Goal: Task Accomplishment & Management: Manage account settings

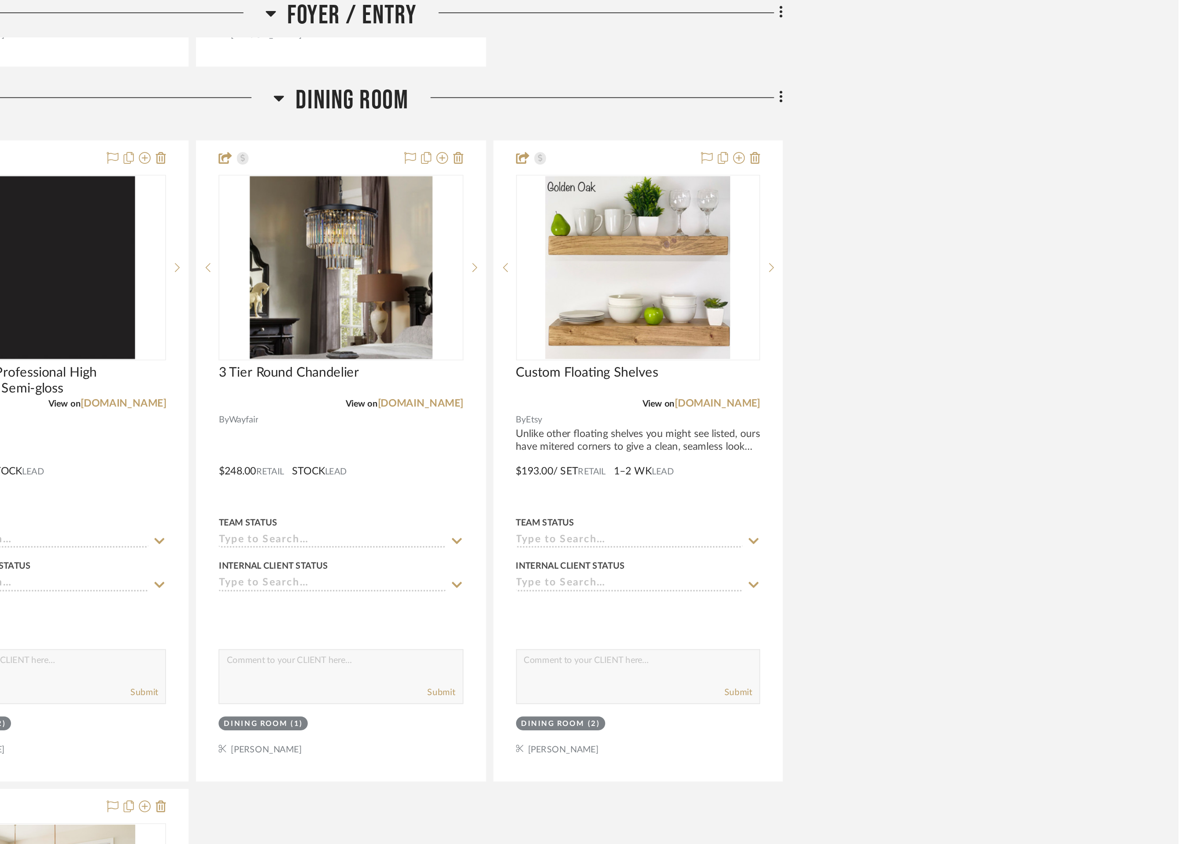
scroll to position [601, 0]
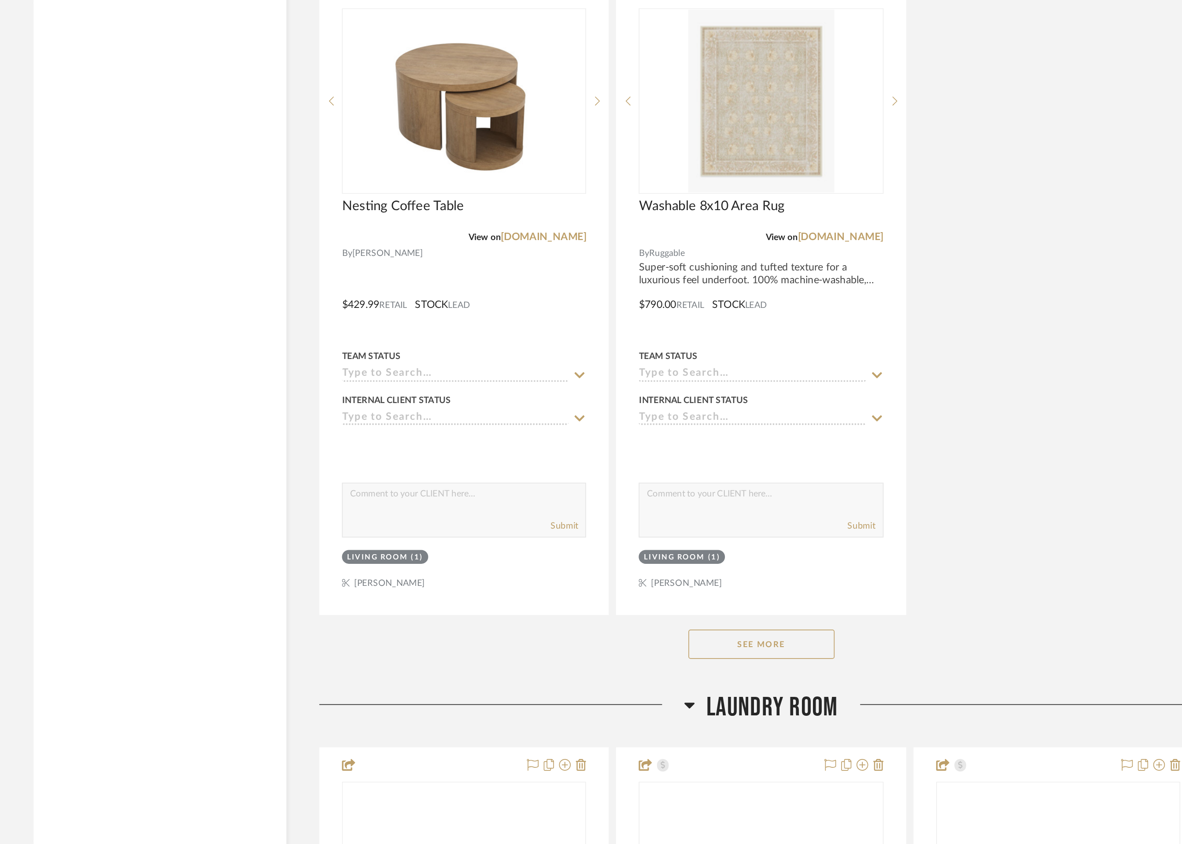
scroll to position [3328, 0]
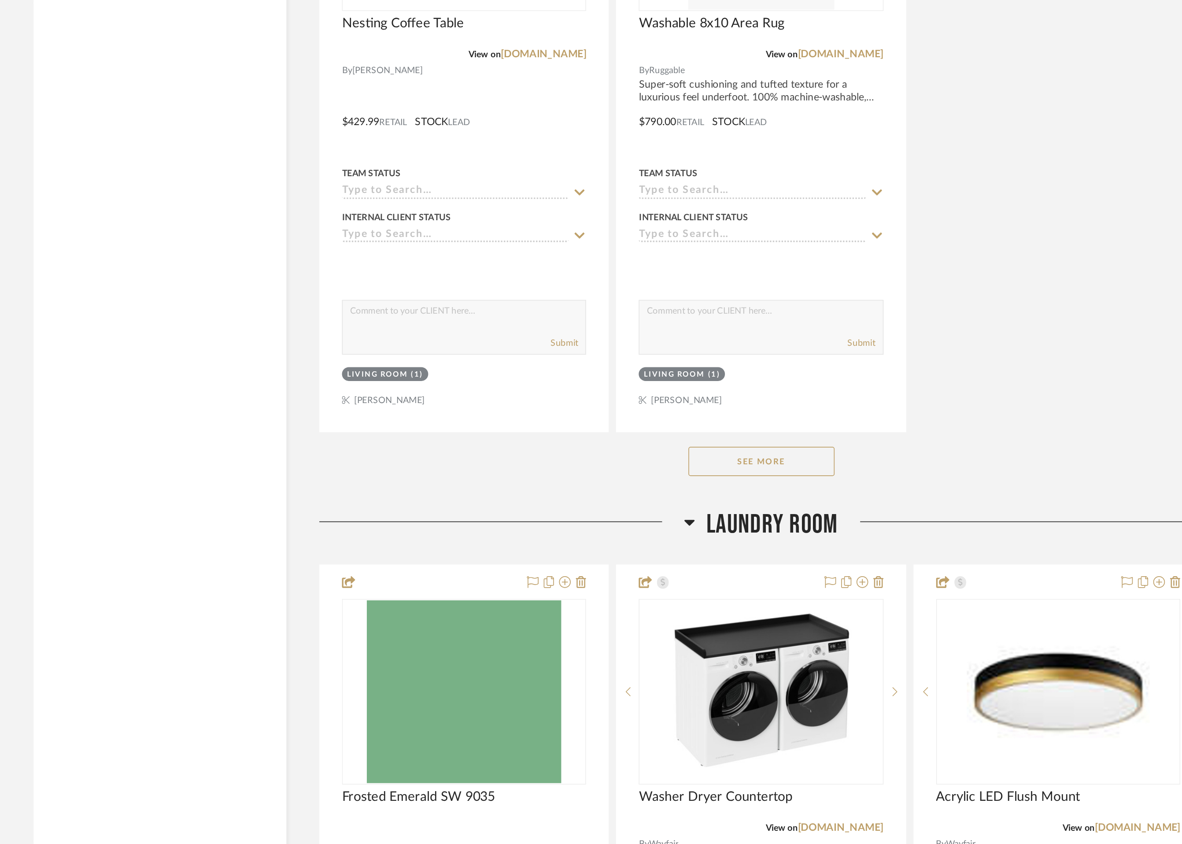
click at [669, 616] on button "See More" at bounding box center [678, 613] width 88 height 18
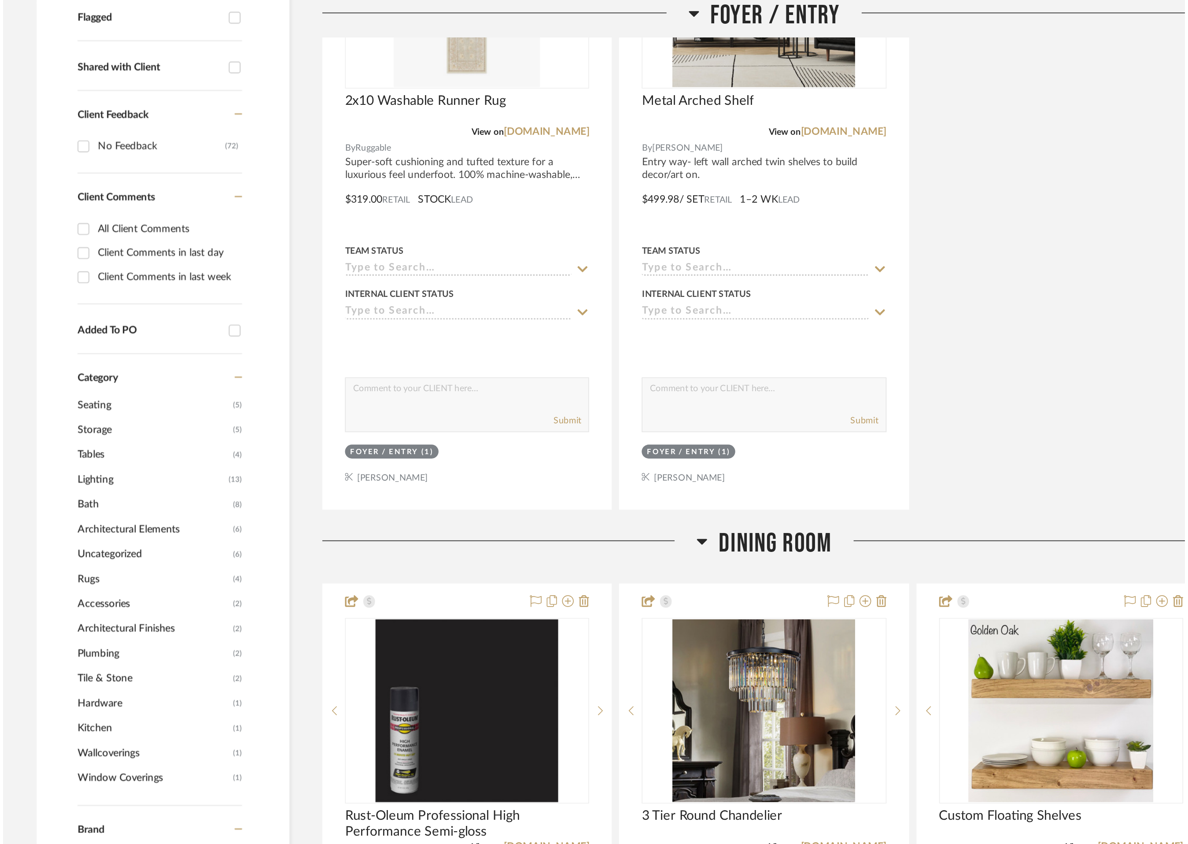
scroll to position [0, 0]
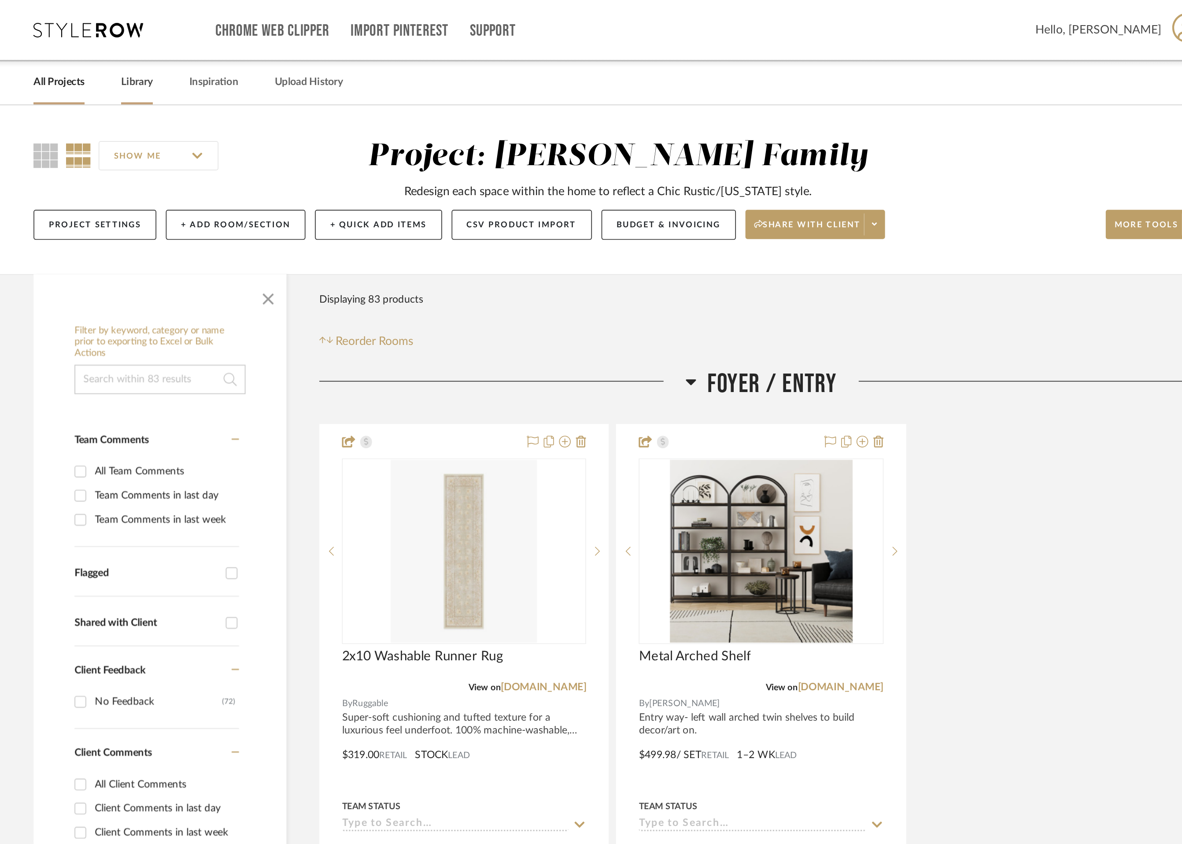
click at [302, 53] on link "Library" at bounding box center [301, 50] width 19 height 12
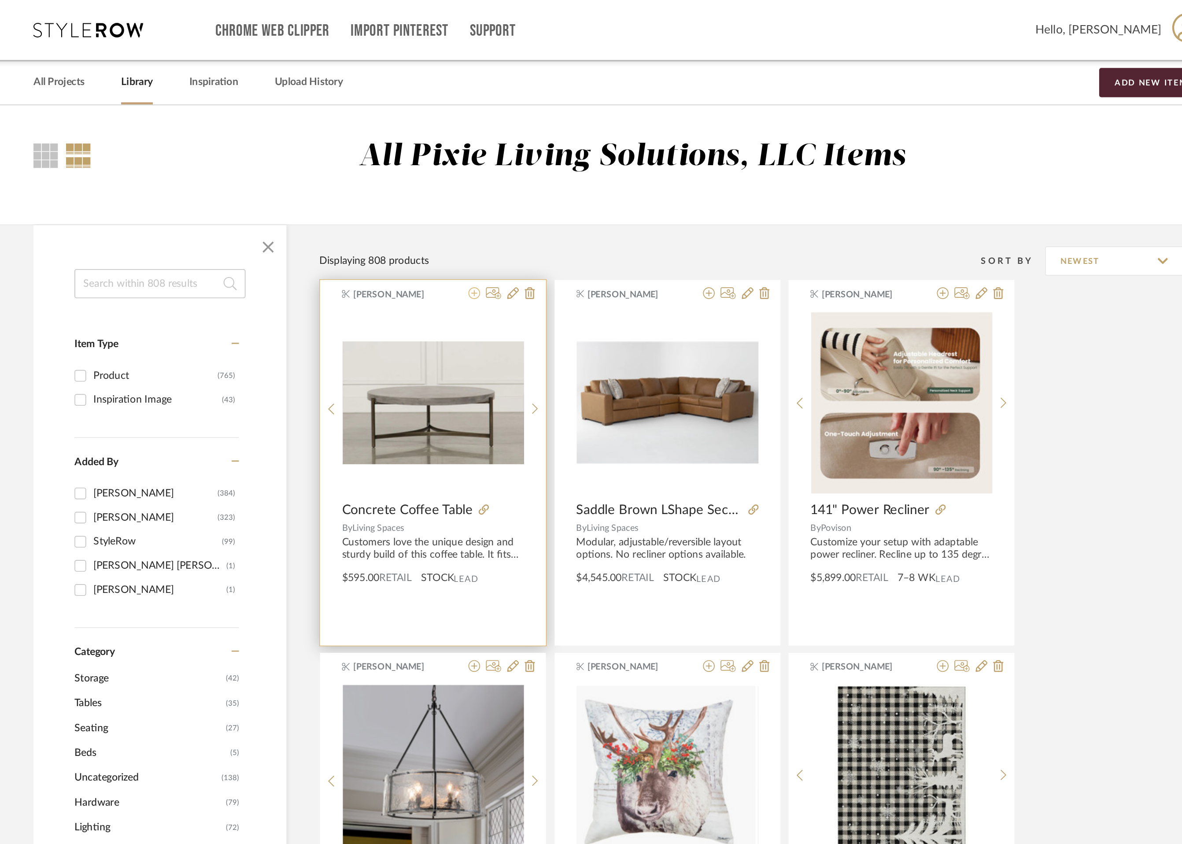
click at [504, 176] on icon at bounding box center [504, 176] width 7 height 7
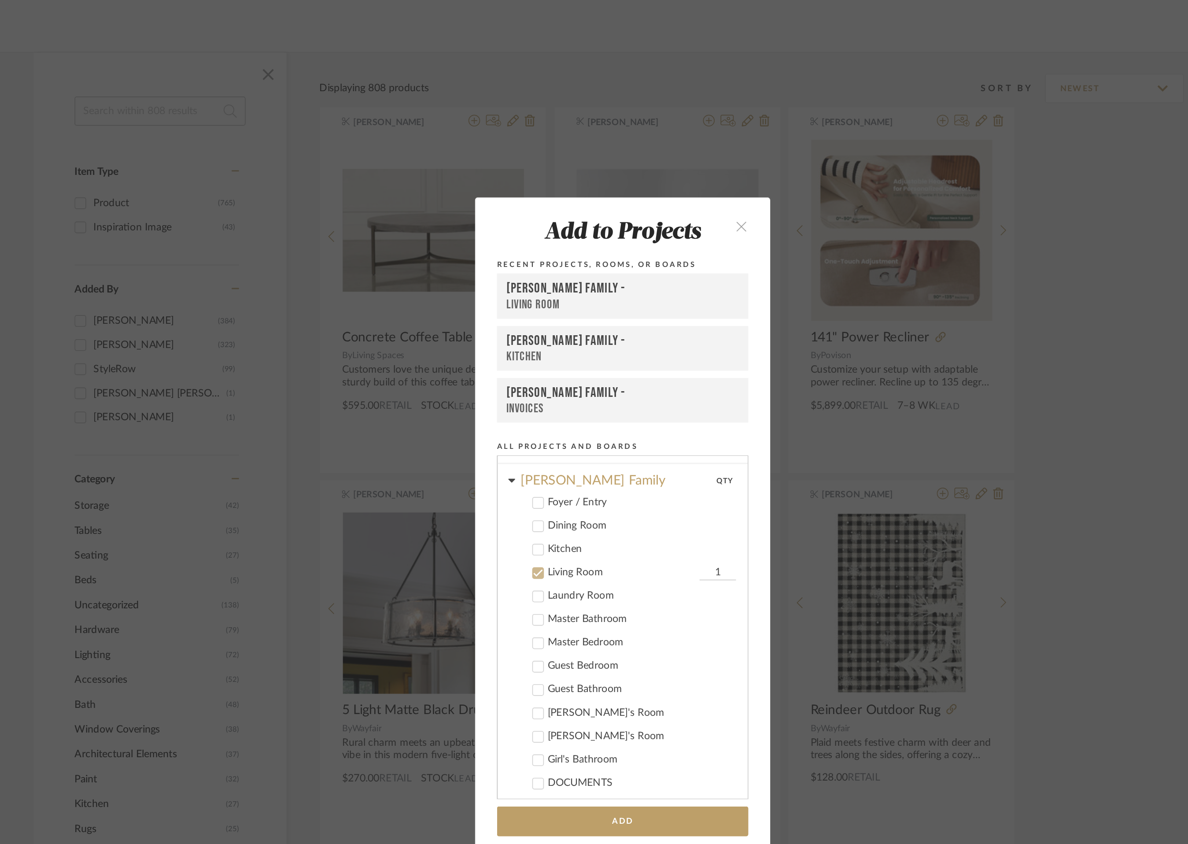
scroll to position [33, 0]
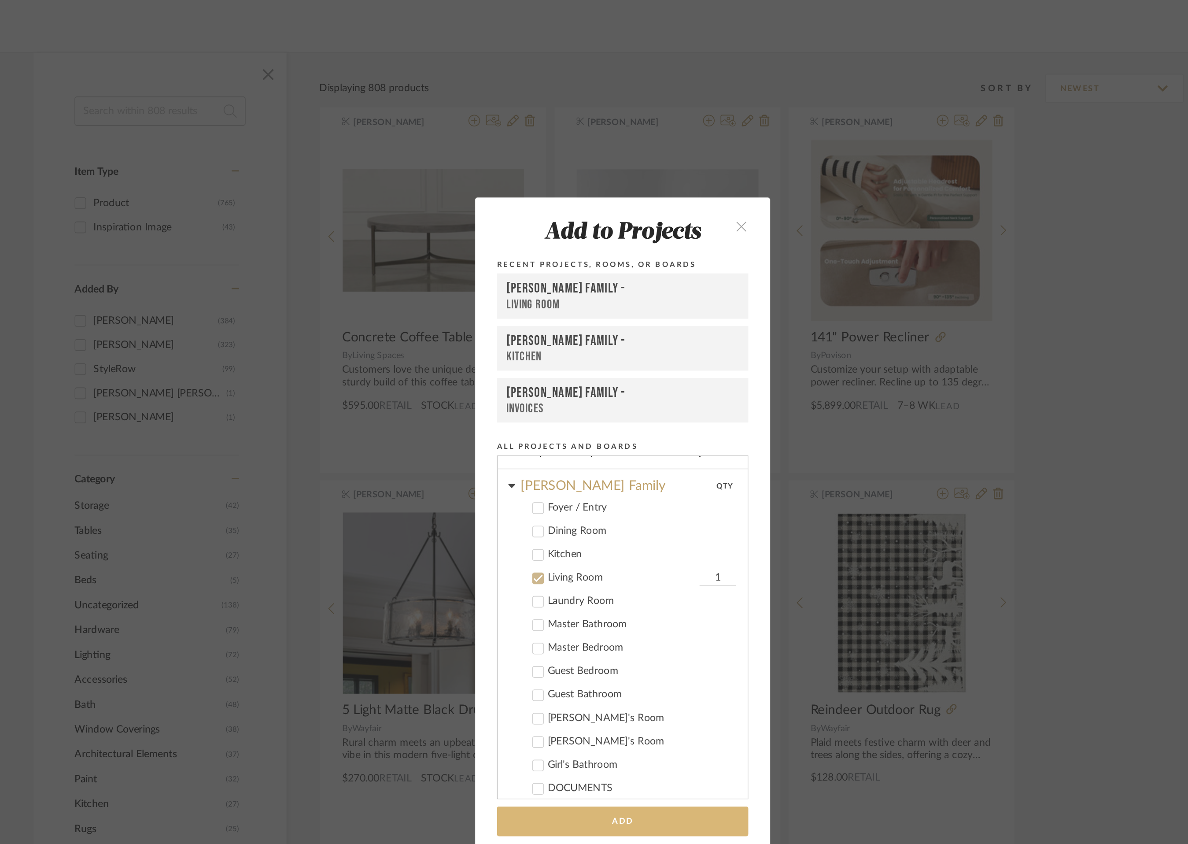
click at [598, 596] on button "Add" at bounding box center [593, 599] width 151 height 18
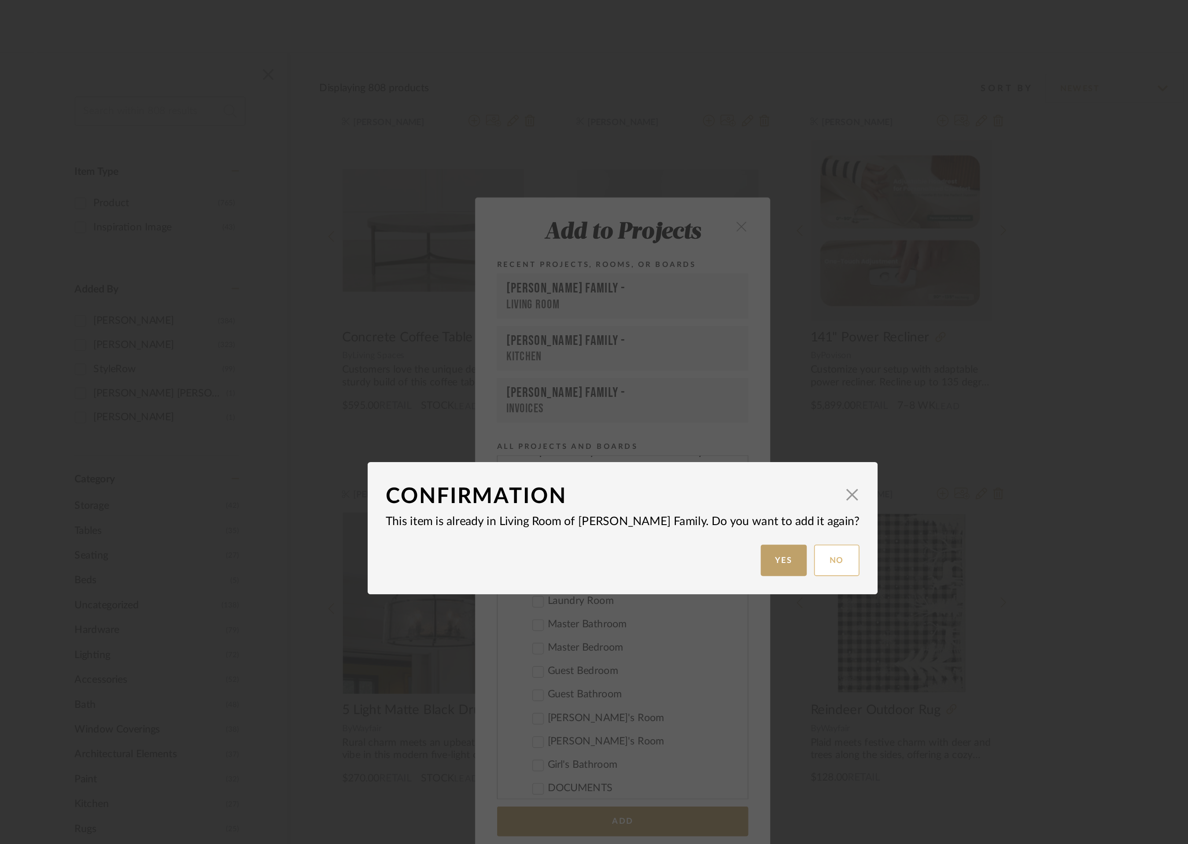
click at [709, 443] on button "No" at bounding box center [722, 441] width 27 height 19
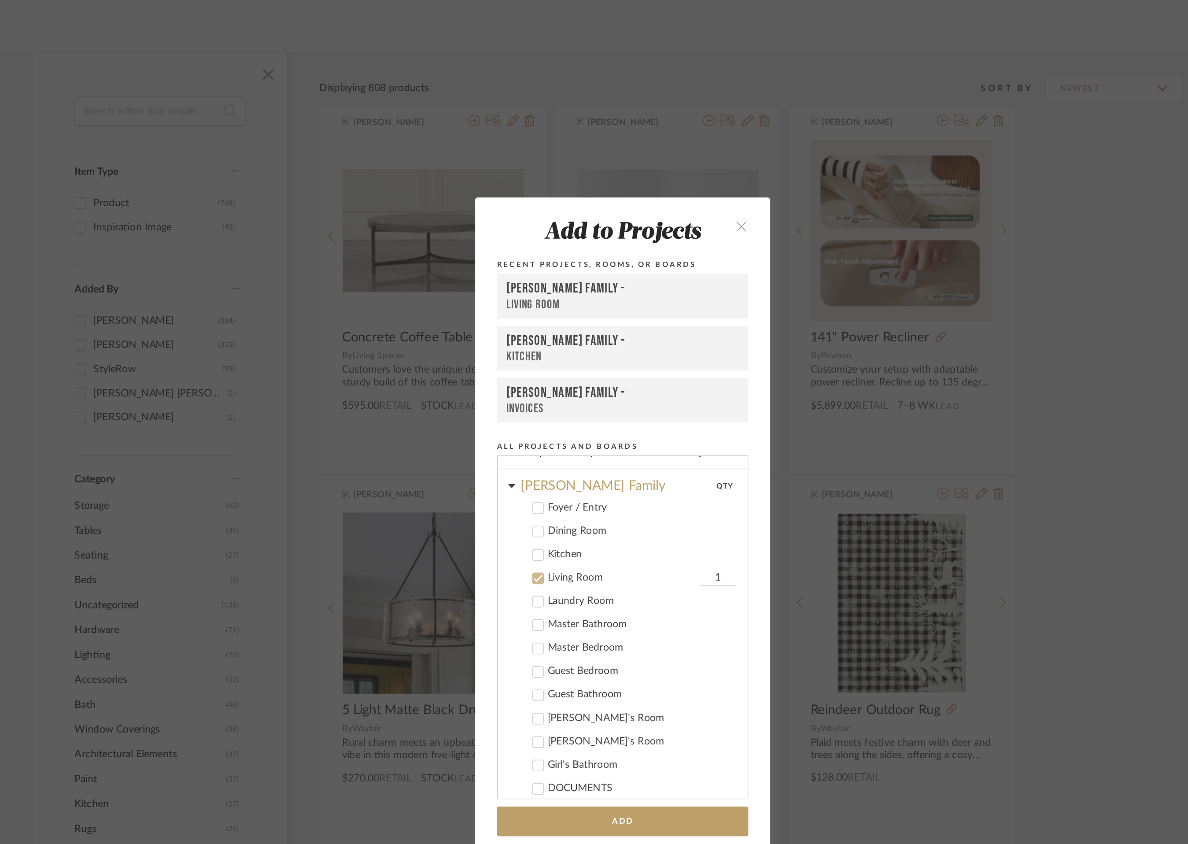
click at [663, 239] on icon "close" at bounding box center [665, 239] width 7 height 7
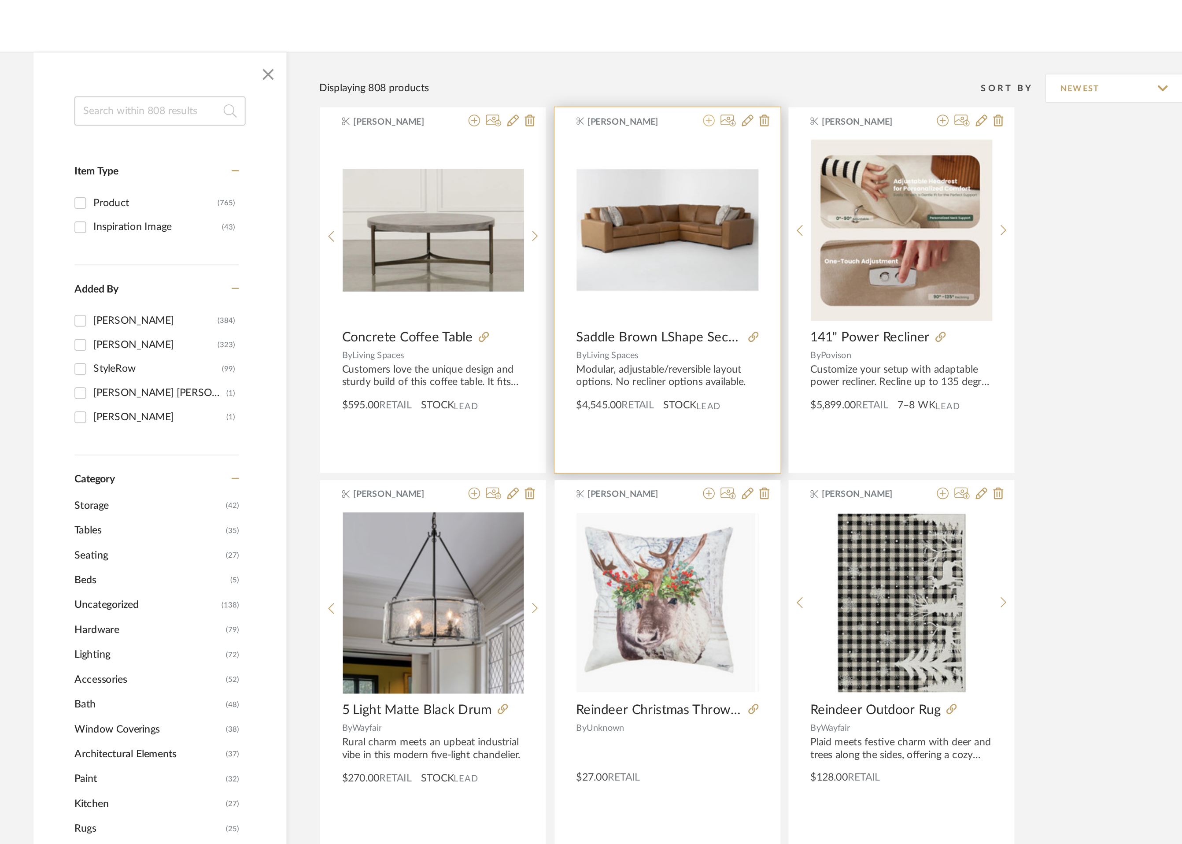
click at [648, 175] on icon at bounding box center [645, 176] width 7 height 7
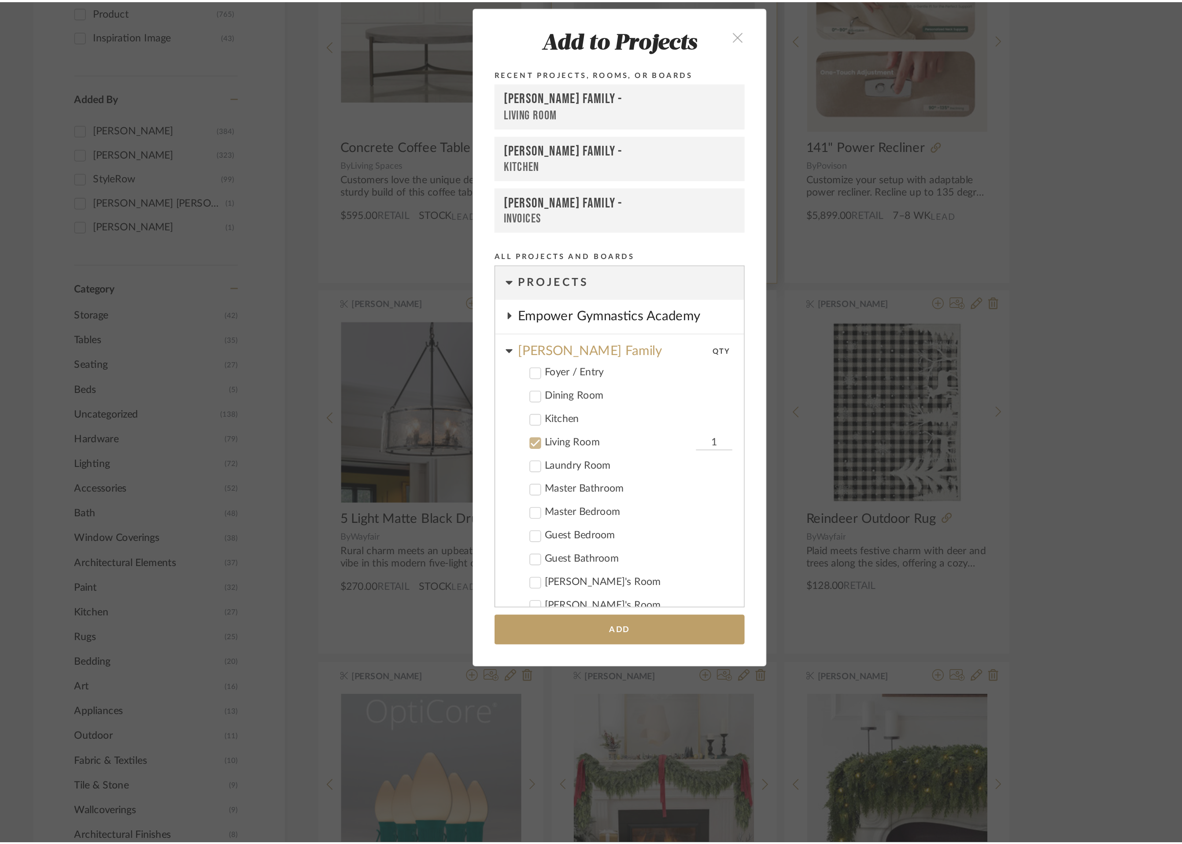
scroll to position [99, 0]
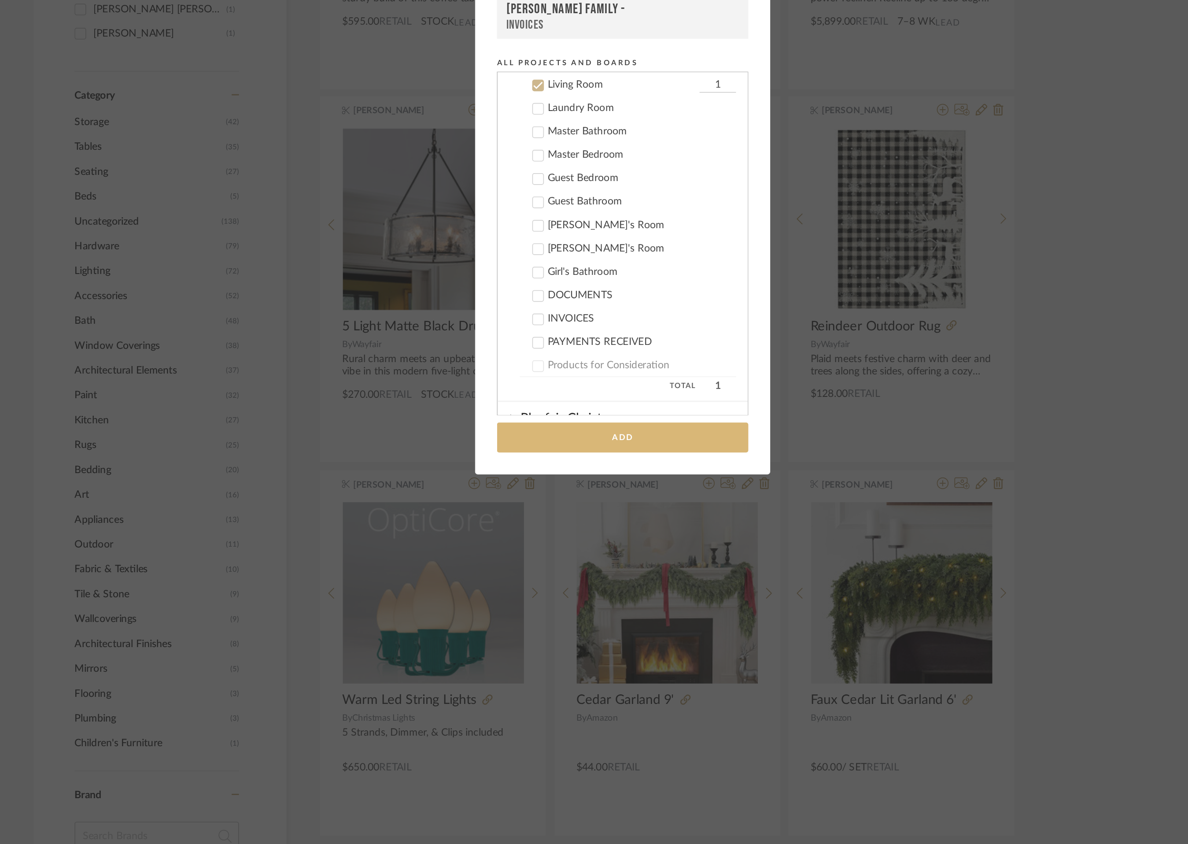
click at [605, 599] on button "Add" at bounding box center [593, 599] width 151 height 18
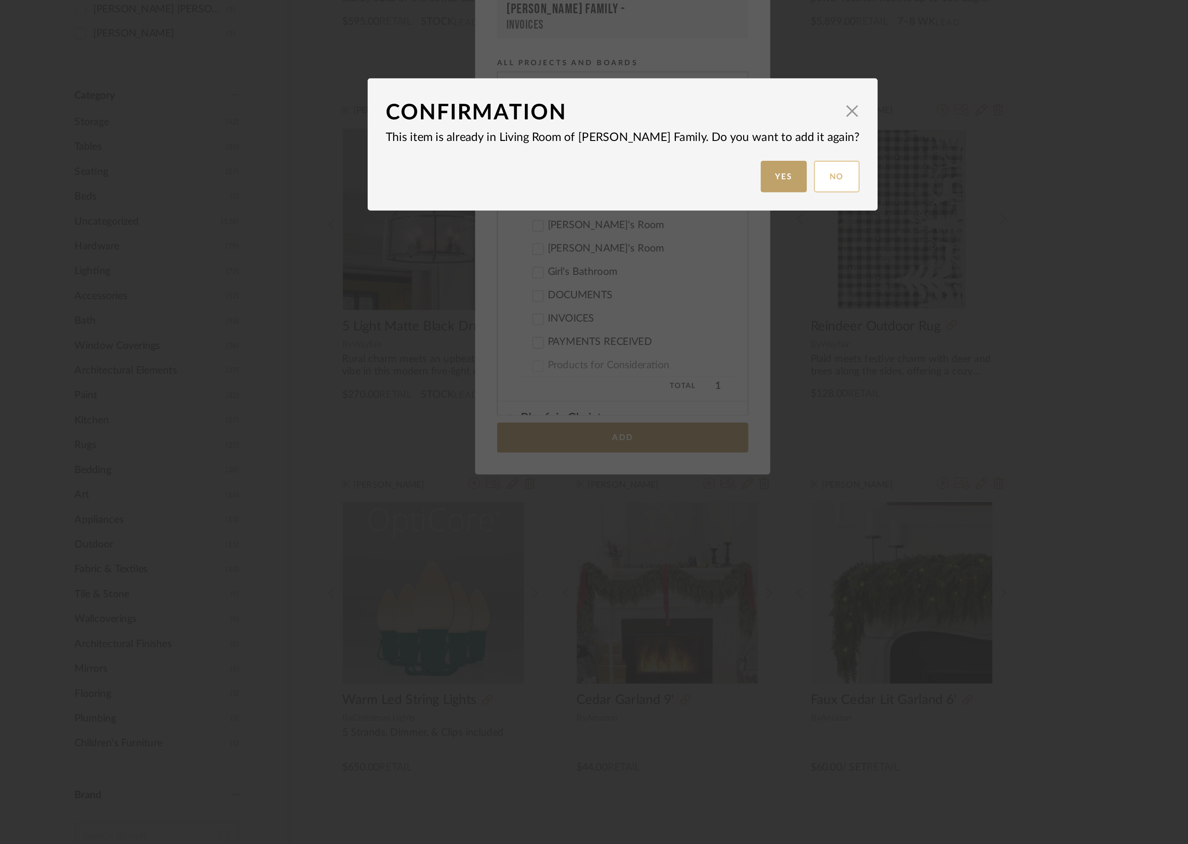
click at [709, 442] on button "No" at bounding box center [722, 441] width 27 height 19
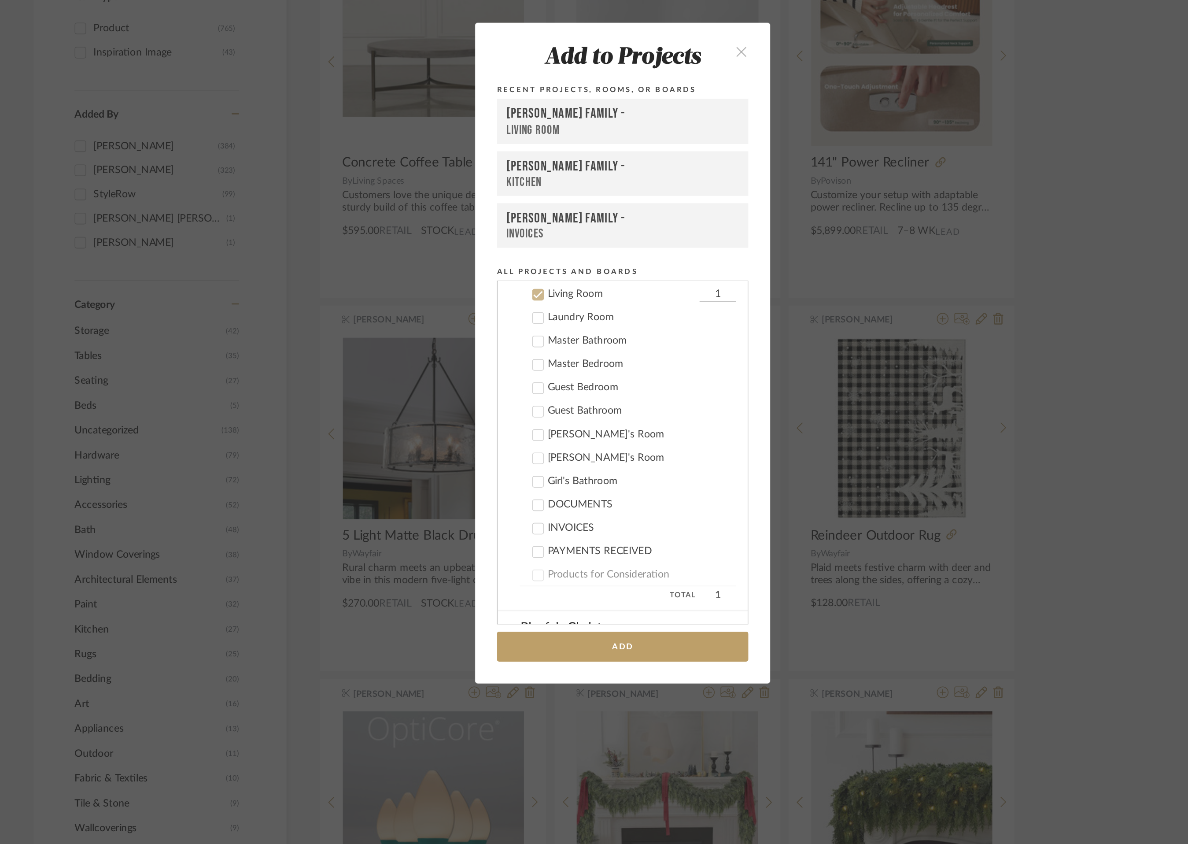
click at [663, 238] on icon "close" at bounding box center [665, 239] width 7 height 7
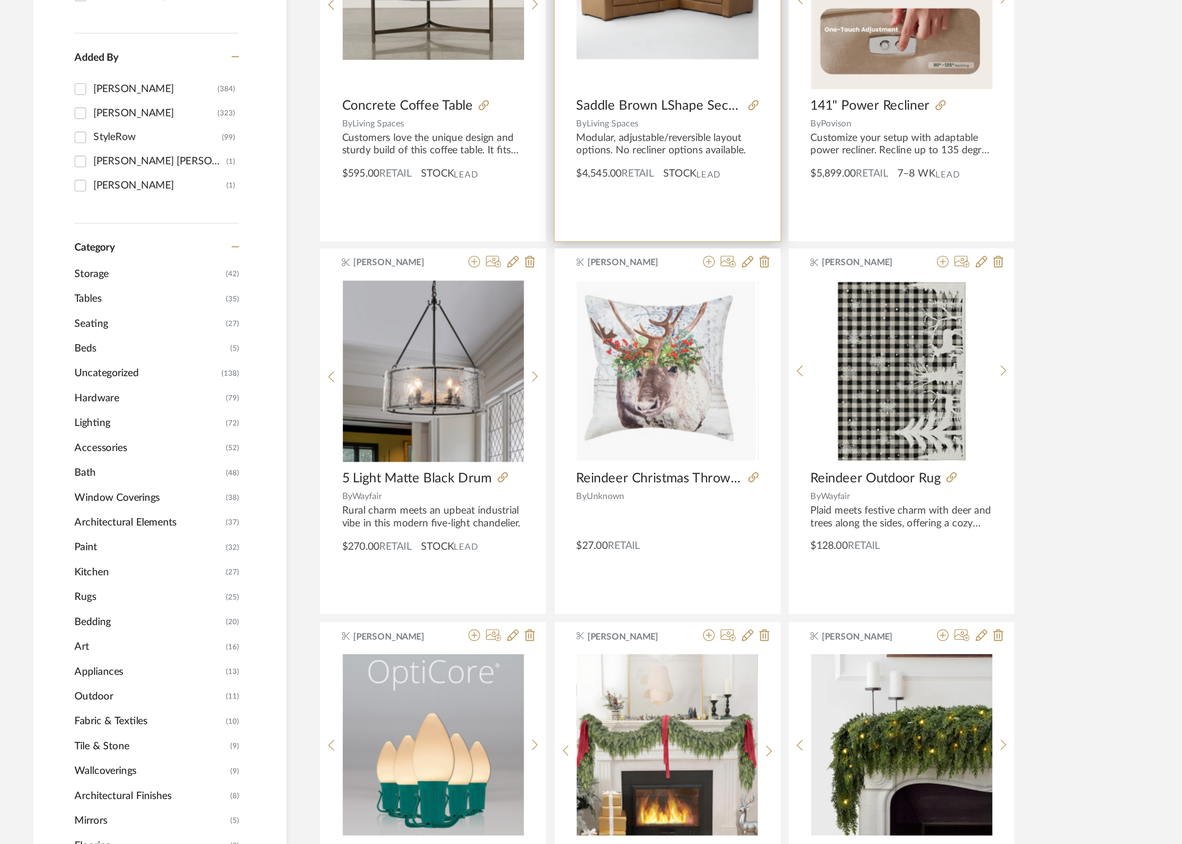
scroll to position [0, 0]
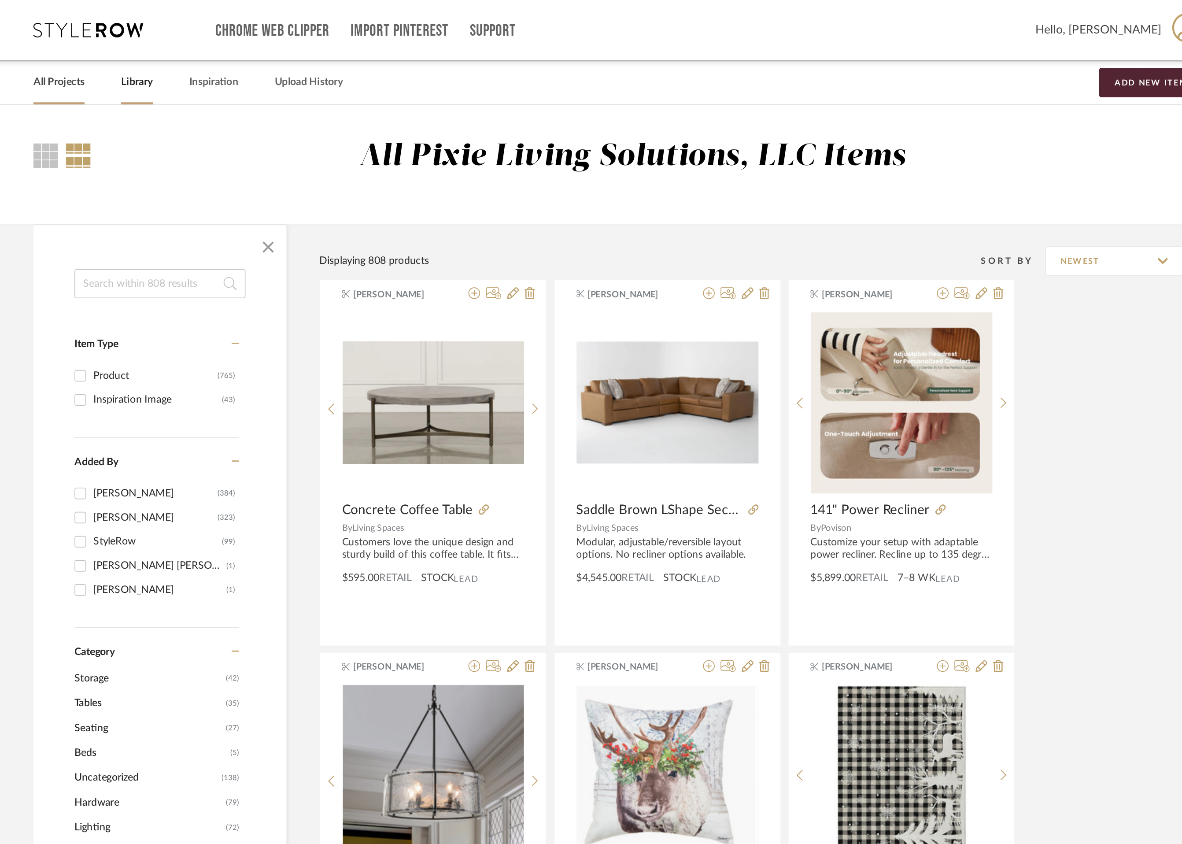
click at [258, 49] on link "All Projects" at bounding box center [254, 50] width 31 height 12
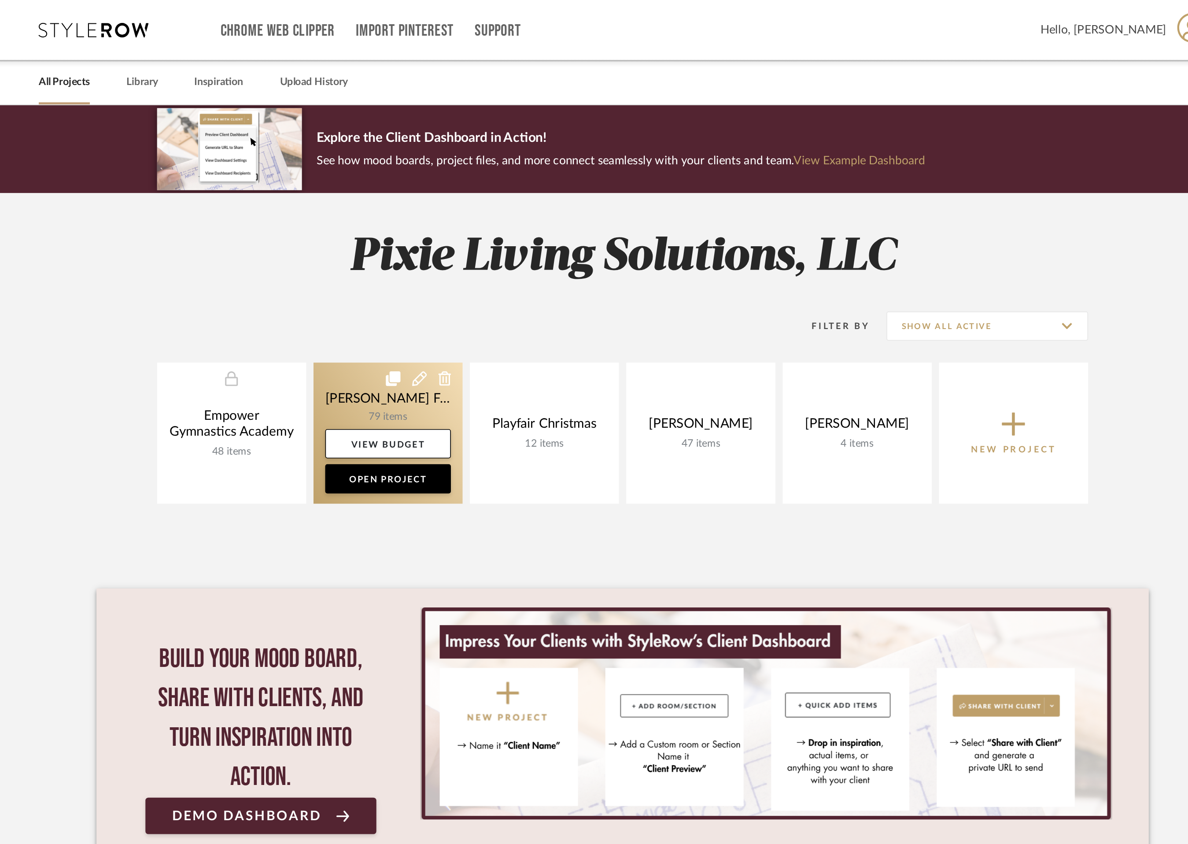
click at [431, 237] on link at bounding box center [453, 260] width 90 height 85
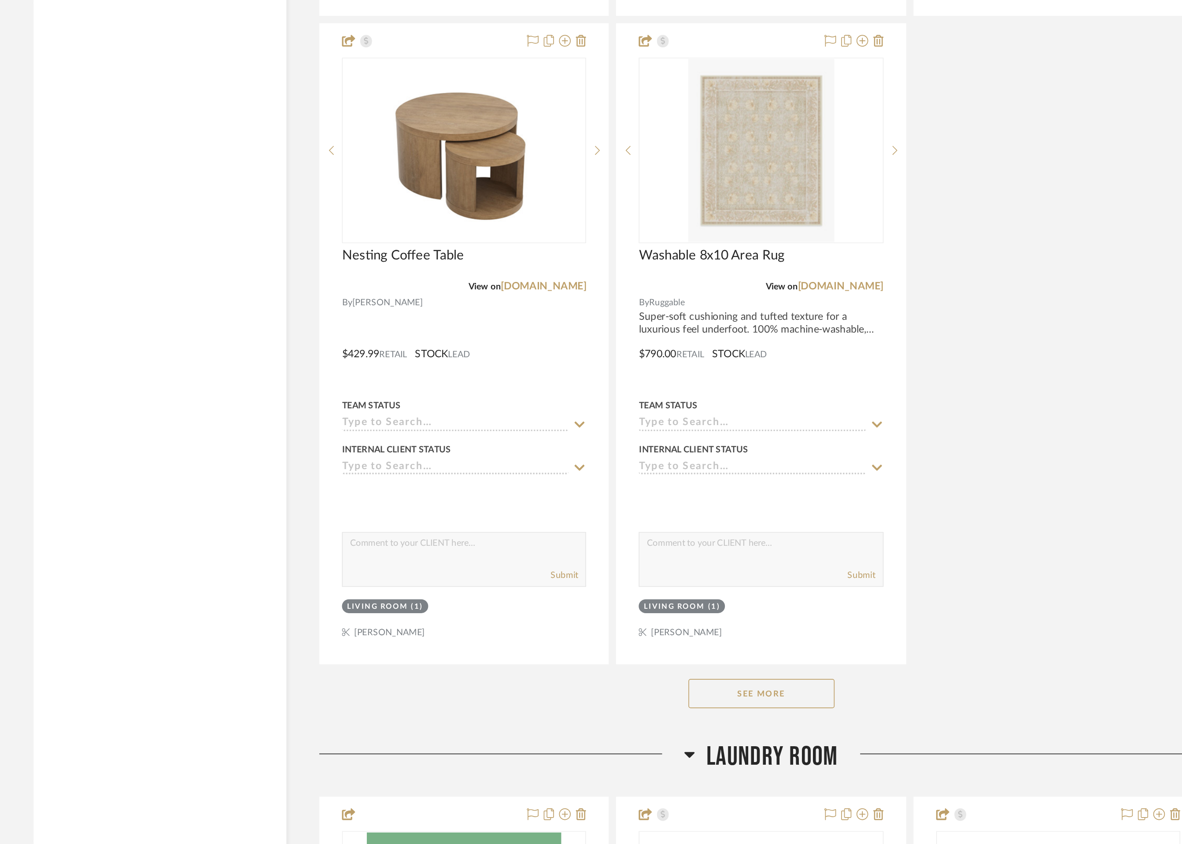
scroll to position [3289, 0]
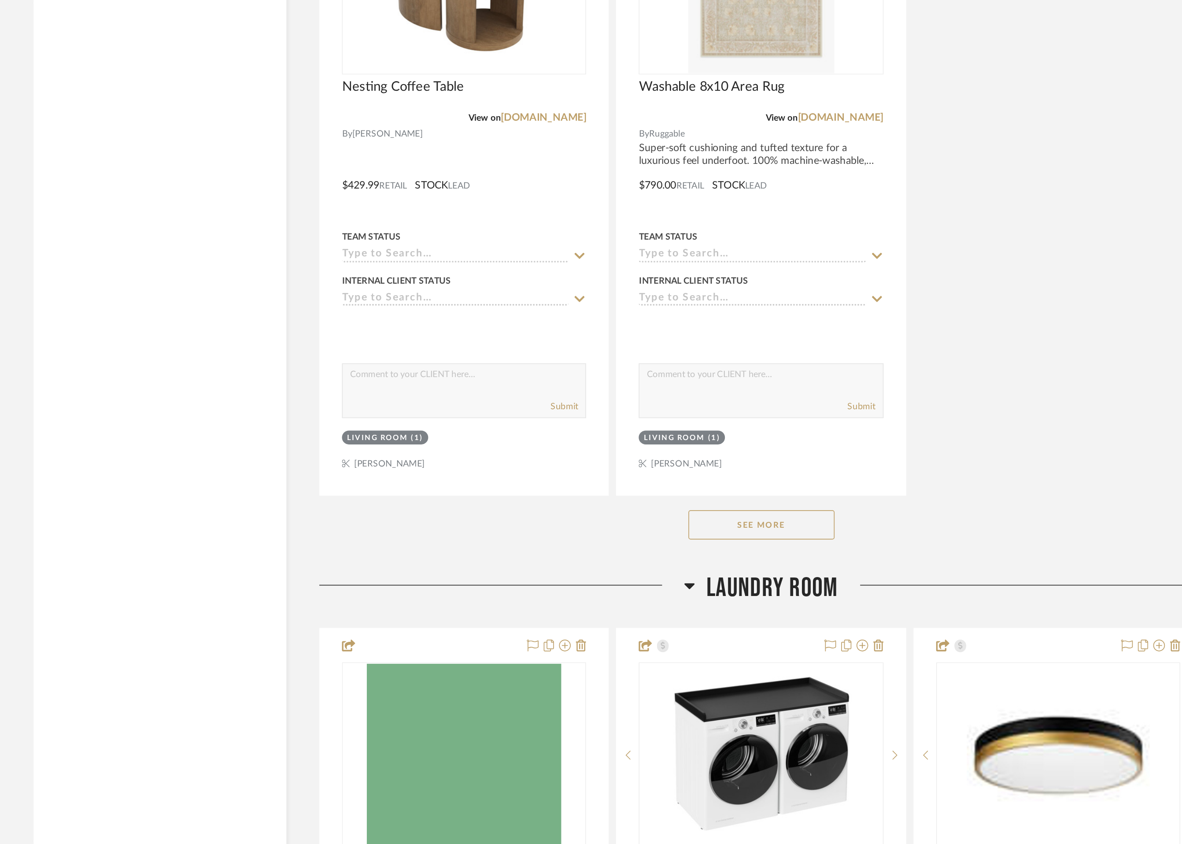
click at [696, 646] on button "See More" at bounding box center [678, 651] width 88 height 18
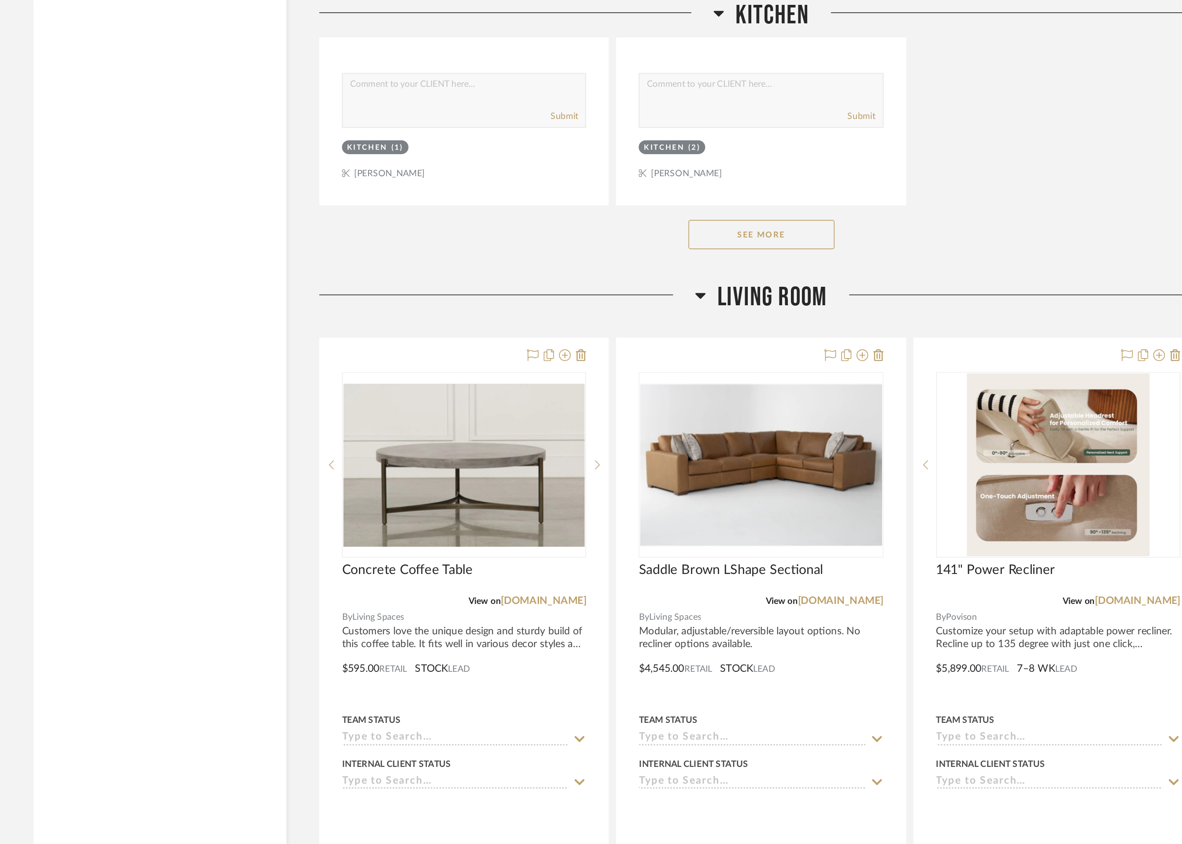
scroll to position [2520, 0]
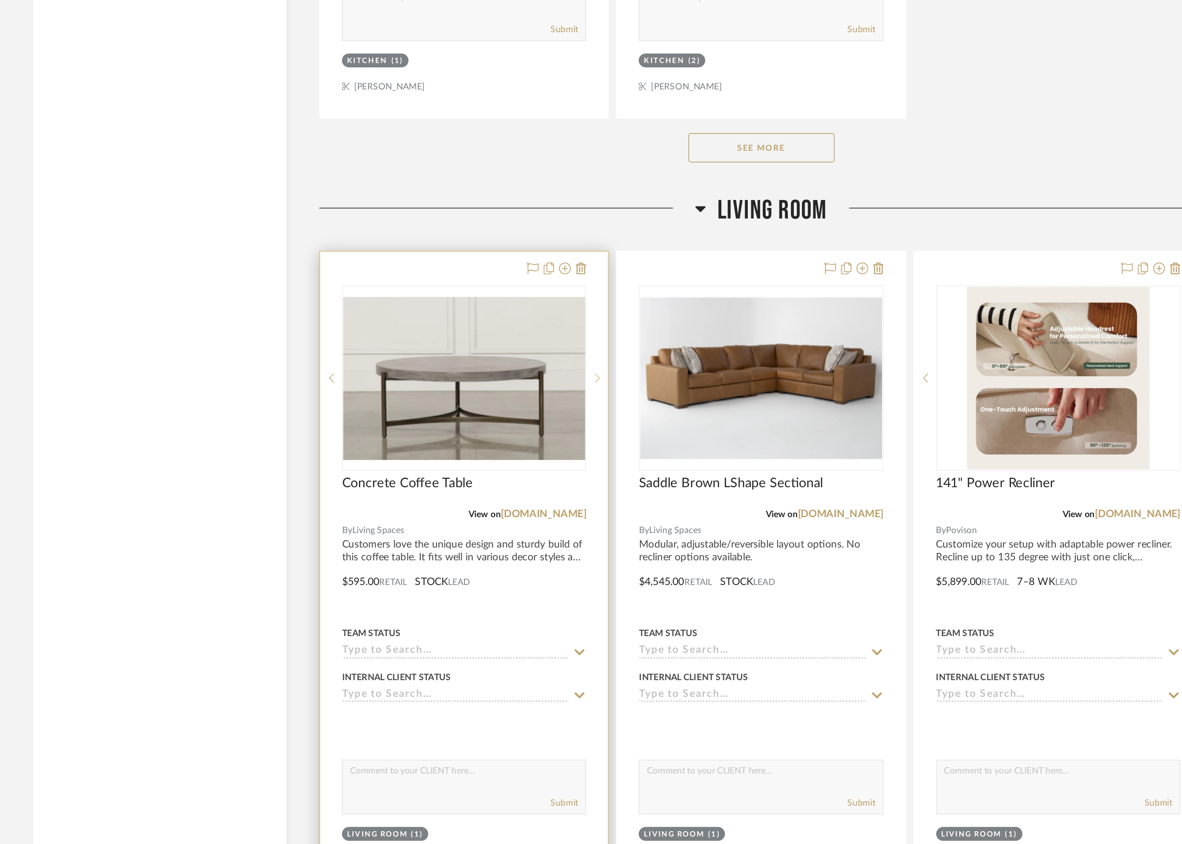
click at [577, 311] on icon at bounding box center [578, 312] width 3 height 6
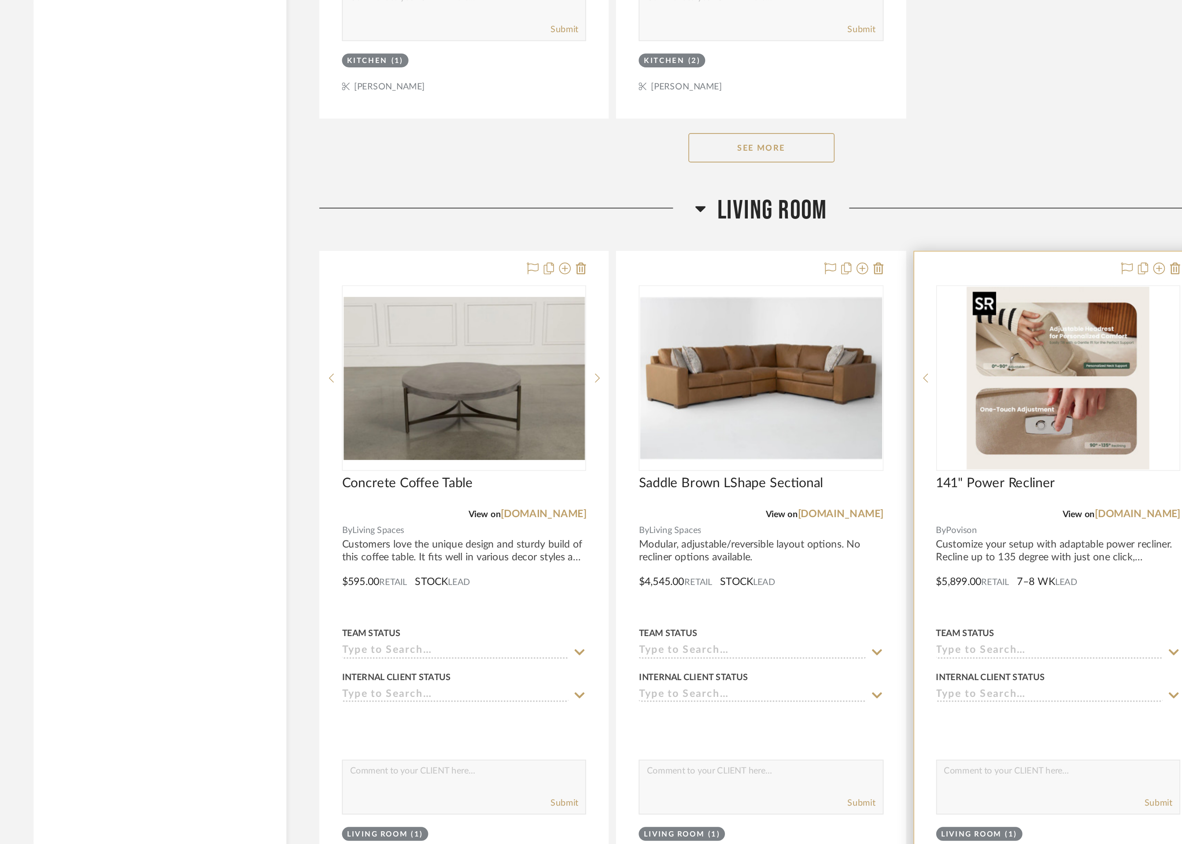
click at [857, 331] on img "0" at bounding box center [856, 312] width 110 height 110
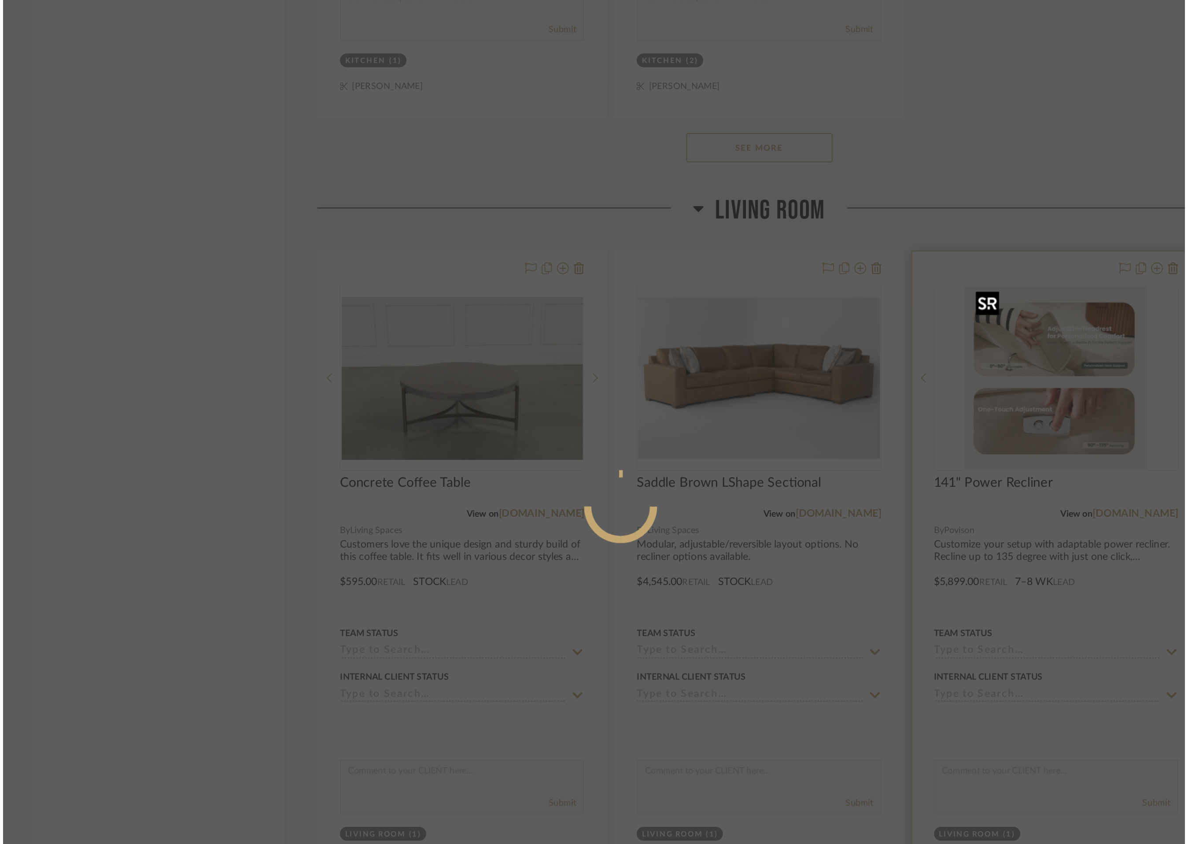
scroll to position [0, 0]
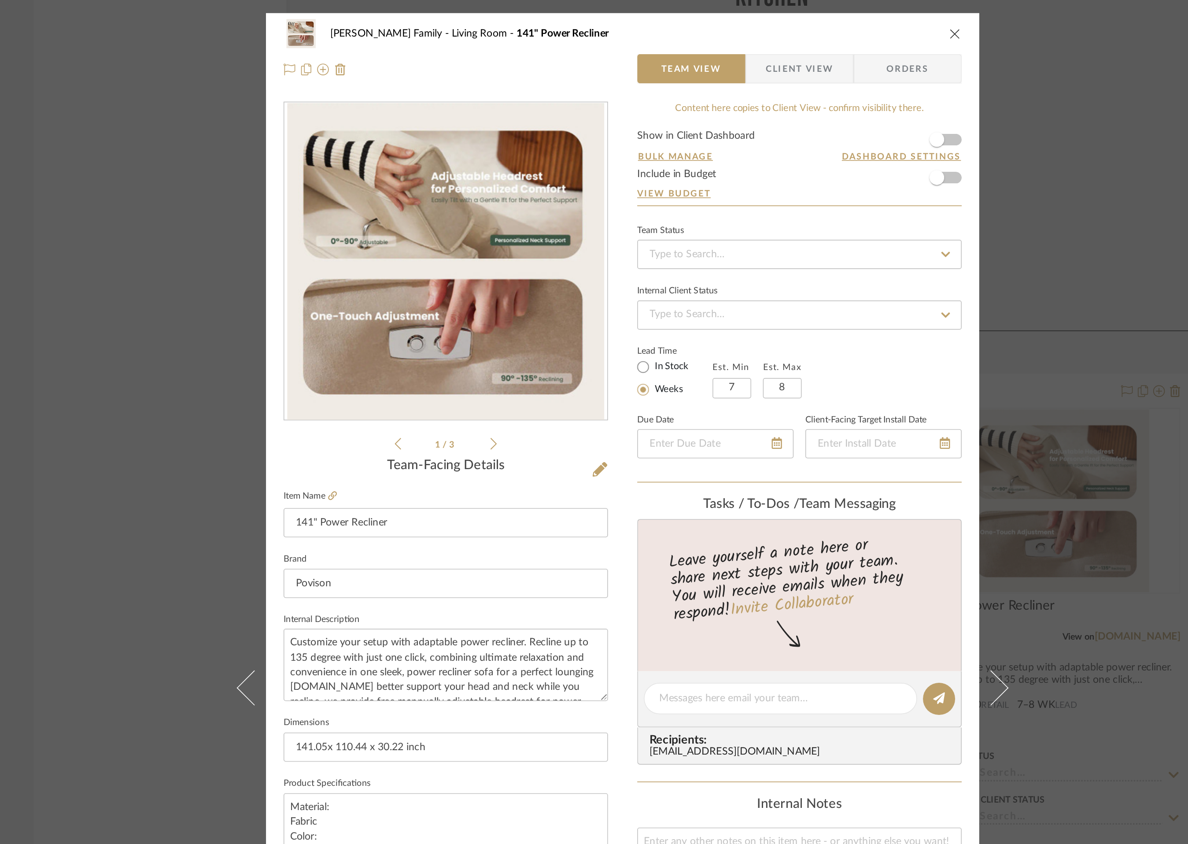
click at [514, 275] on icon at bounding box center [516, 278] width 4 height 8
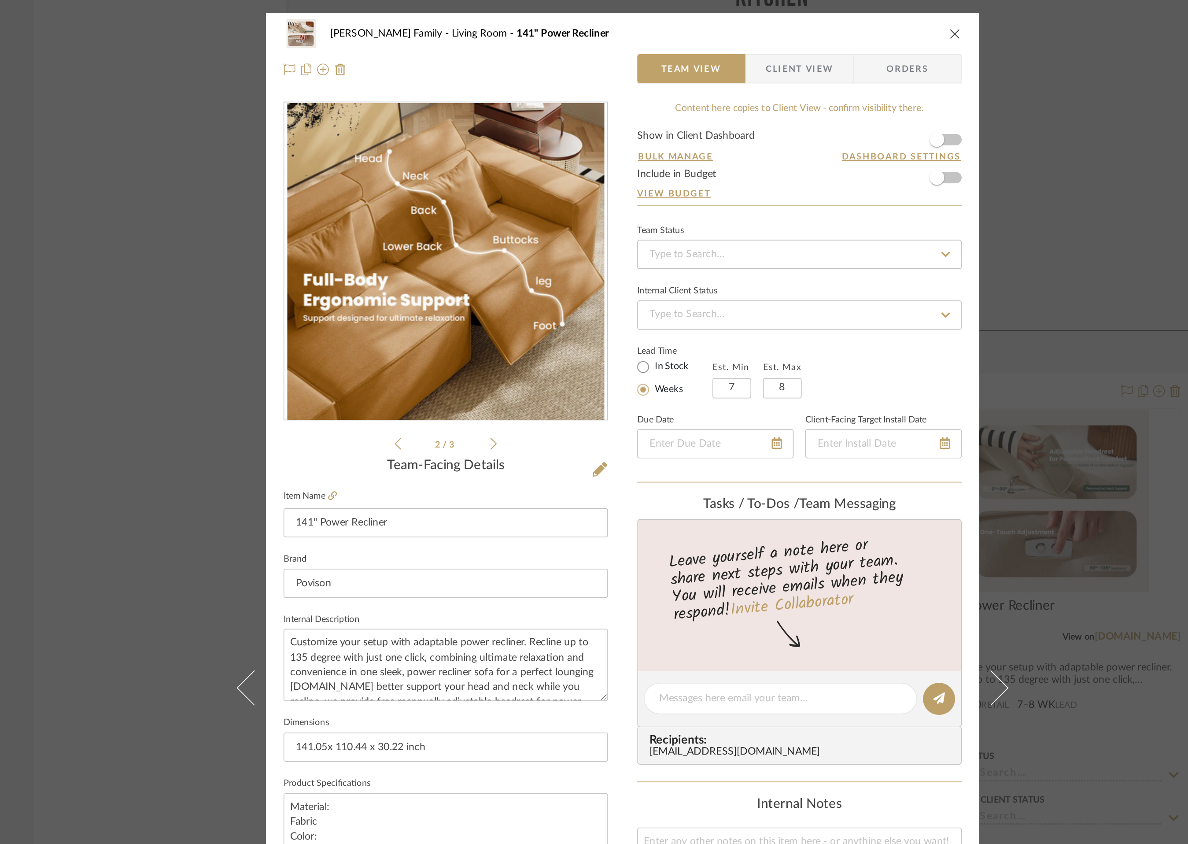
click at [514, 275] on icon at bounding box center [516, 278] width 4 height 8
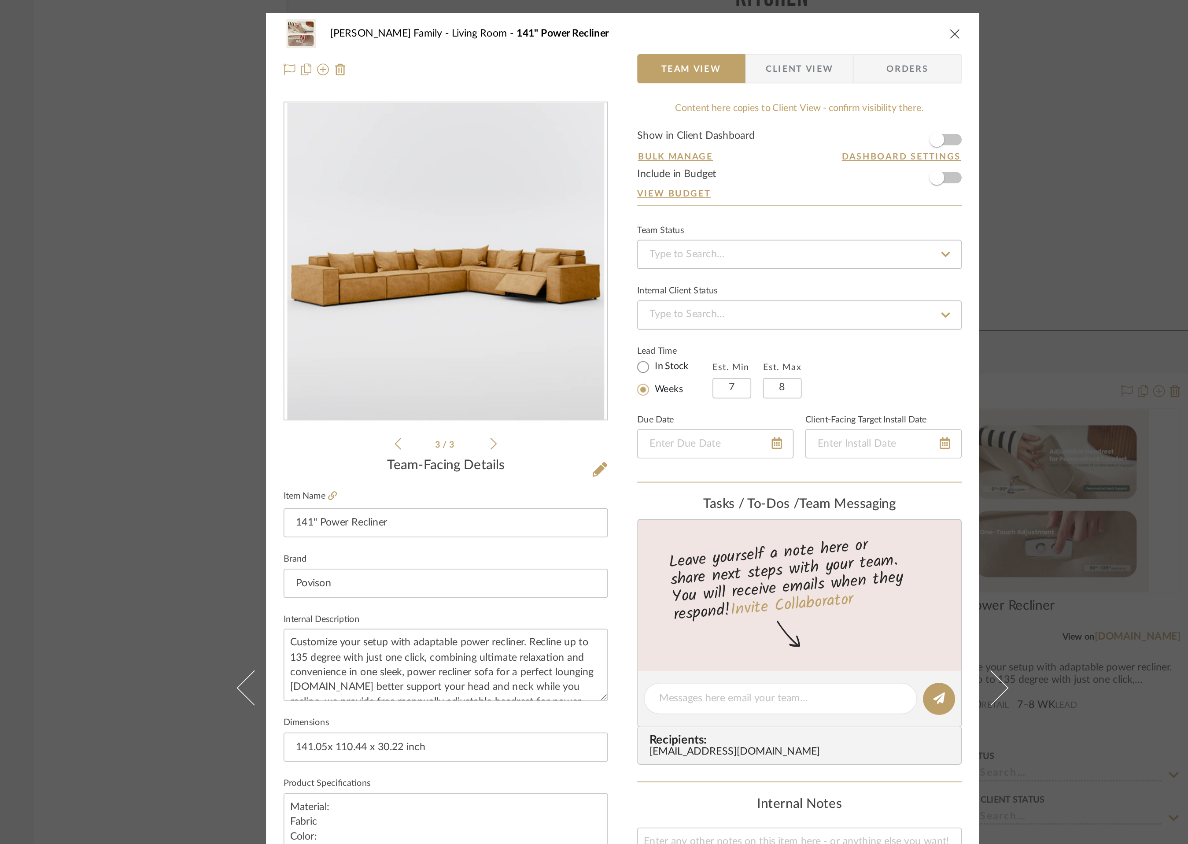
click at [791, 30] on icon "close" at bounding box center [794, 30] width 7 height 7
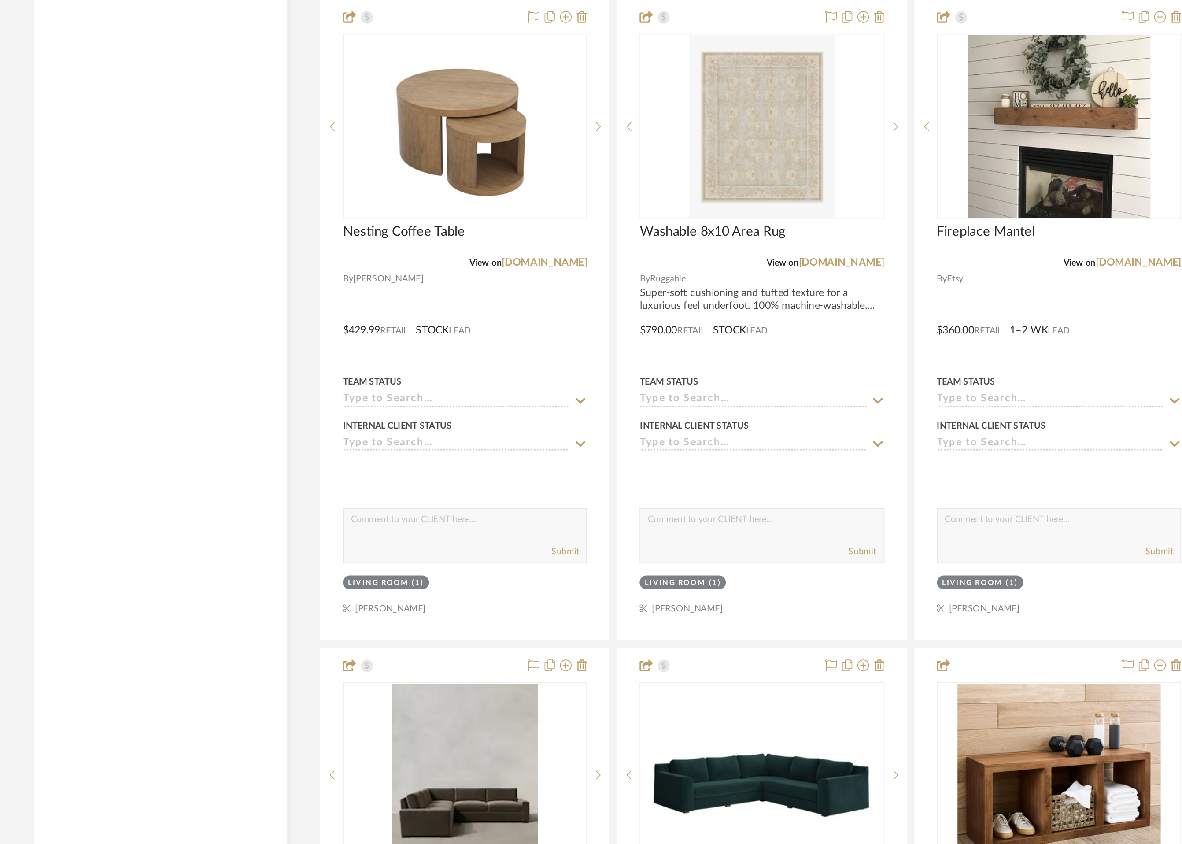
scroll to position [3240, 0]
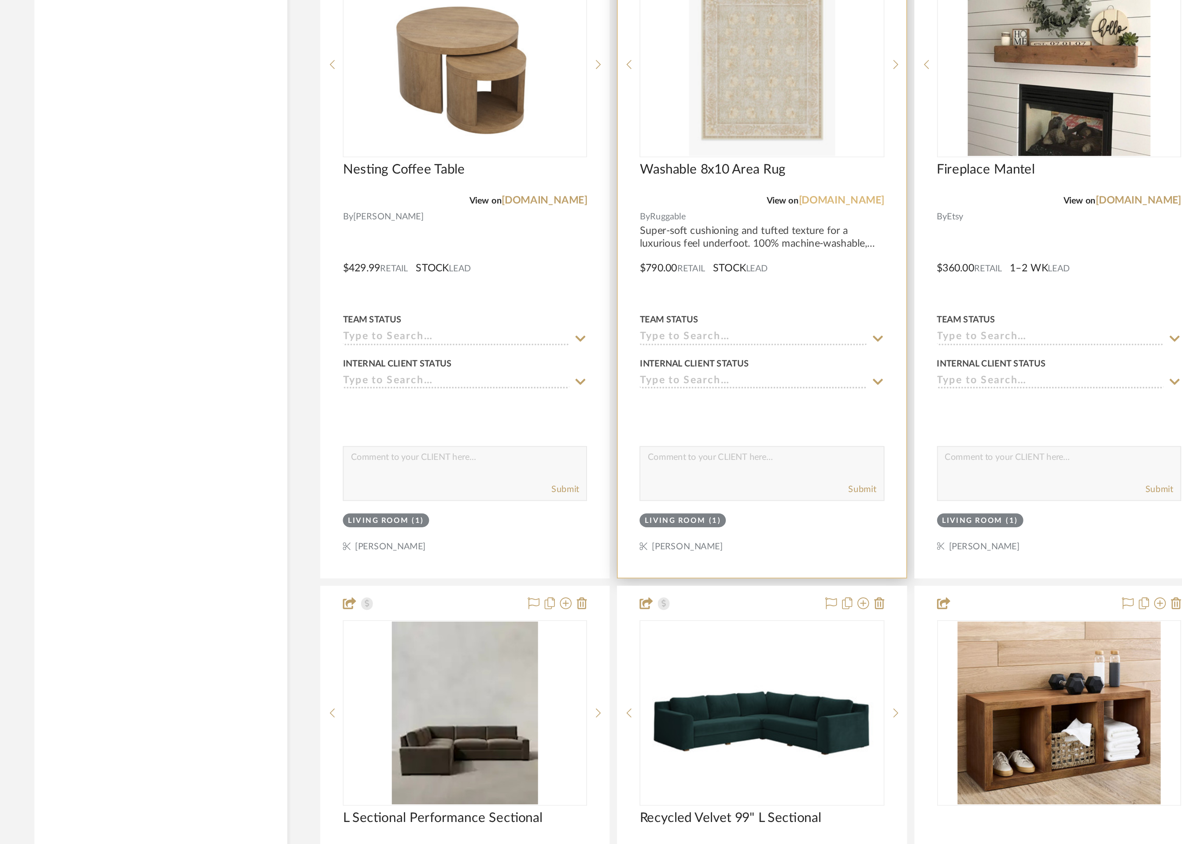
click at [733, 456] on link "[DOMAIN_NAME]" at bounding box center [726, 456] width 52 height 6
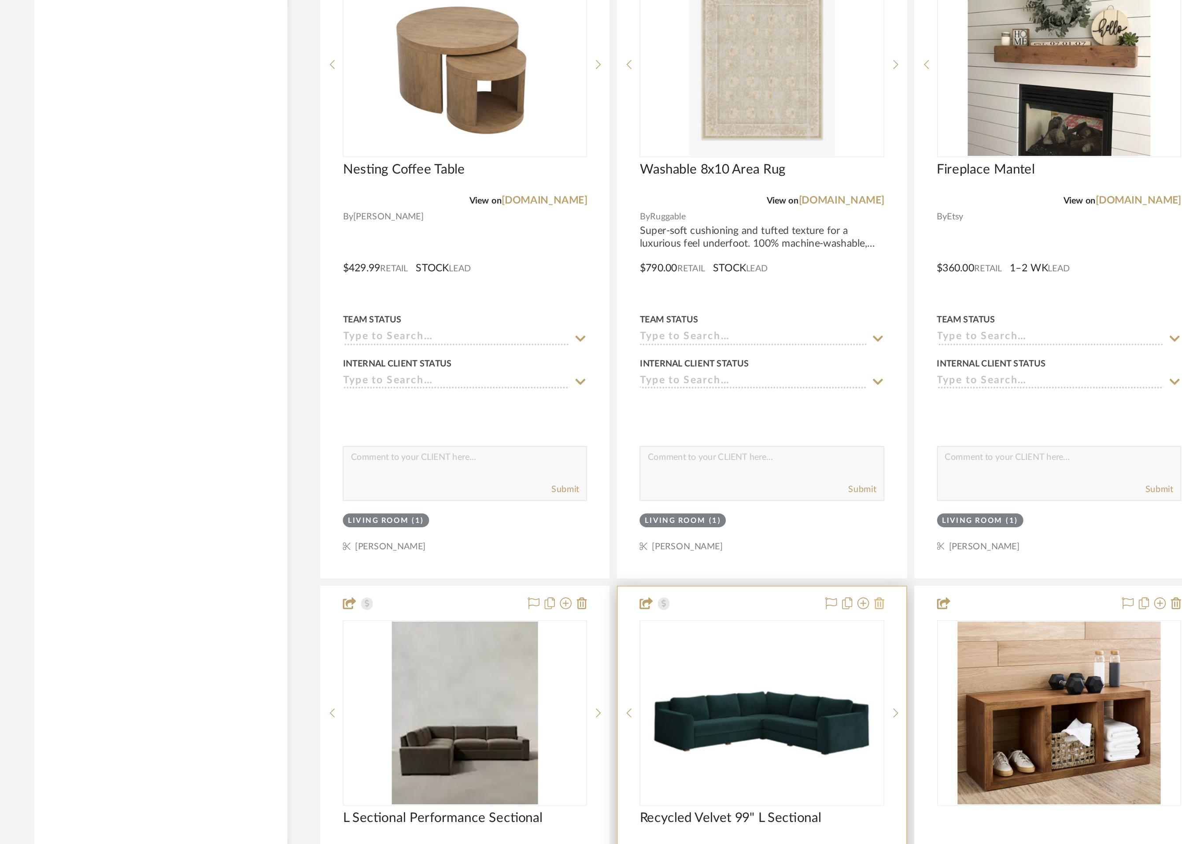
click at [749, 697] on icon at bounding box center [748, 698] width 6 height 7
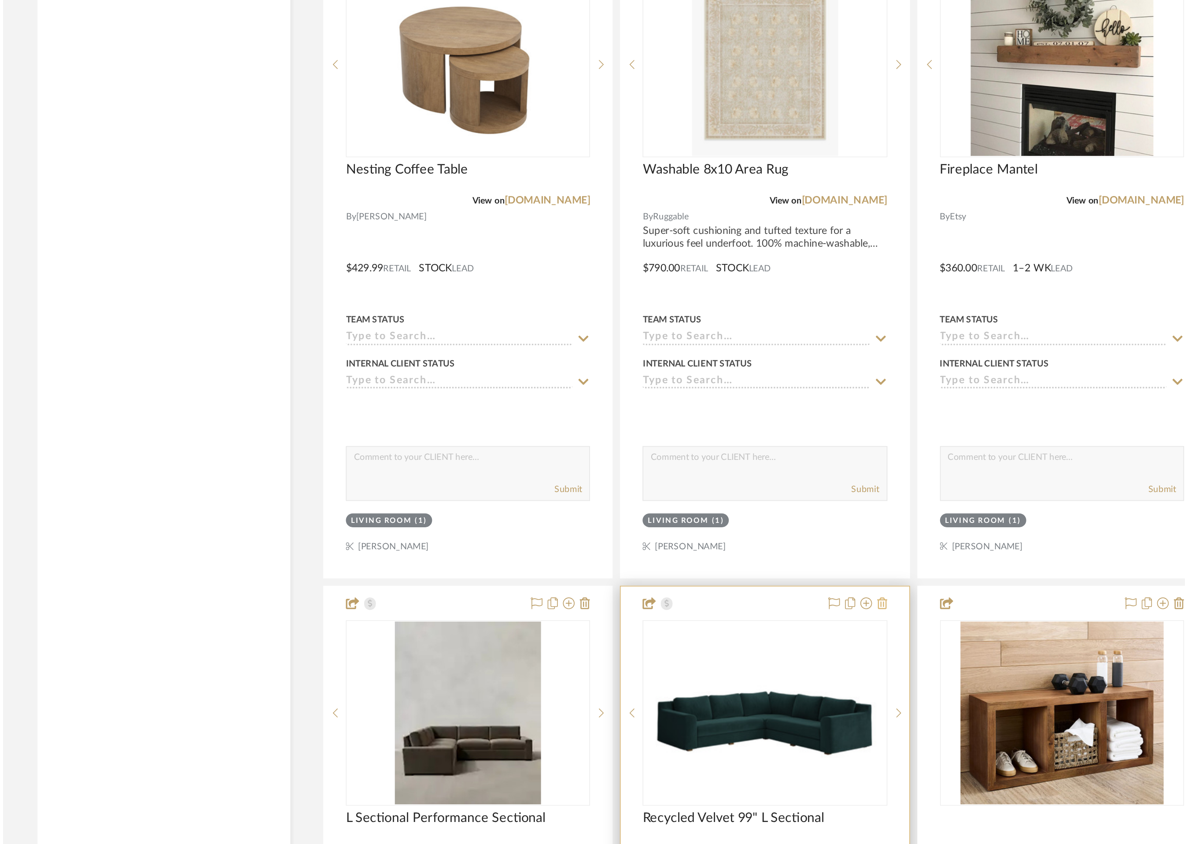
scroll to position [0, 0]
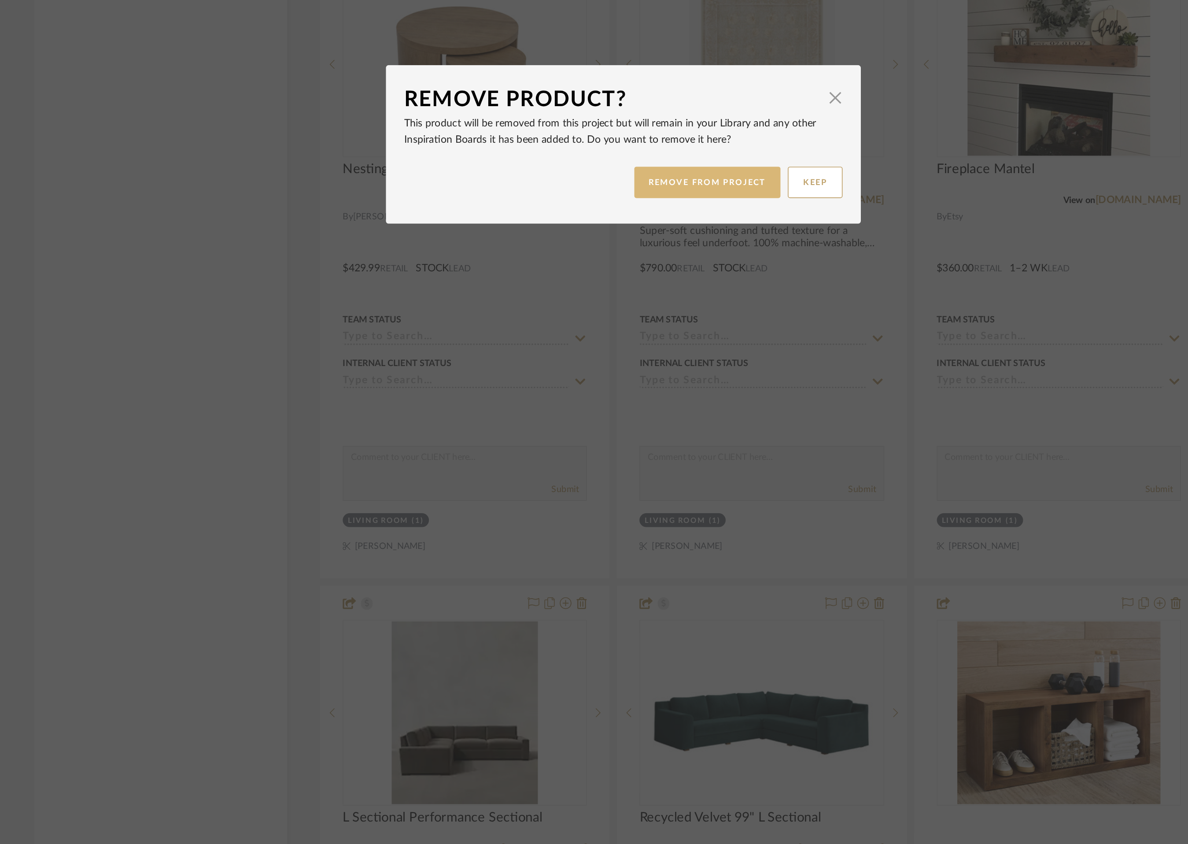
click at [649, 447] on button "REMOVE FROM PROJECT" at bounding box center [645, 444] width 89 height 19
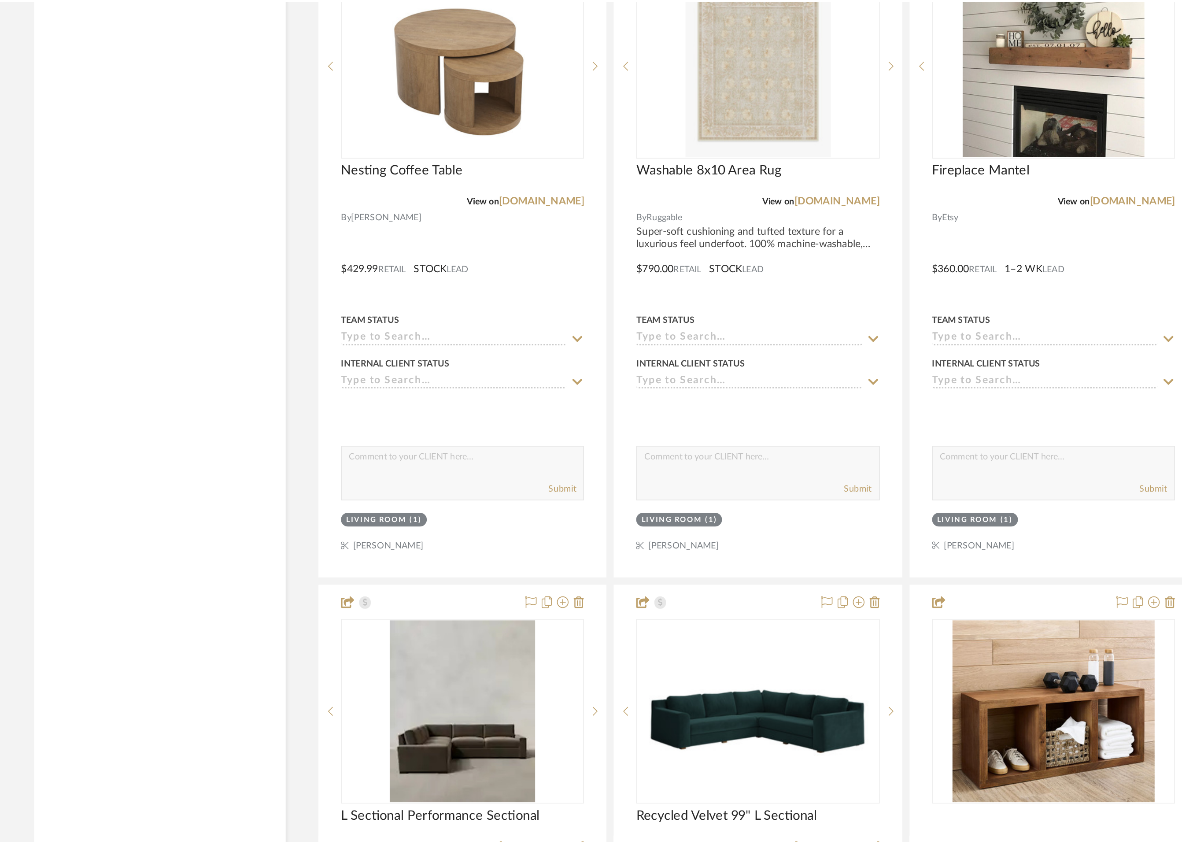
scroll to position [3240, 0]
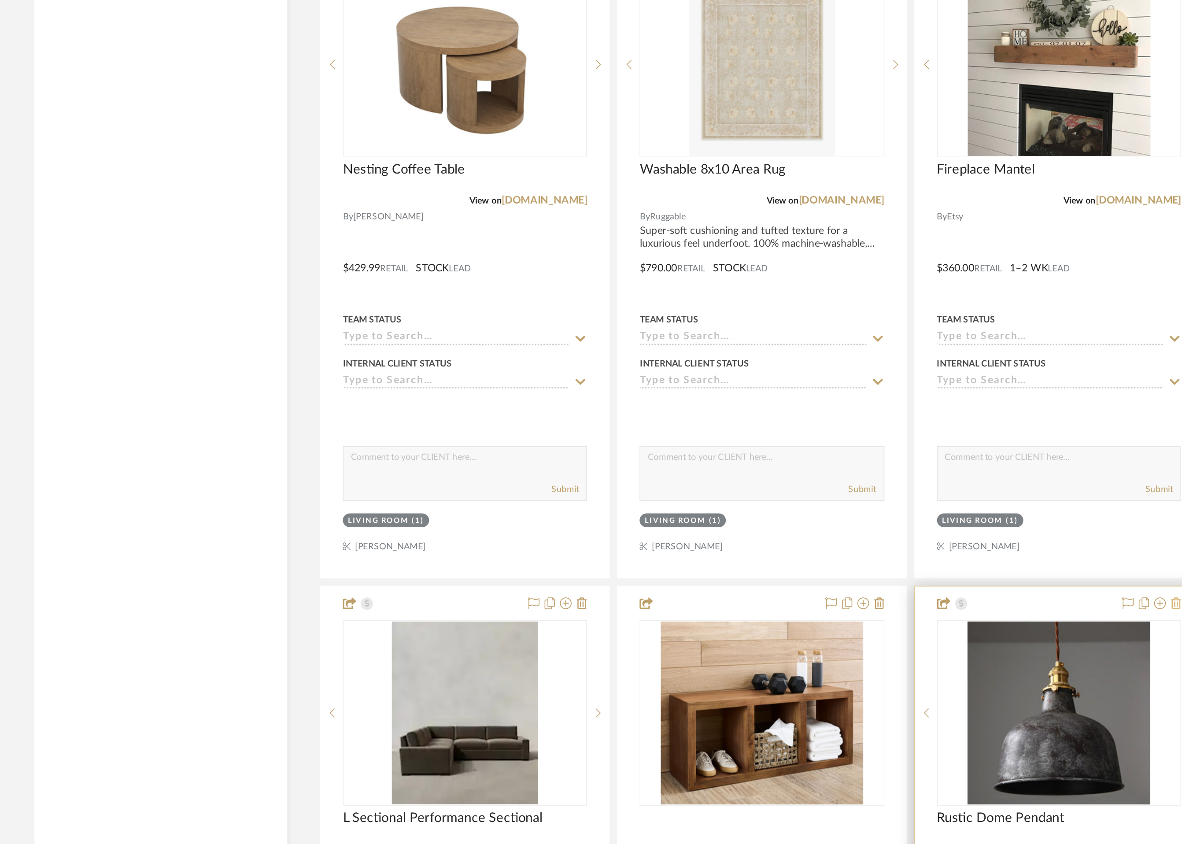
click at [926, 698] on icon at bounding box center [927, 698] width 6 height 7
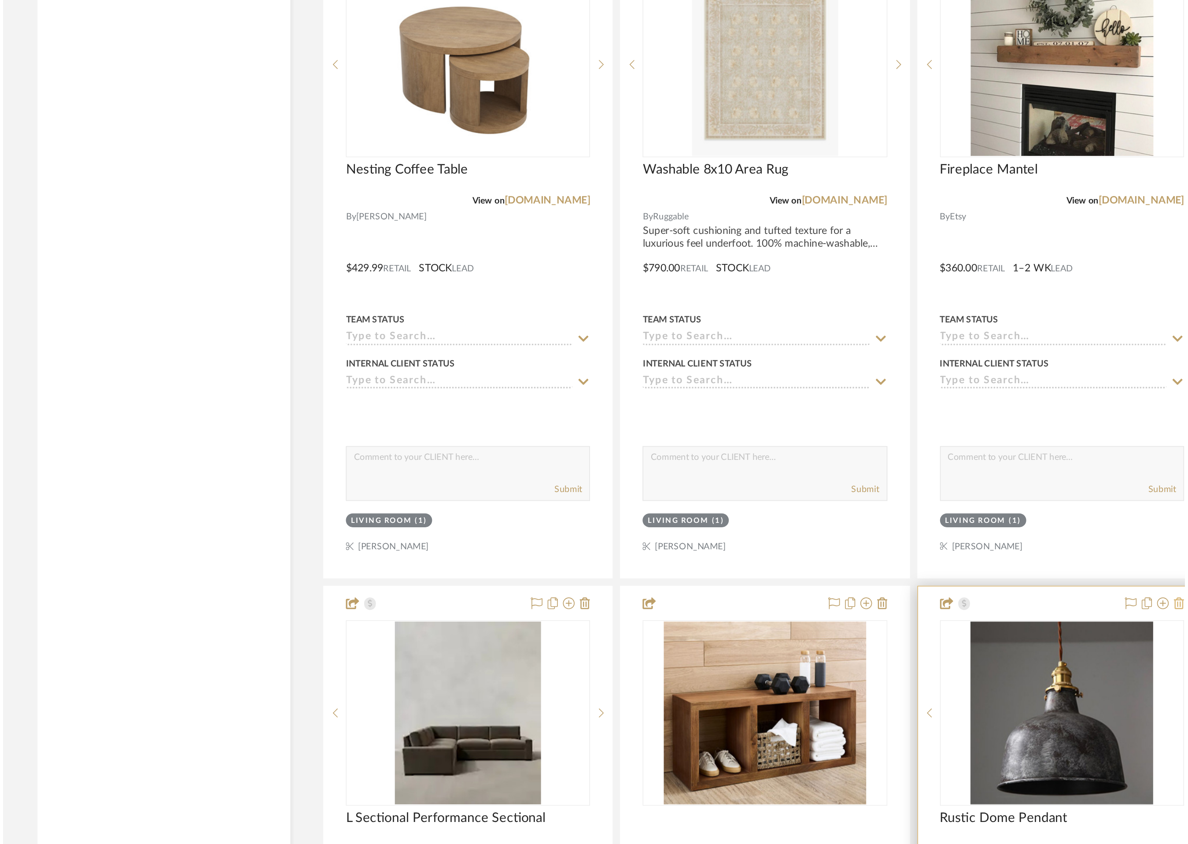
scroll to position [0, 0]
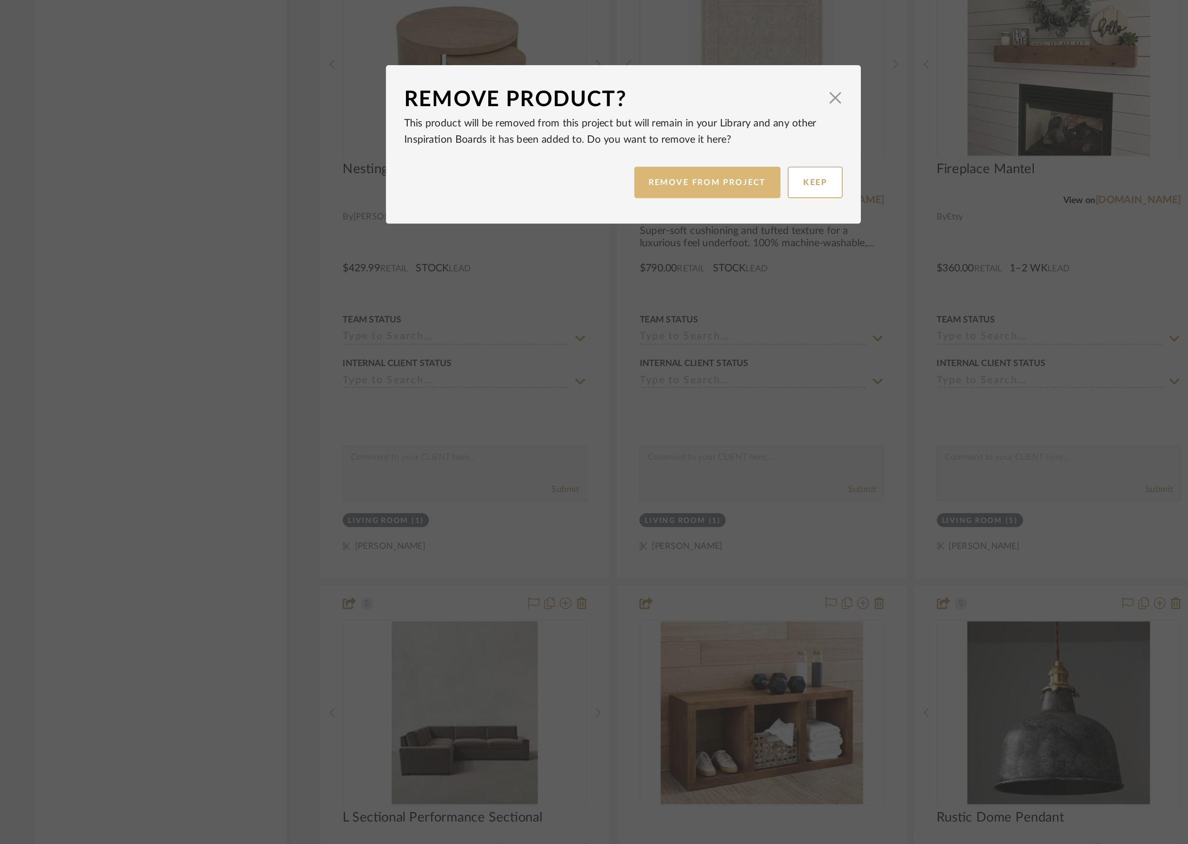
click at [649, 446] on button "REMOVE FROM PROJECT" at bounding box center [645, 444] width 89 height 19
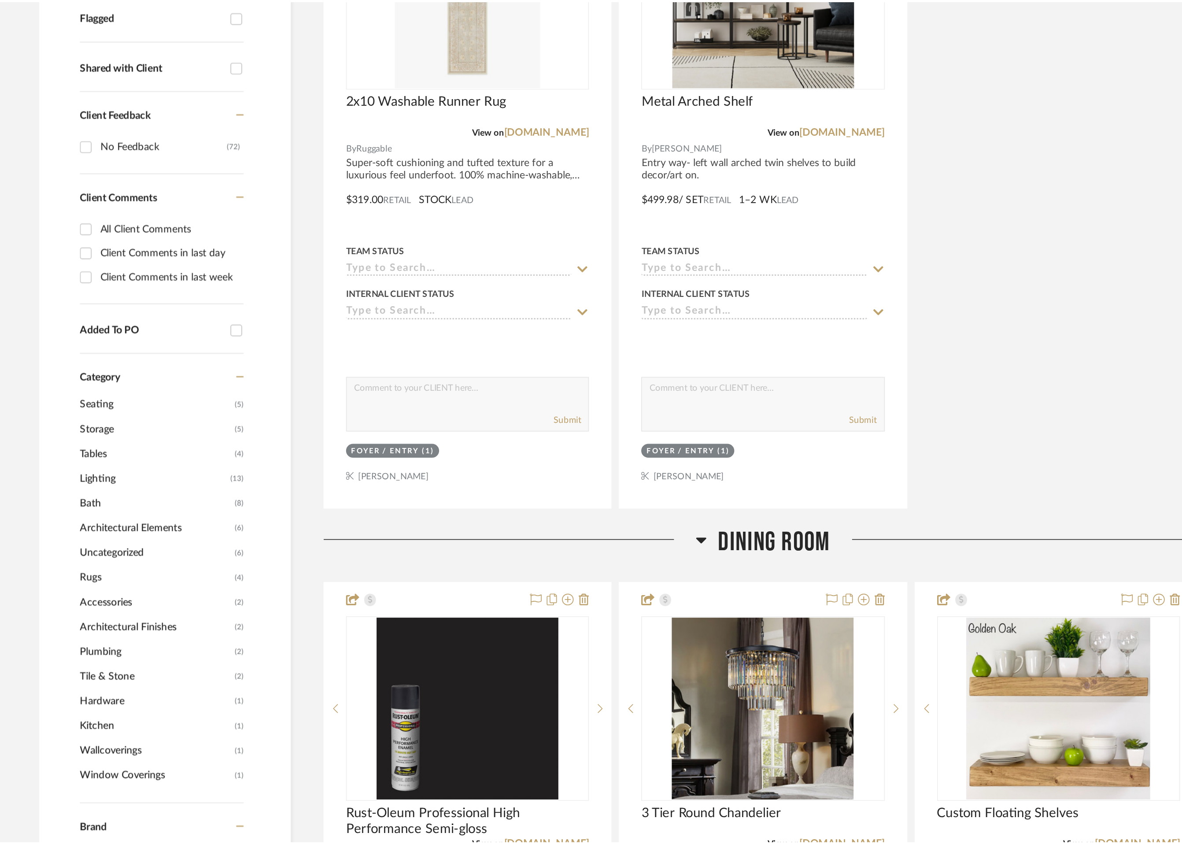
scroll to position [3240, 0]
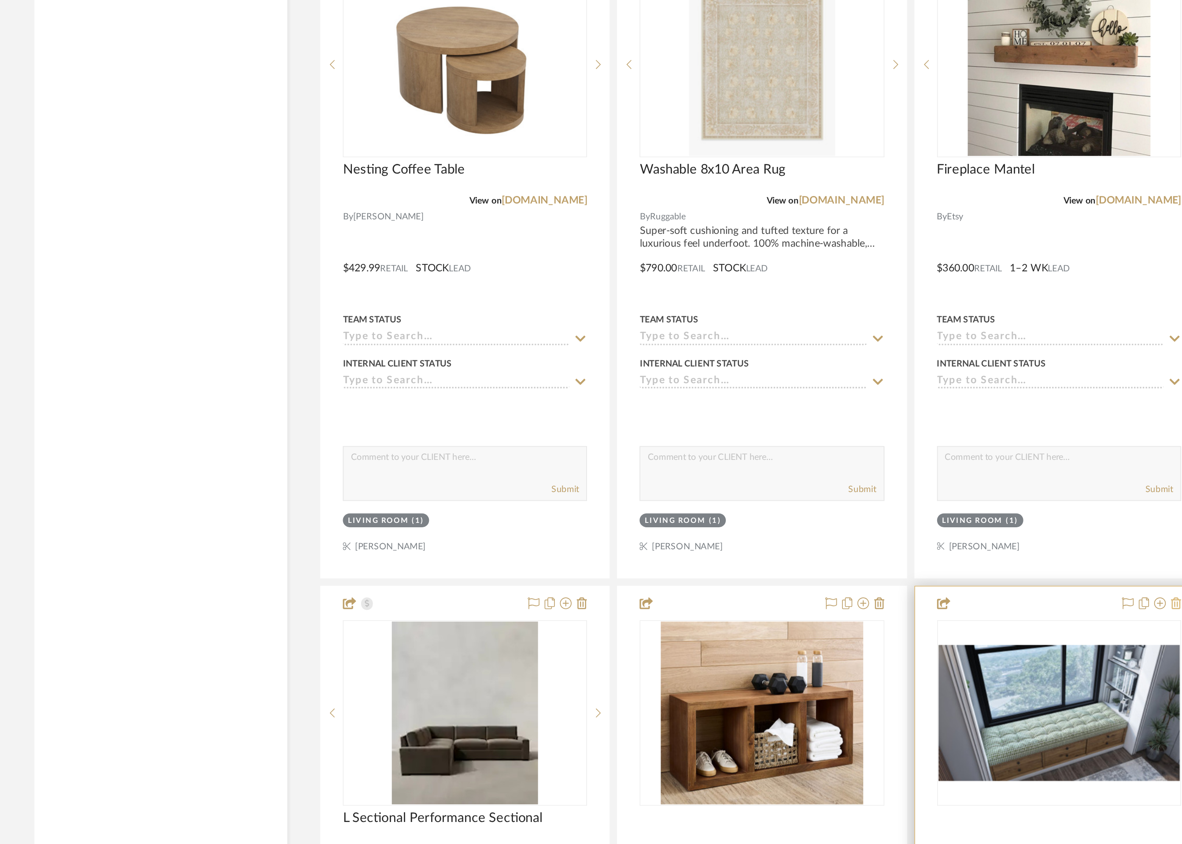
click at [927, 700] on icon at bounding box center [927, 698] width 6 height 7
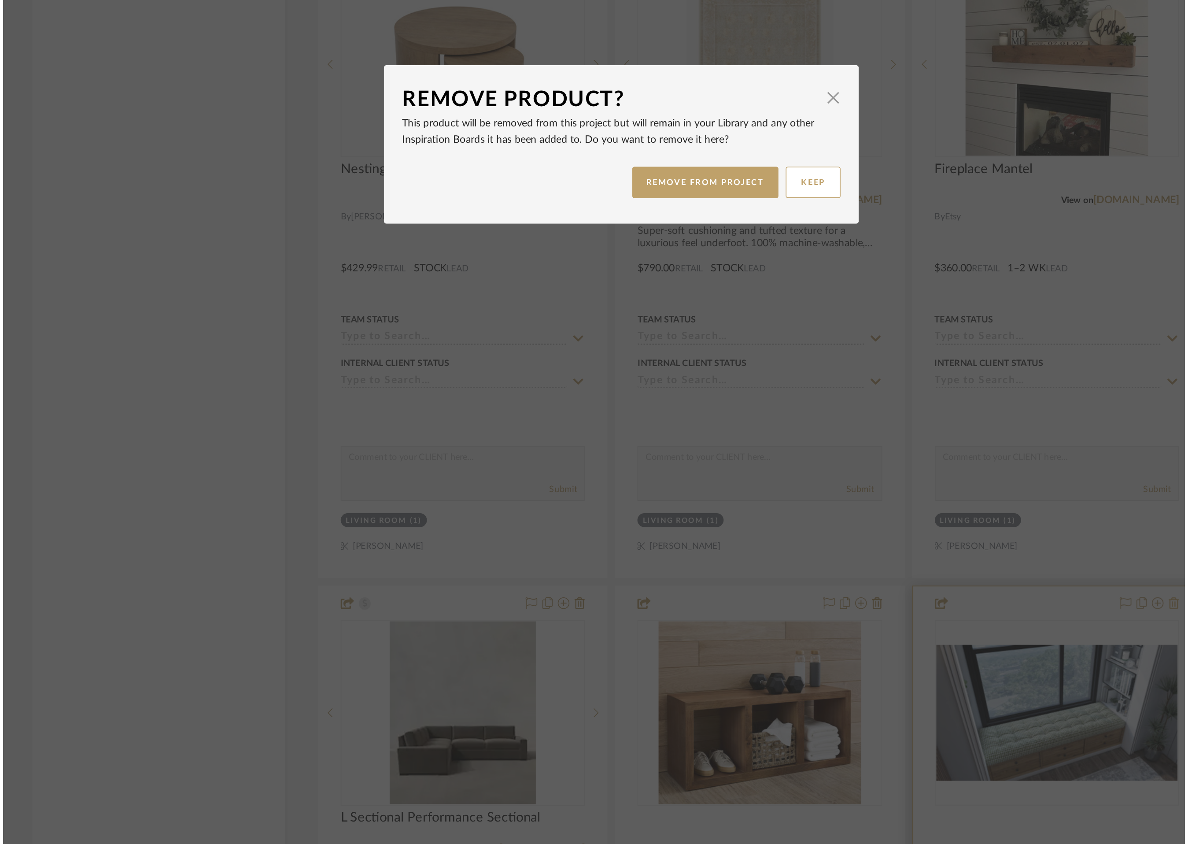
scroll to position [0, 0]
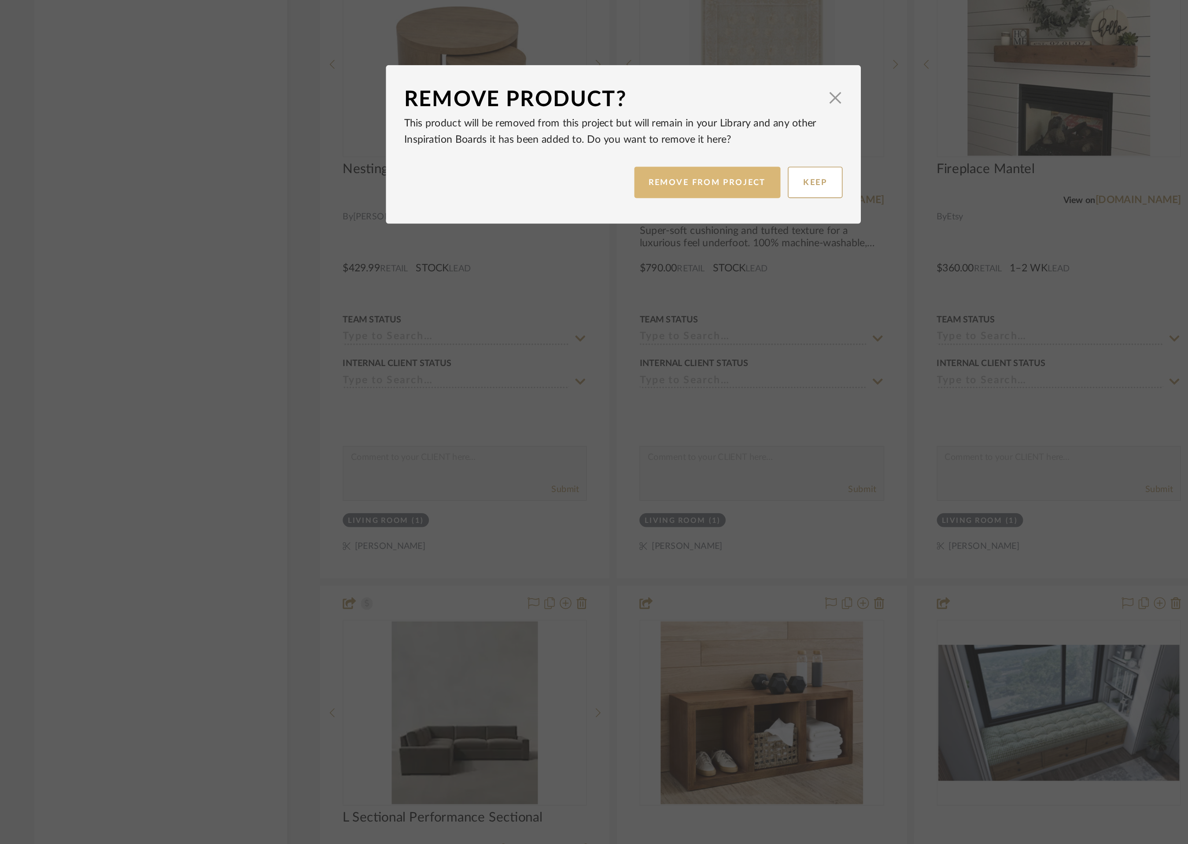
click at [653, 447] on button "REMOVE FROM PROJECT" at bounding box center [645, 444] width 89 height 19
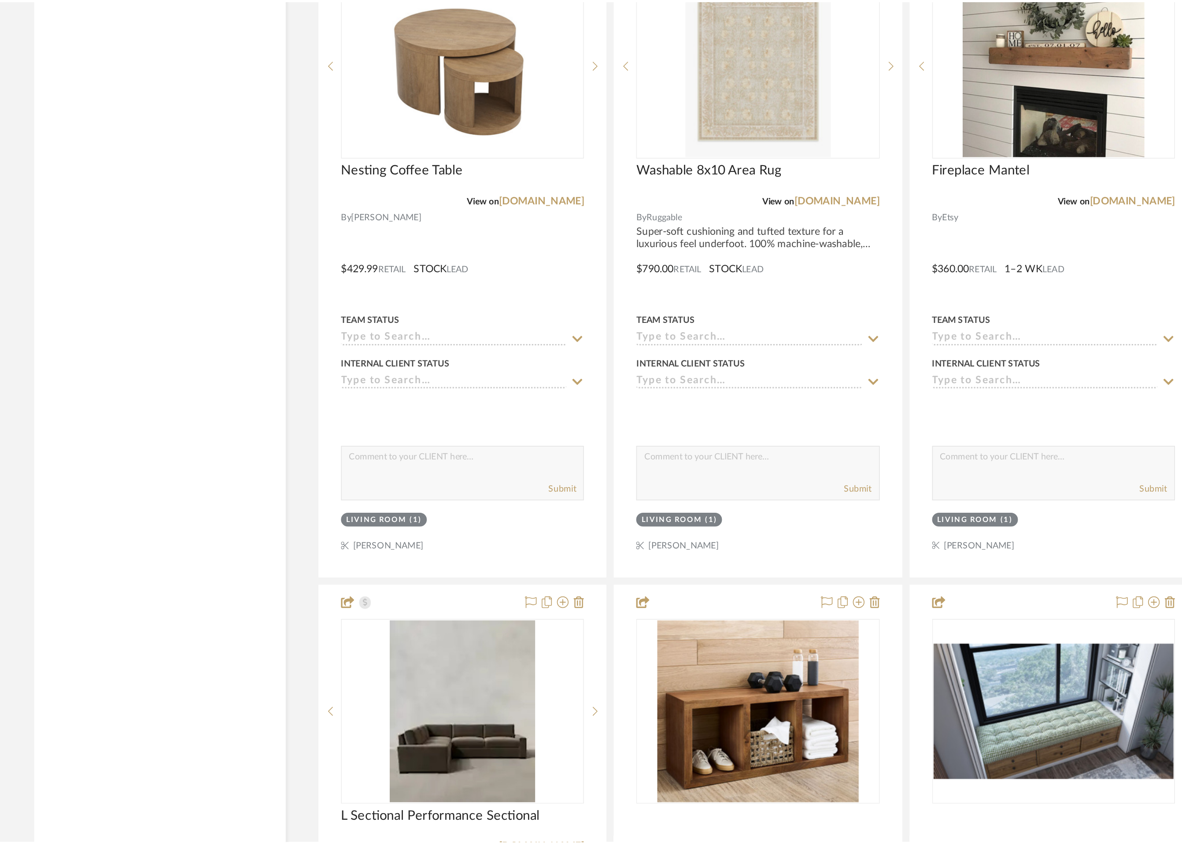
scroll to position [3240, 0]
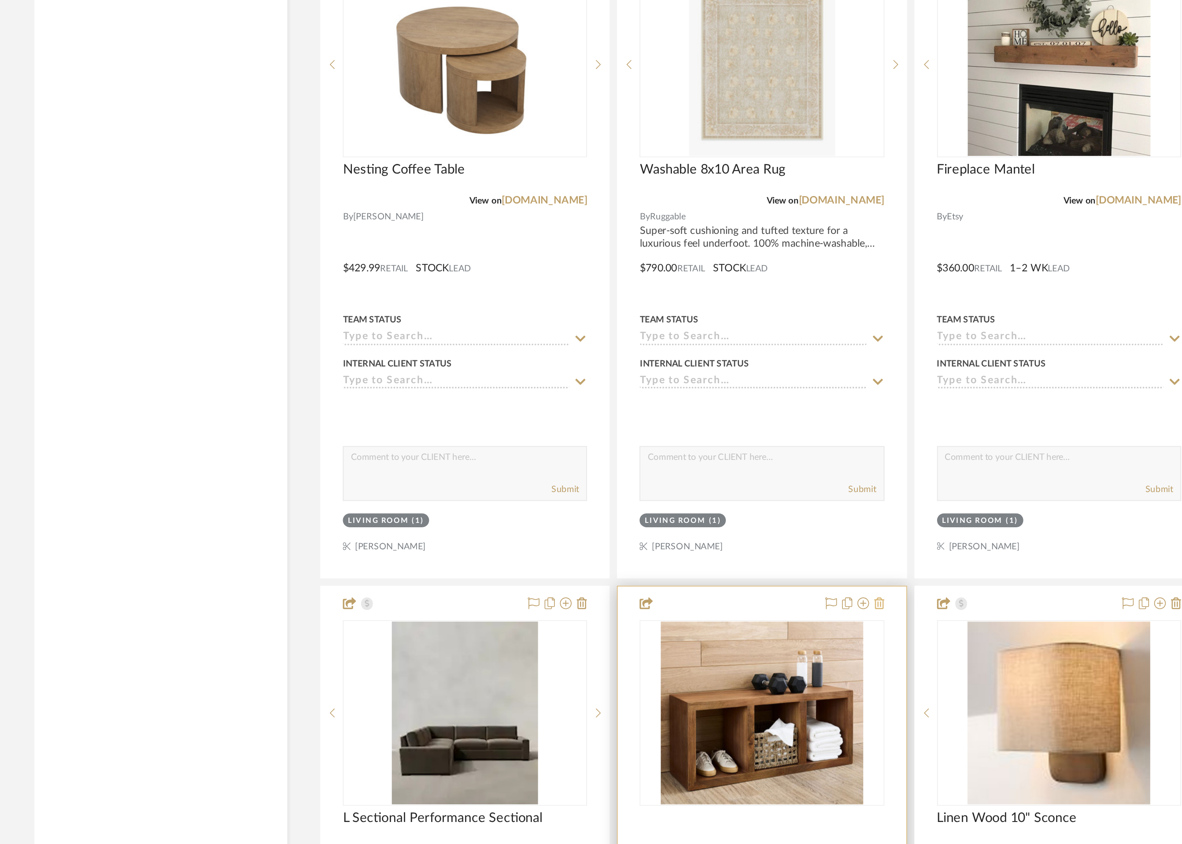
click at [749, 699] on icon at bounding box center [748, 698] width 6 height 7
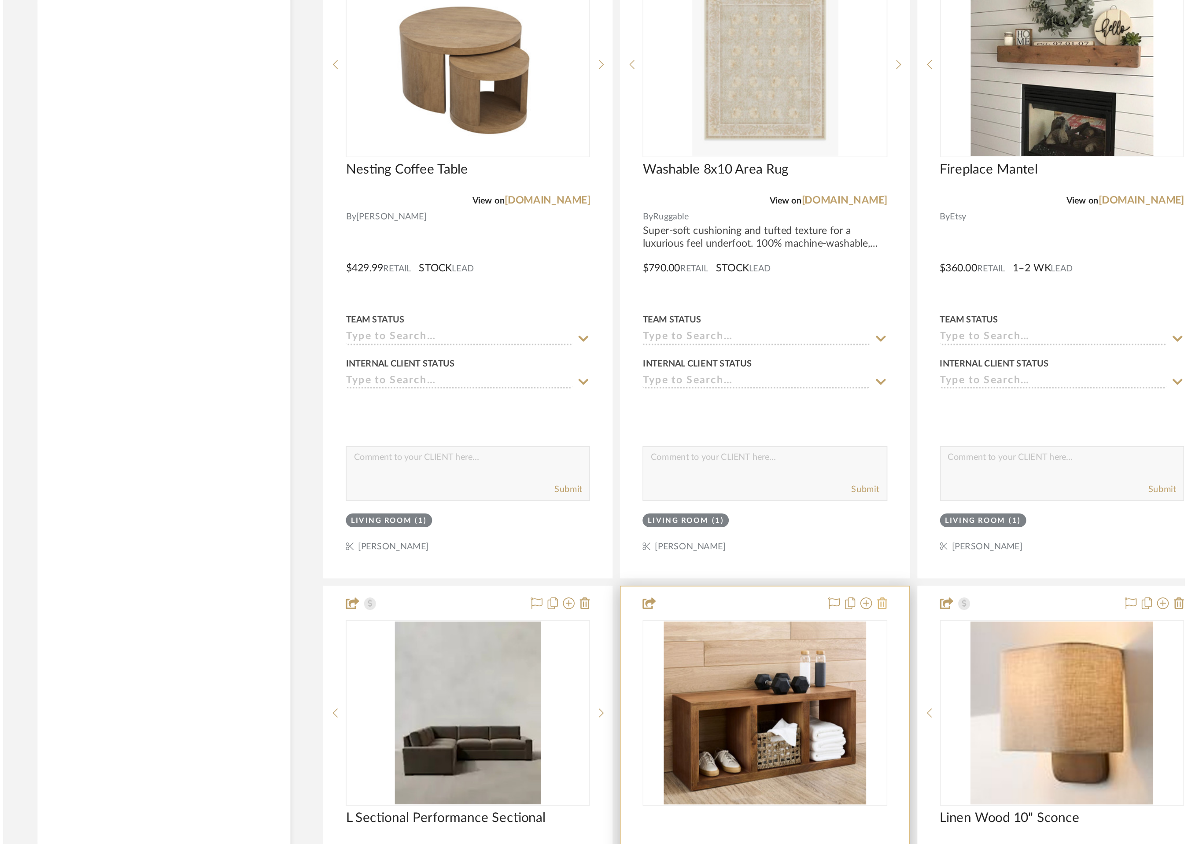
scroll to position [0, 0]
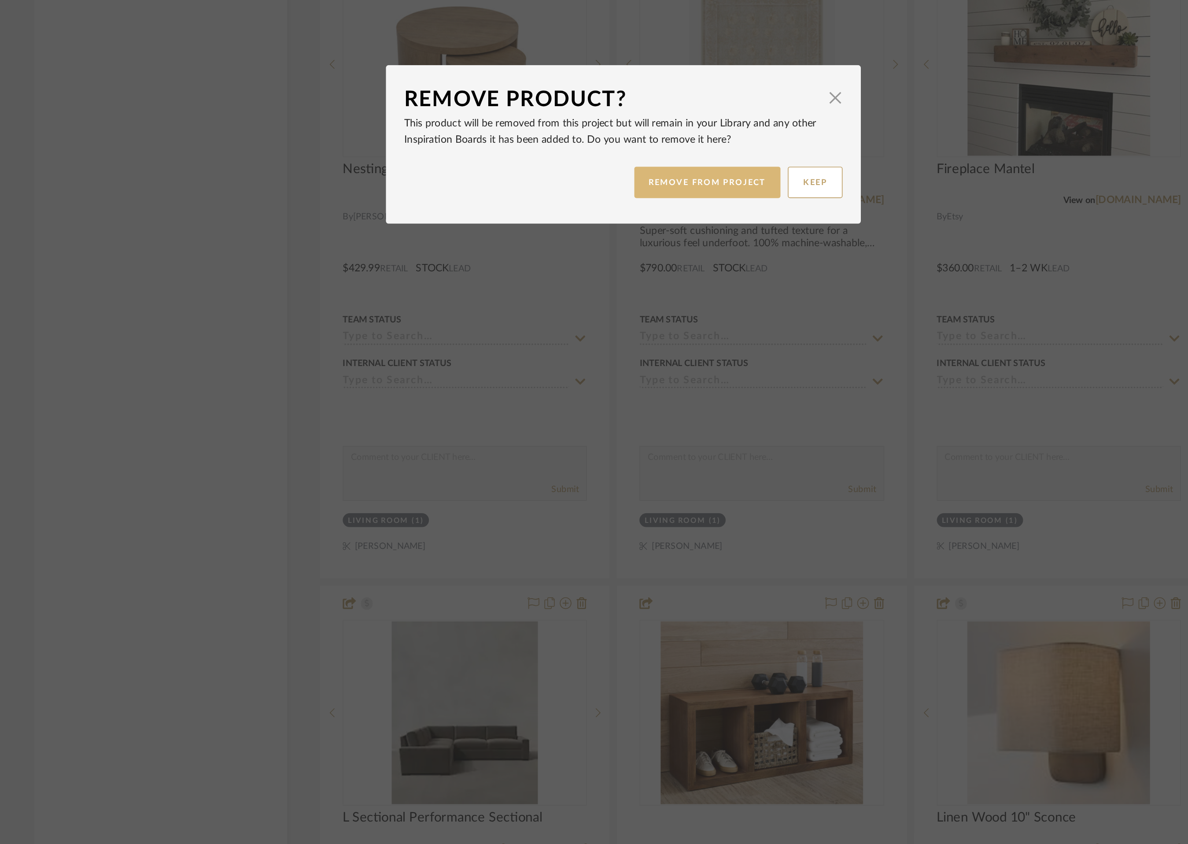
click at [645, 444] on button "REMOVE FROM PROJECT" at bounding box center [645, 444] width 89 height 19
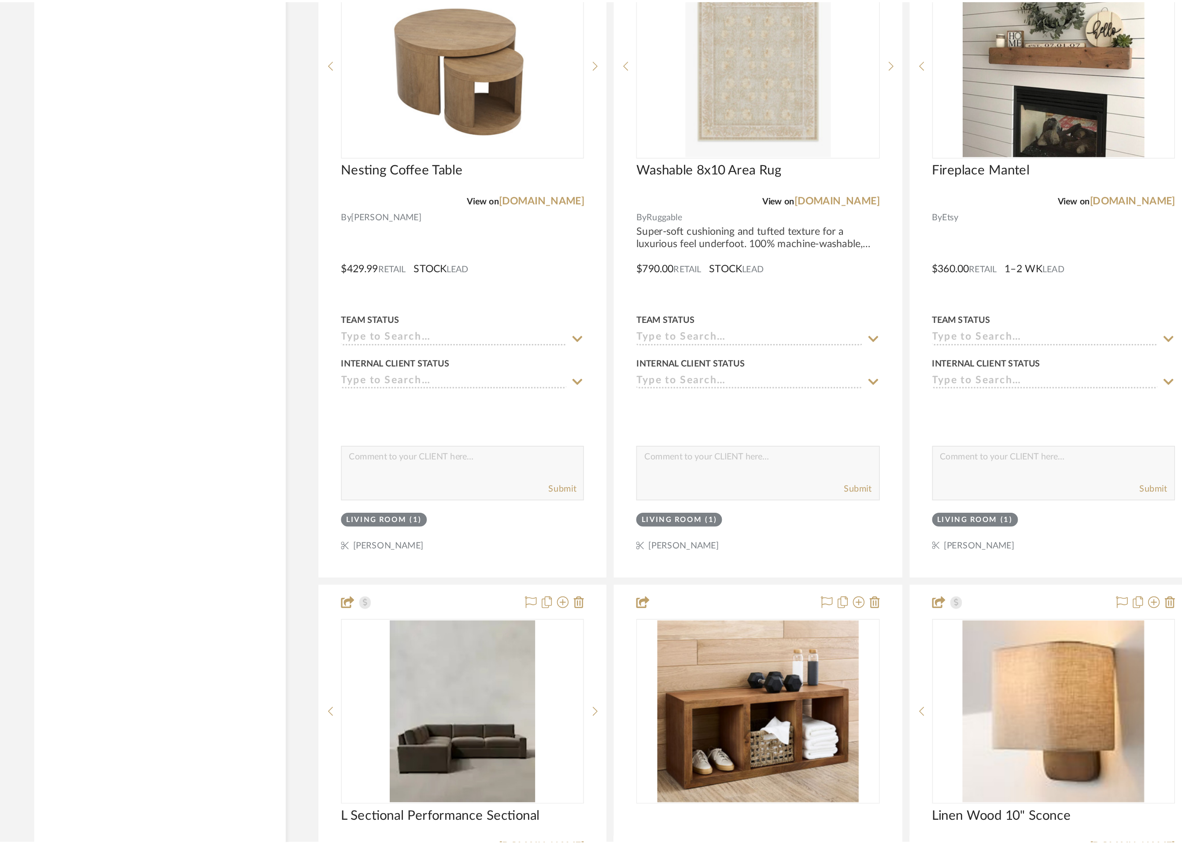
scroll to position [3240, 0]
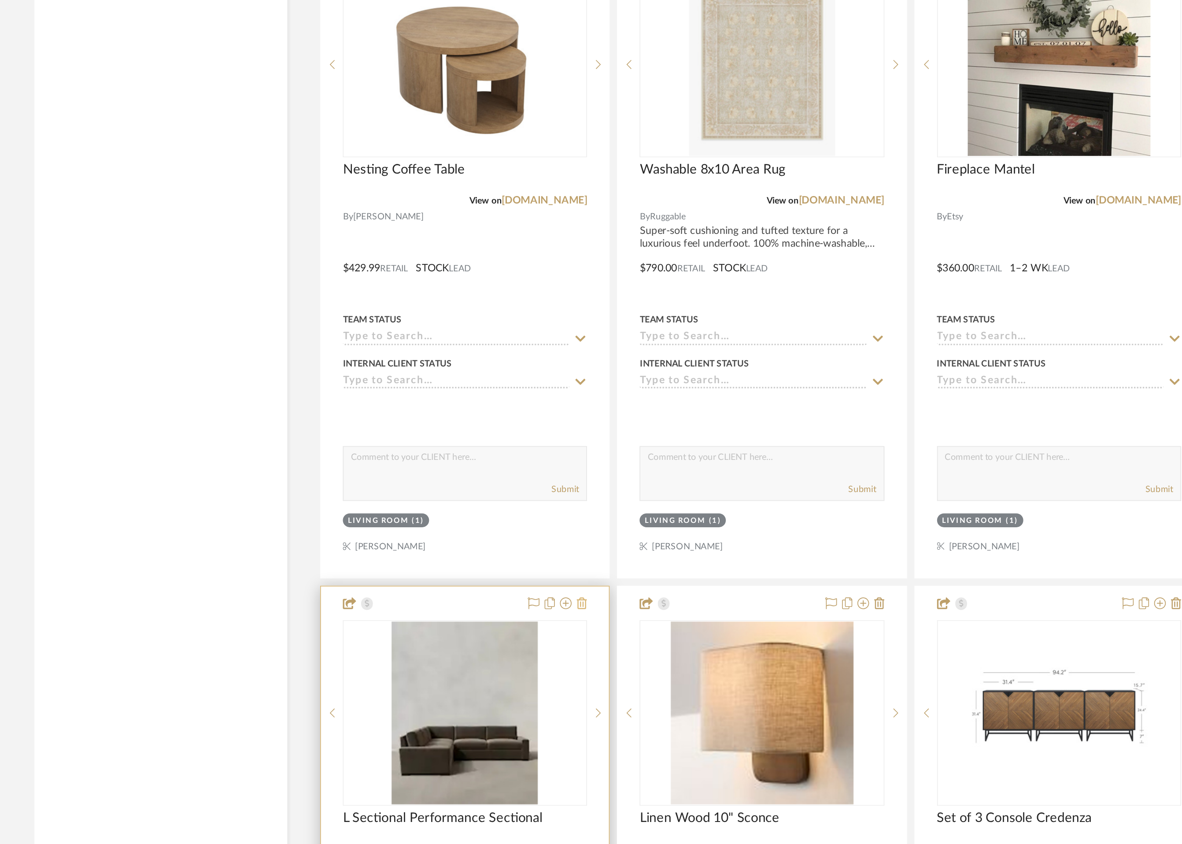
click at [570, 695] on icon at bounding box center [569, 698] width 6 height 7
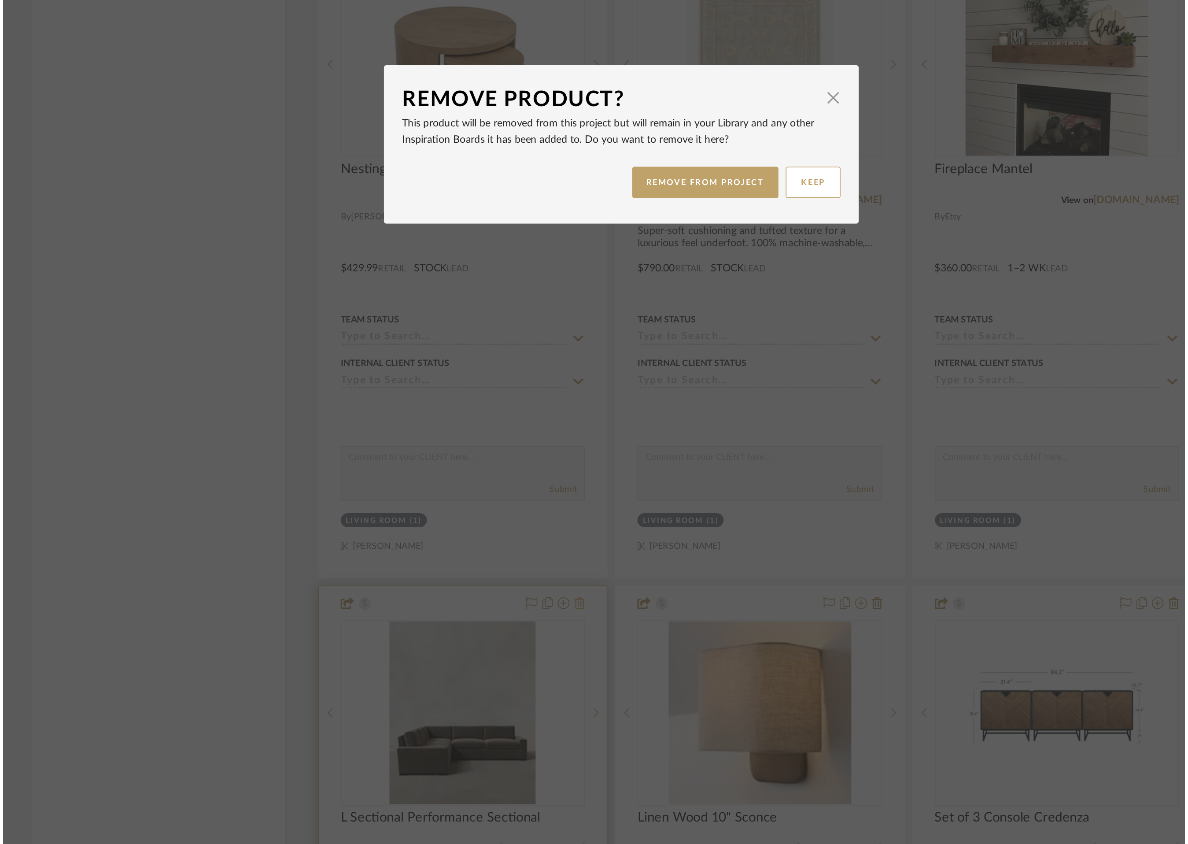
scroll to position [0, 0]
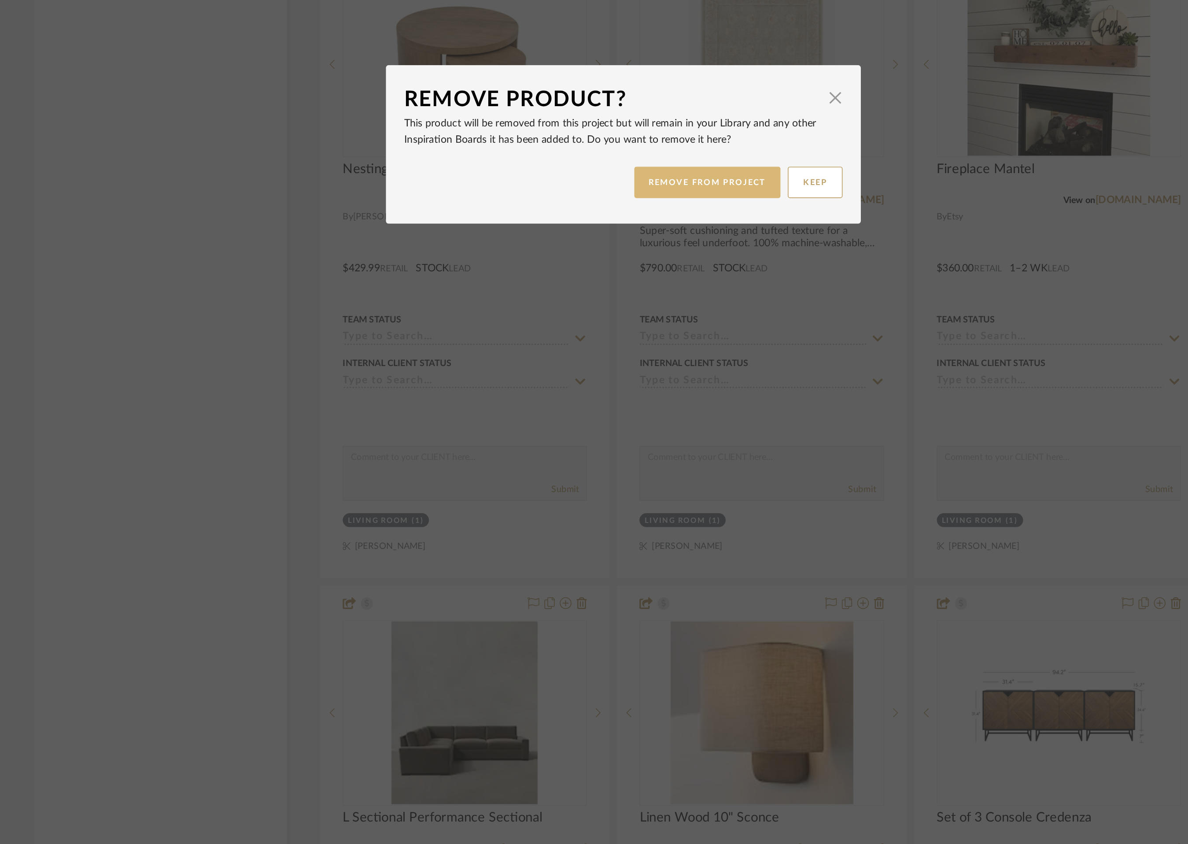
click at [661, 443] on button "REMOVE FROM PROJECT" at bounding box center [645, 444] width 89 height 19
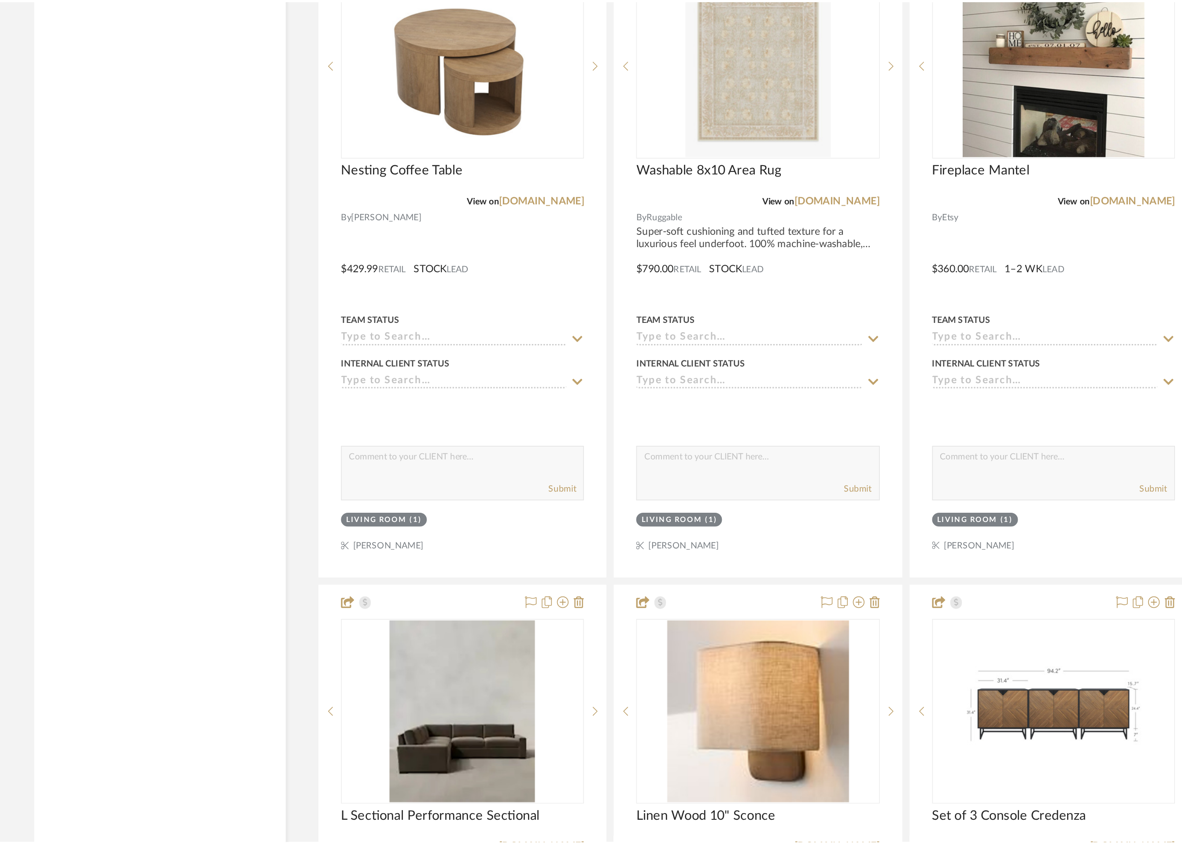
scroll to position [3240, 0]
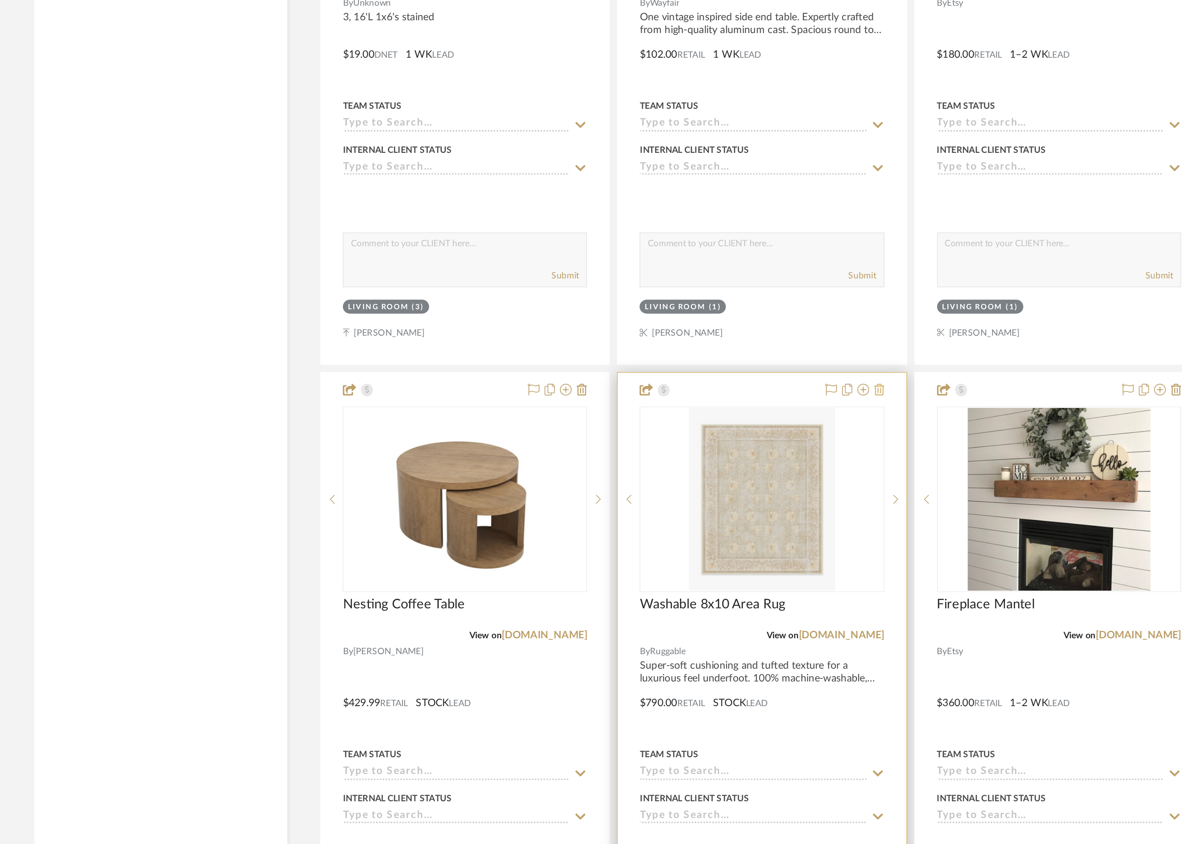
click at [751, 309] on icon at bounding box center [748, 307] width 6 height 7
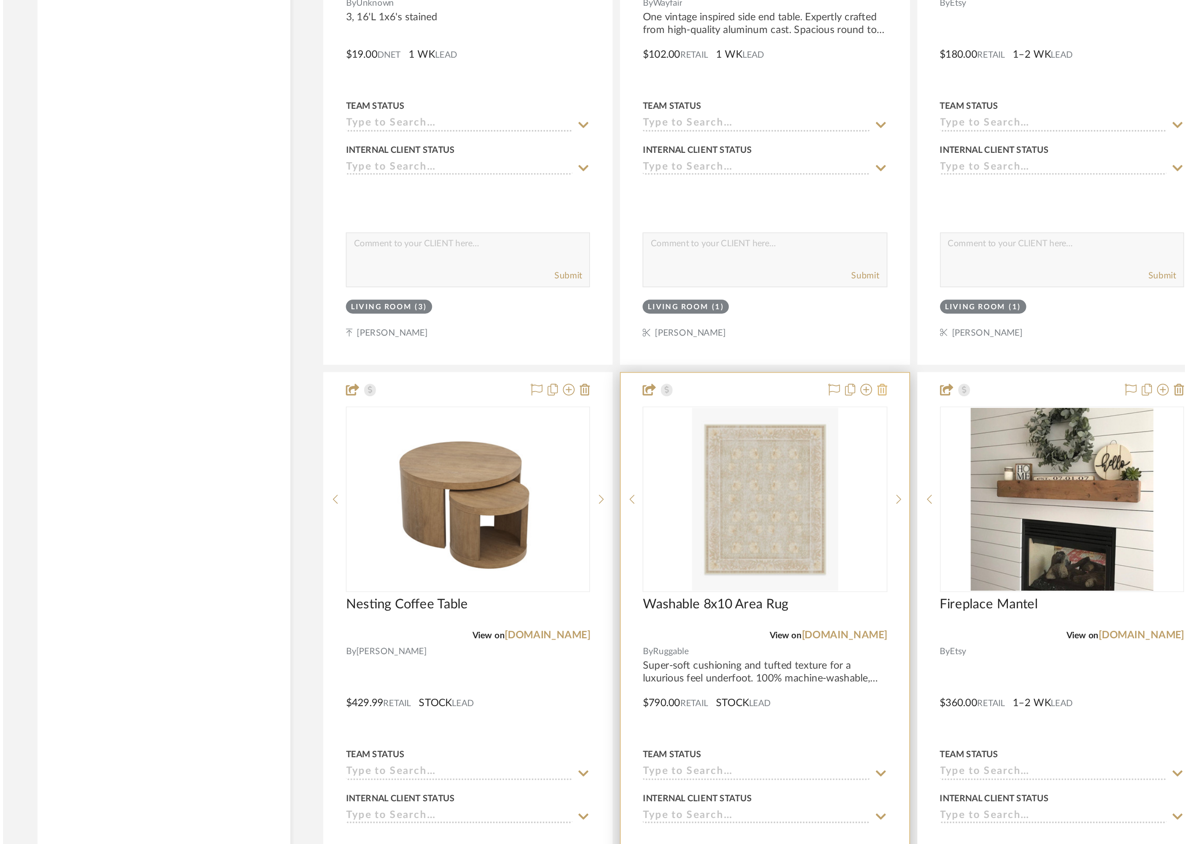
scroll to position [0, 0]
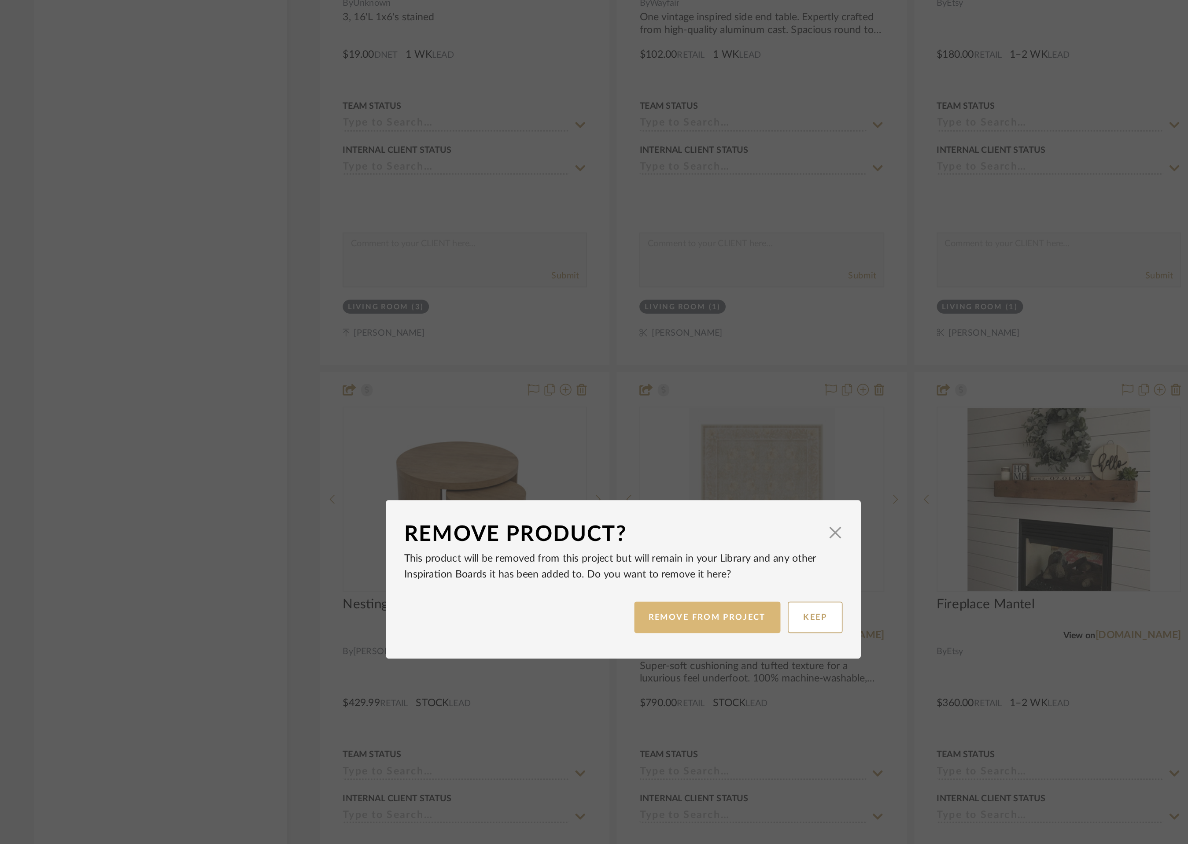
click at [631, 449] on button "REMOVE FROM PROJECT" at bounding box center [645, 444] width 89 height 19
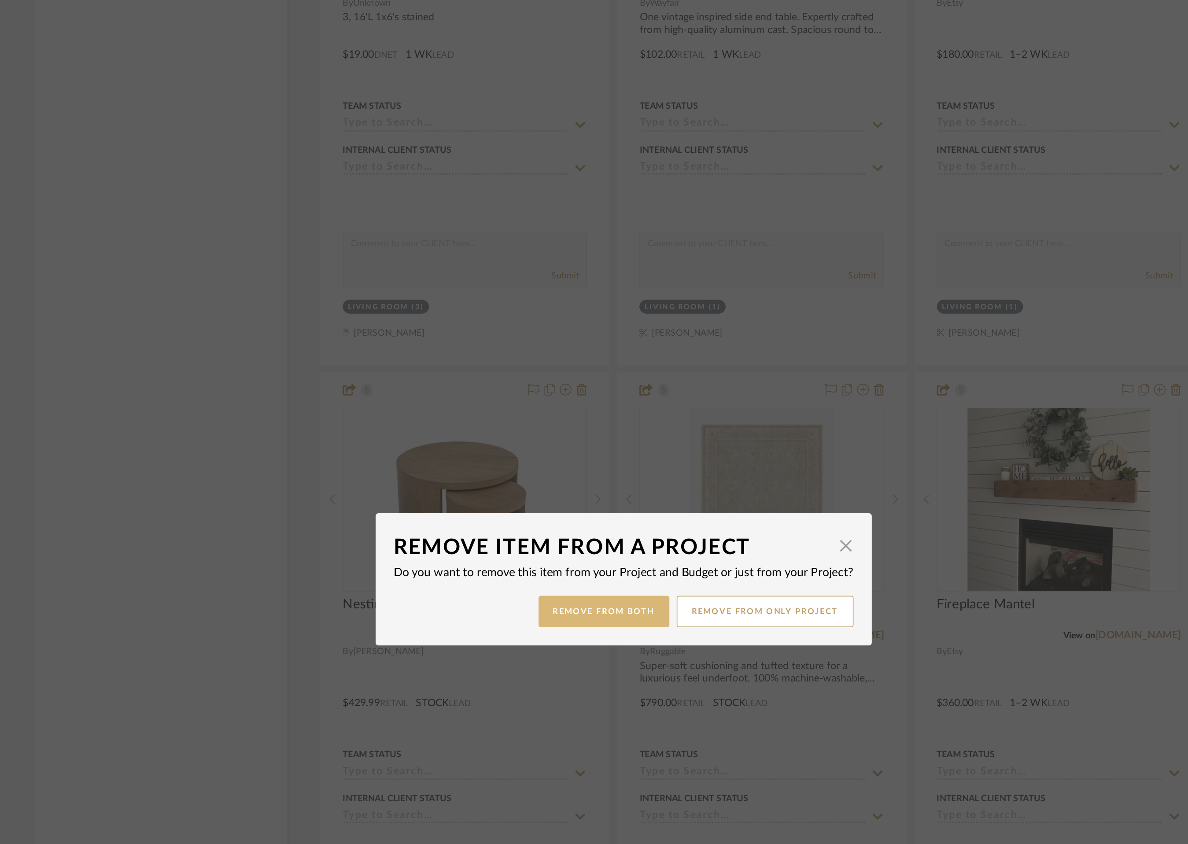
click at [592, 438] on button "Remove from Both" at bounding box center [582, 441] width 79 height 19
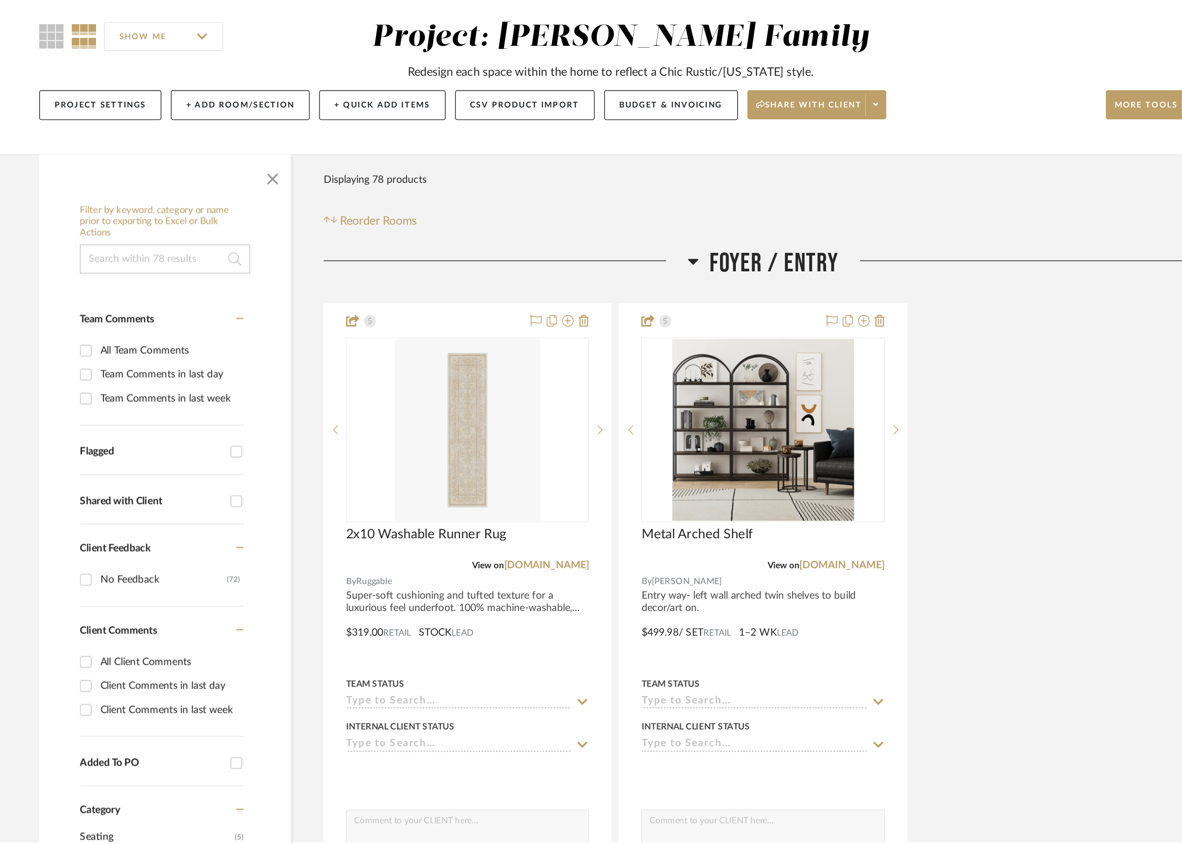
scroll to position [3240, 0]
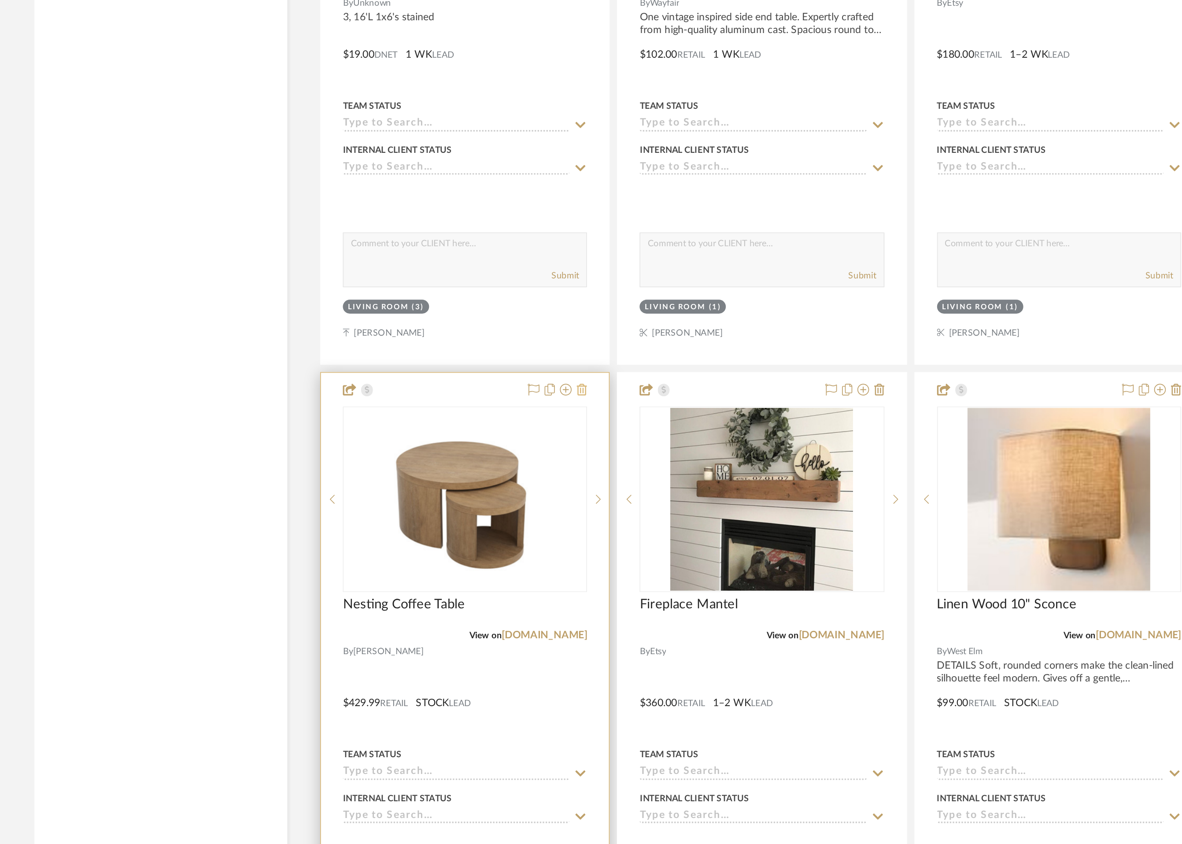
click at [567, 307] on icon at bounding box center [569, 307] width 6 height 7
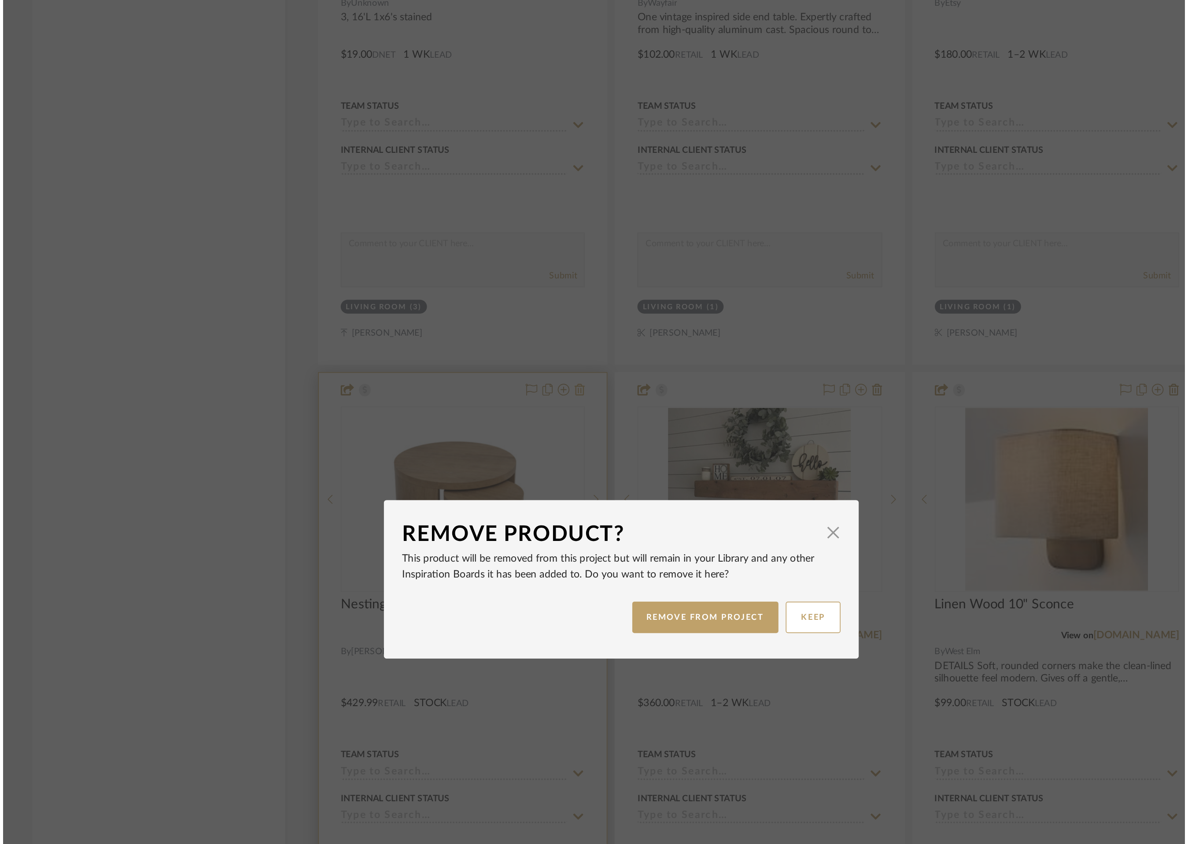
scroll to position [0, 0]
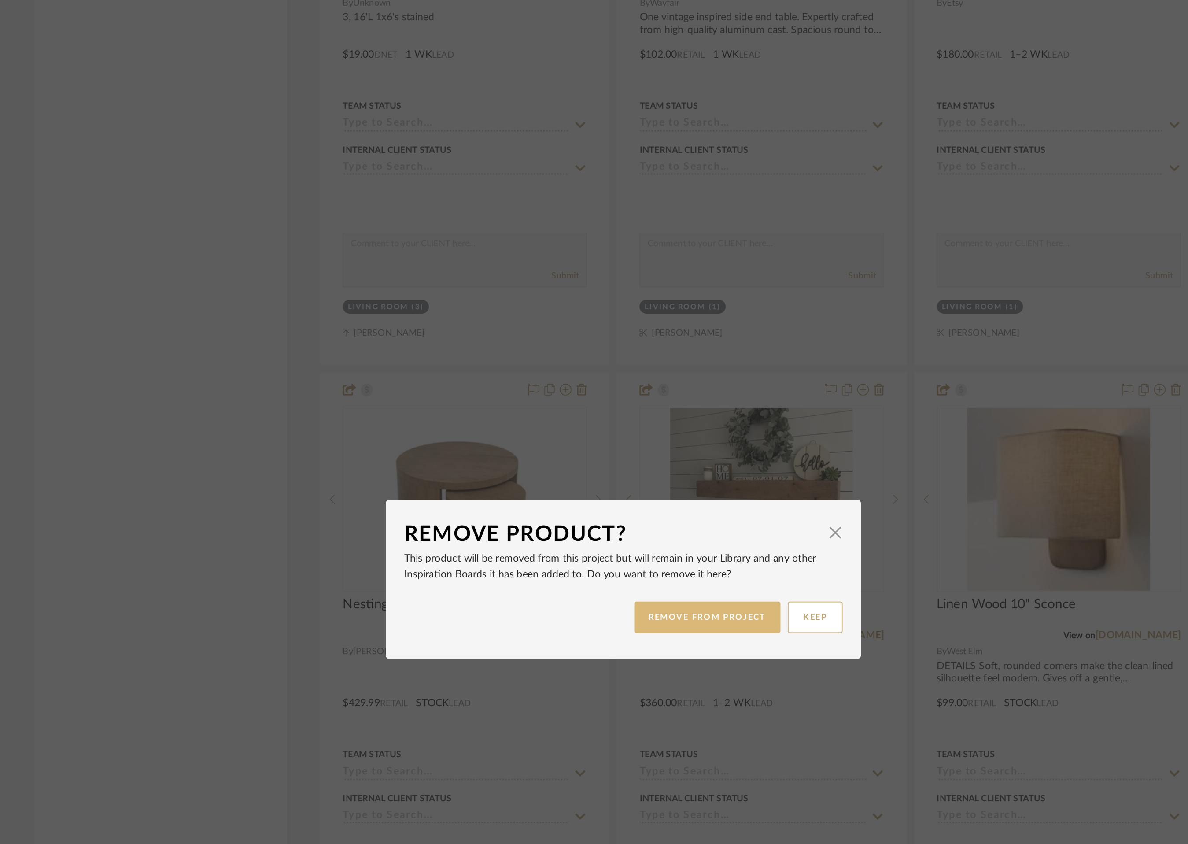
click at [652, 449] on button "REMOVE FROM PROJECT" at bounding box center [645, 444] width 89 height 19
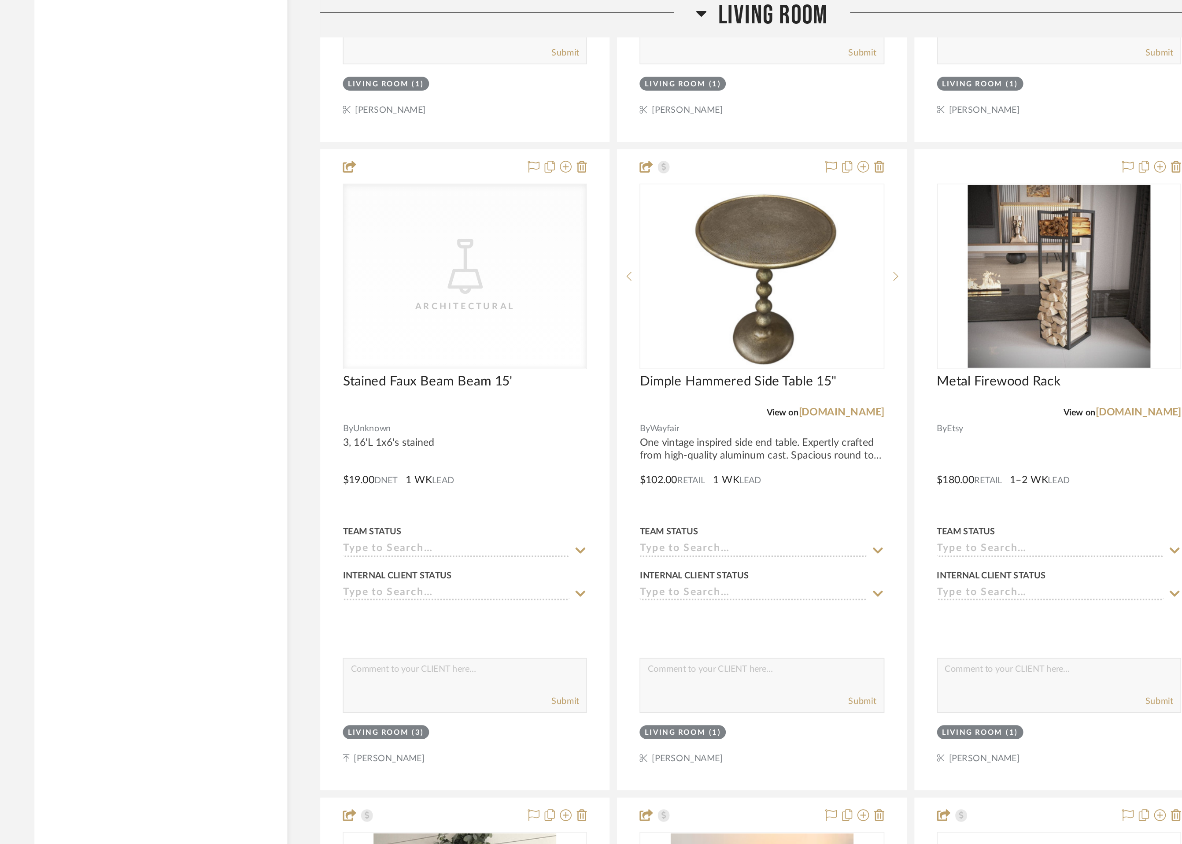
scroll to position [3048, 0]
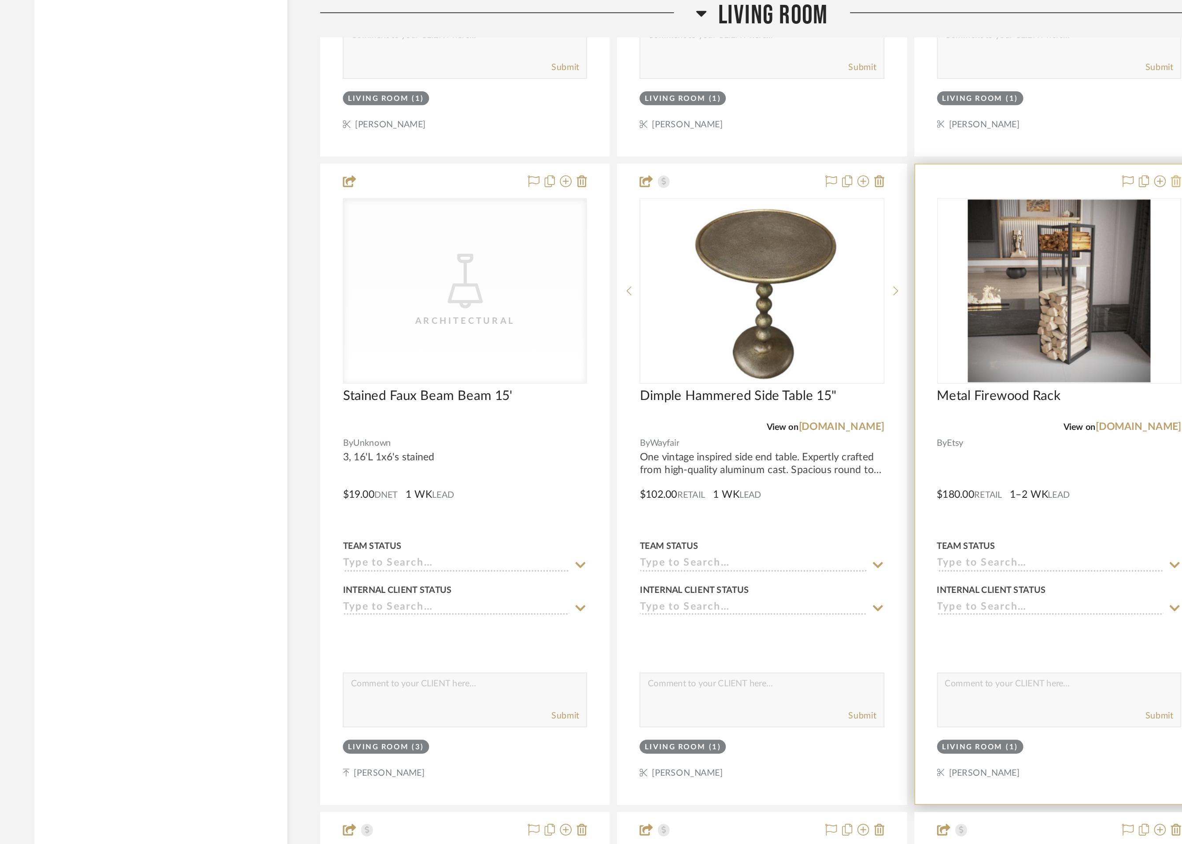
click at [927, 111] on icon at bounding box center [927, 109] width 6 height 7
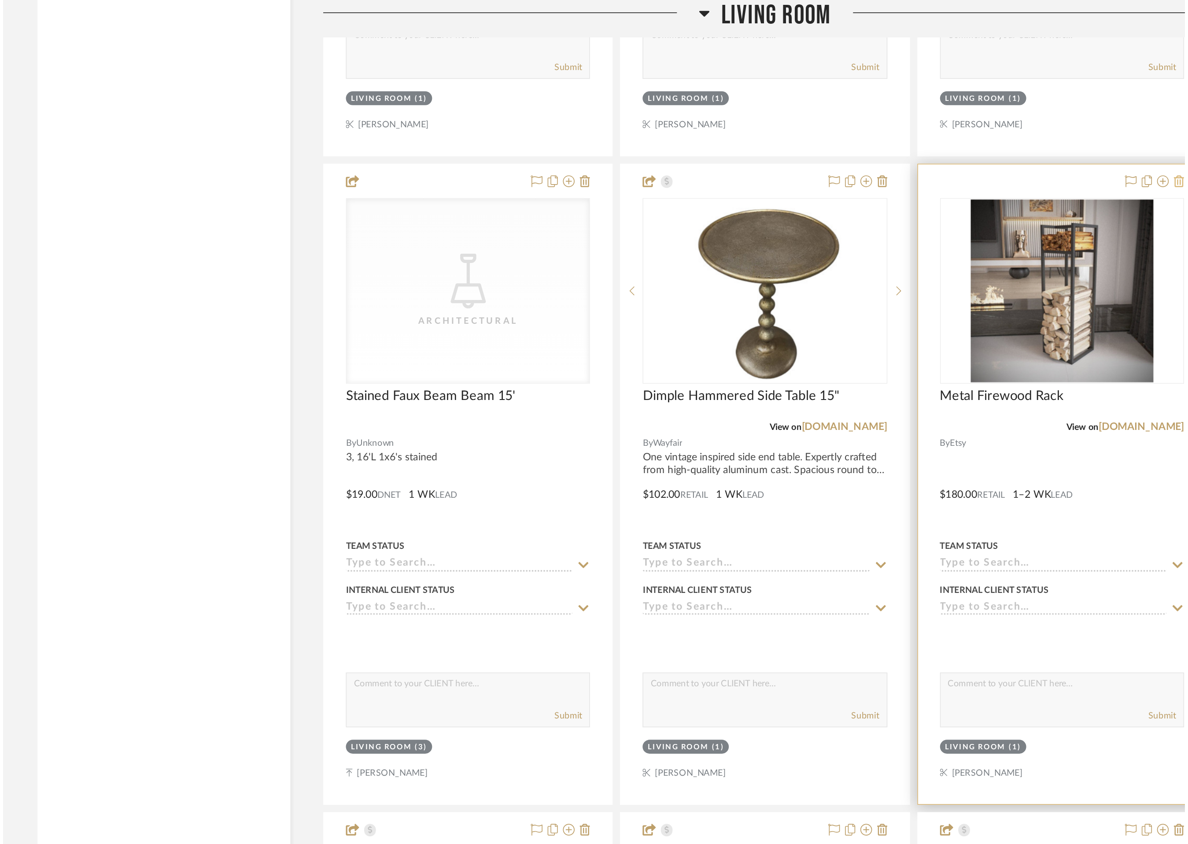
scroll to position [0, 0]
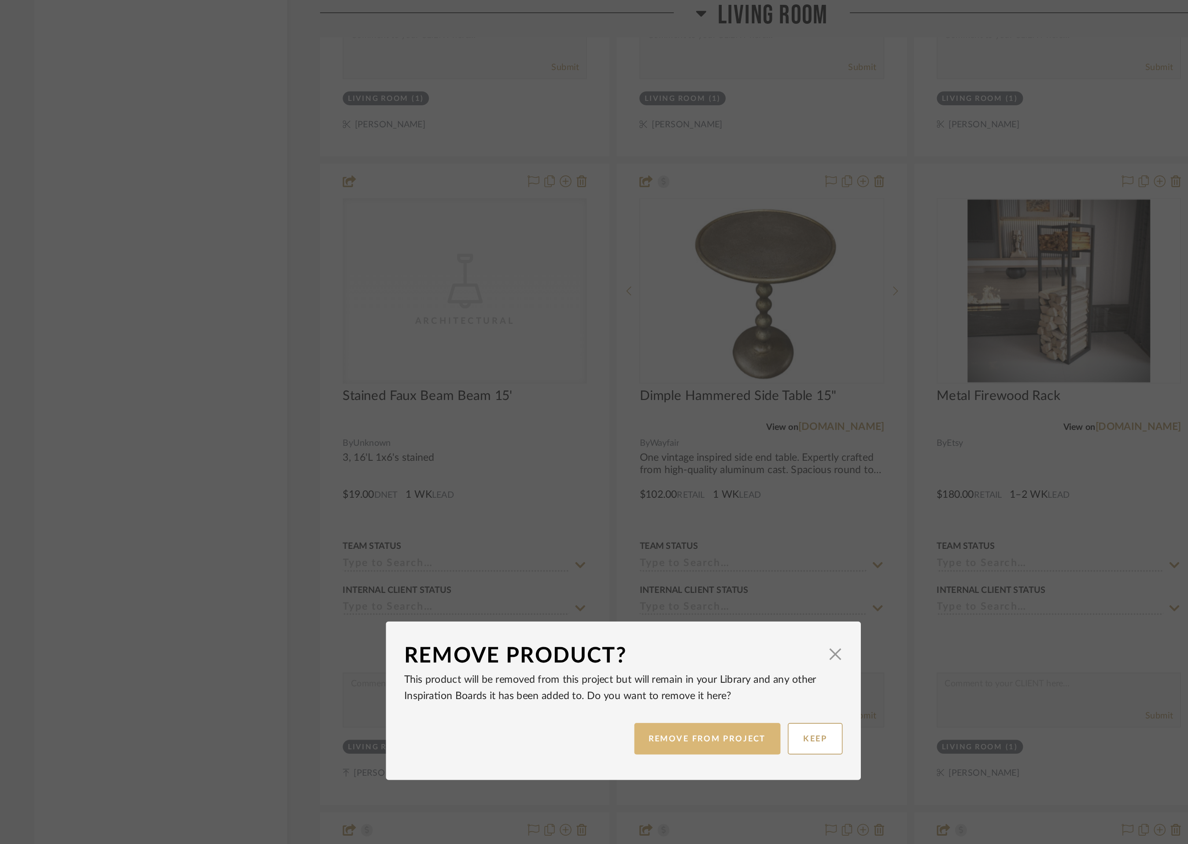
click at [656, 439] on button "REMOVE FROM PROJECT" at bounding box center [645, 444] width 89 height 19
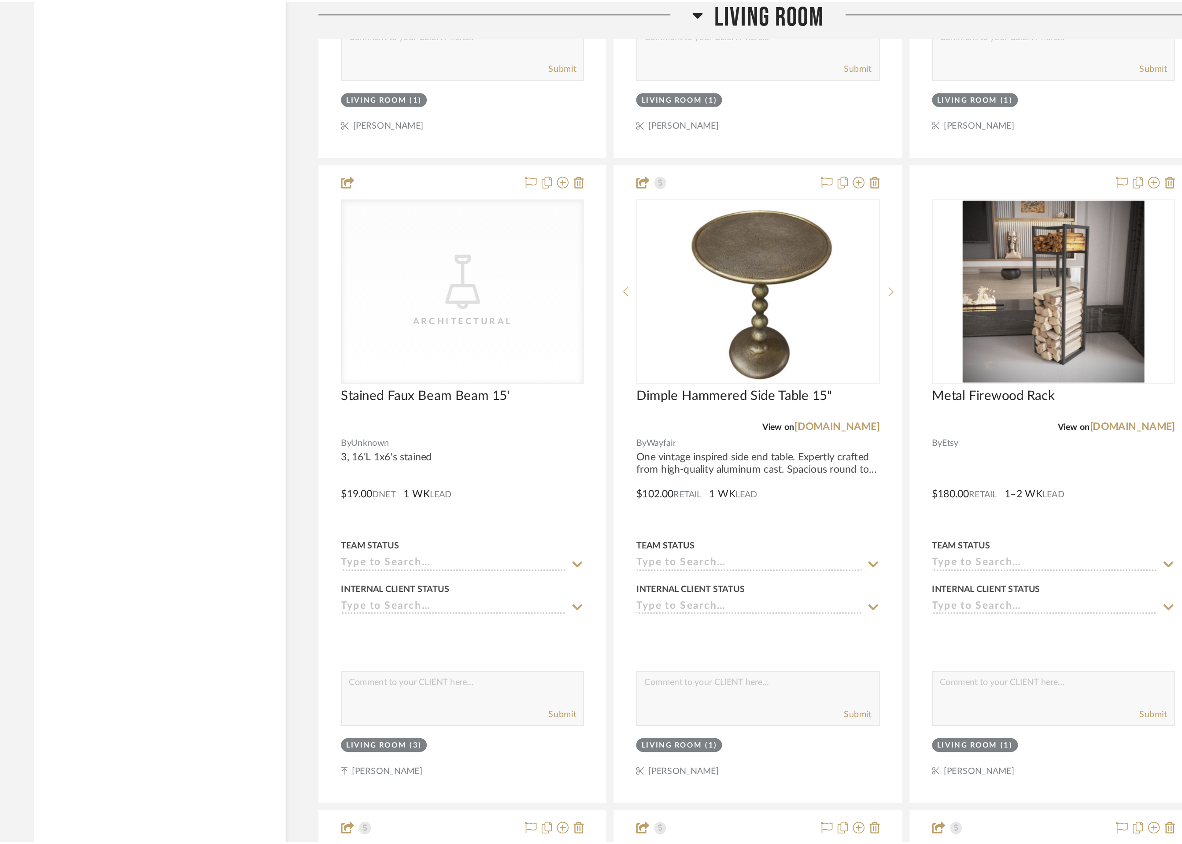
scroll to position [3048, 0]
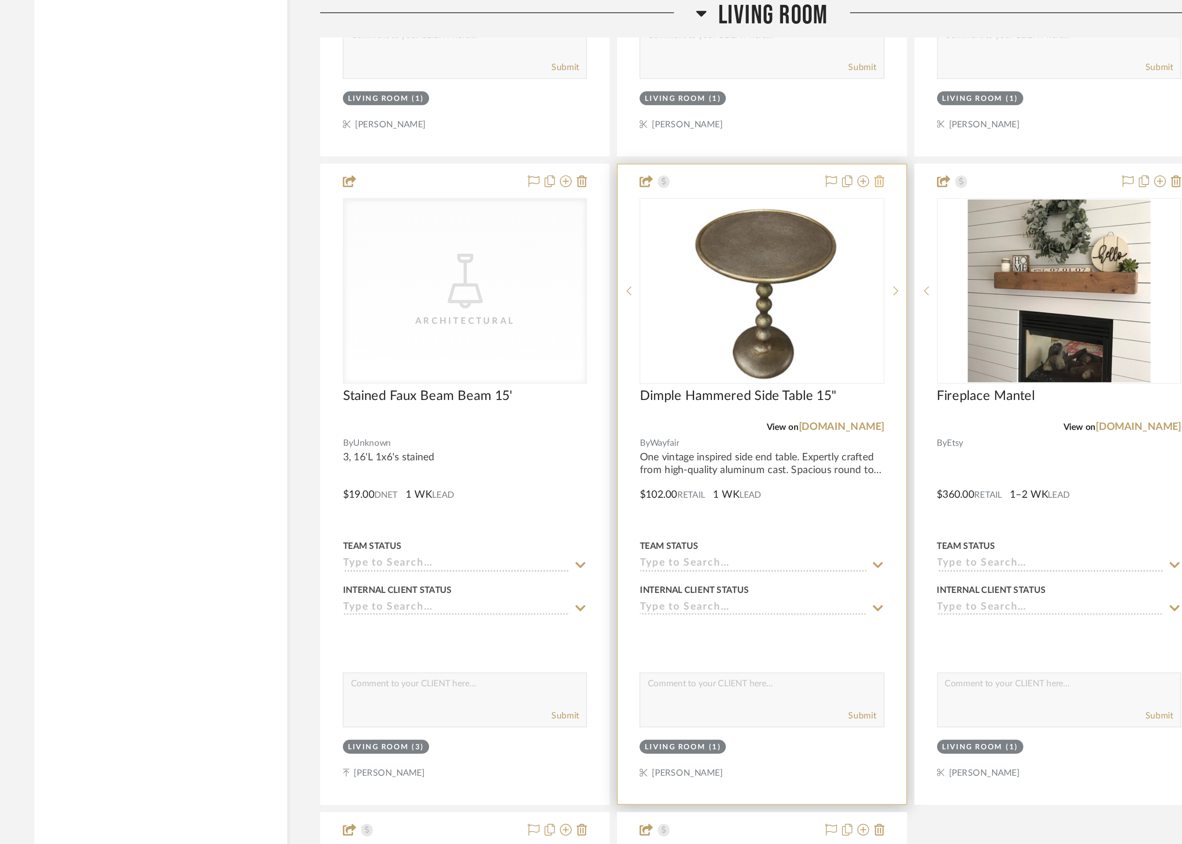
click at [748, 109] on icon at bounding box center [748, 109] width 6 height 7
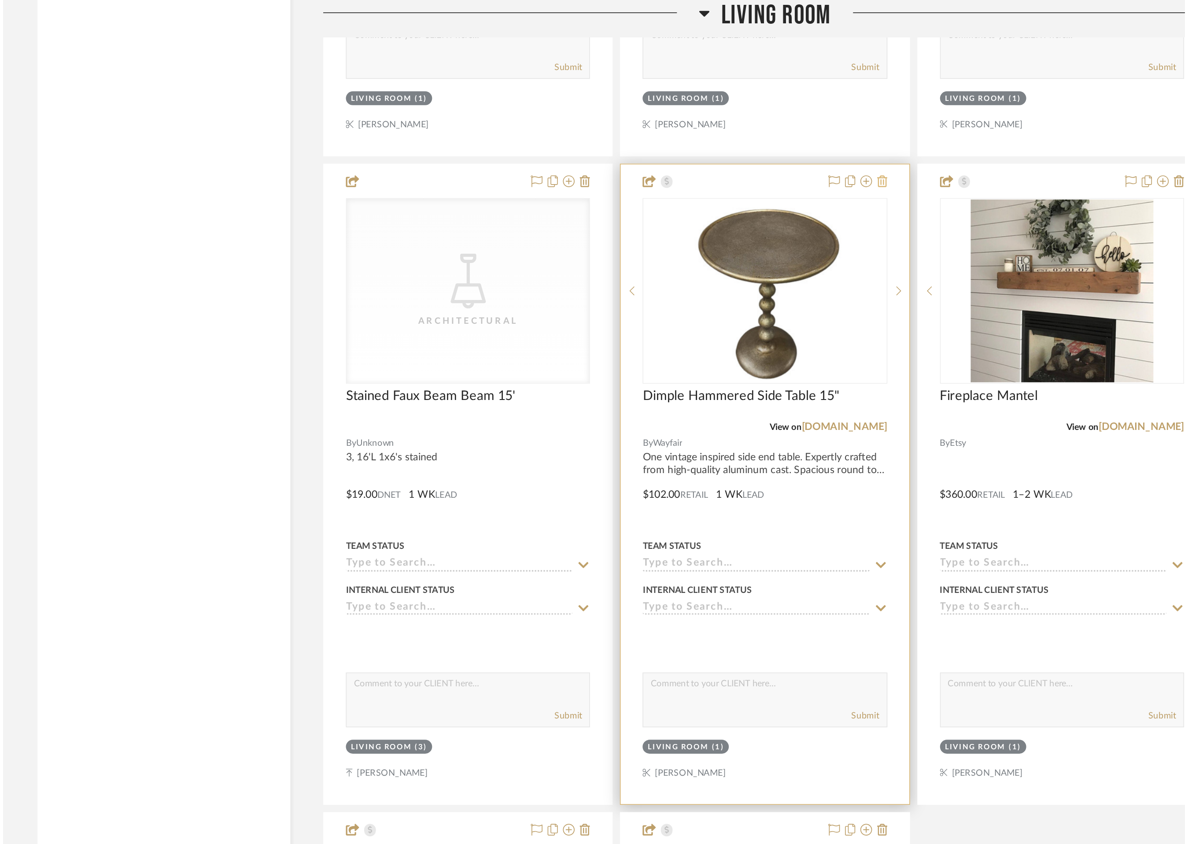
scroll to position [0, 0]
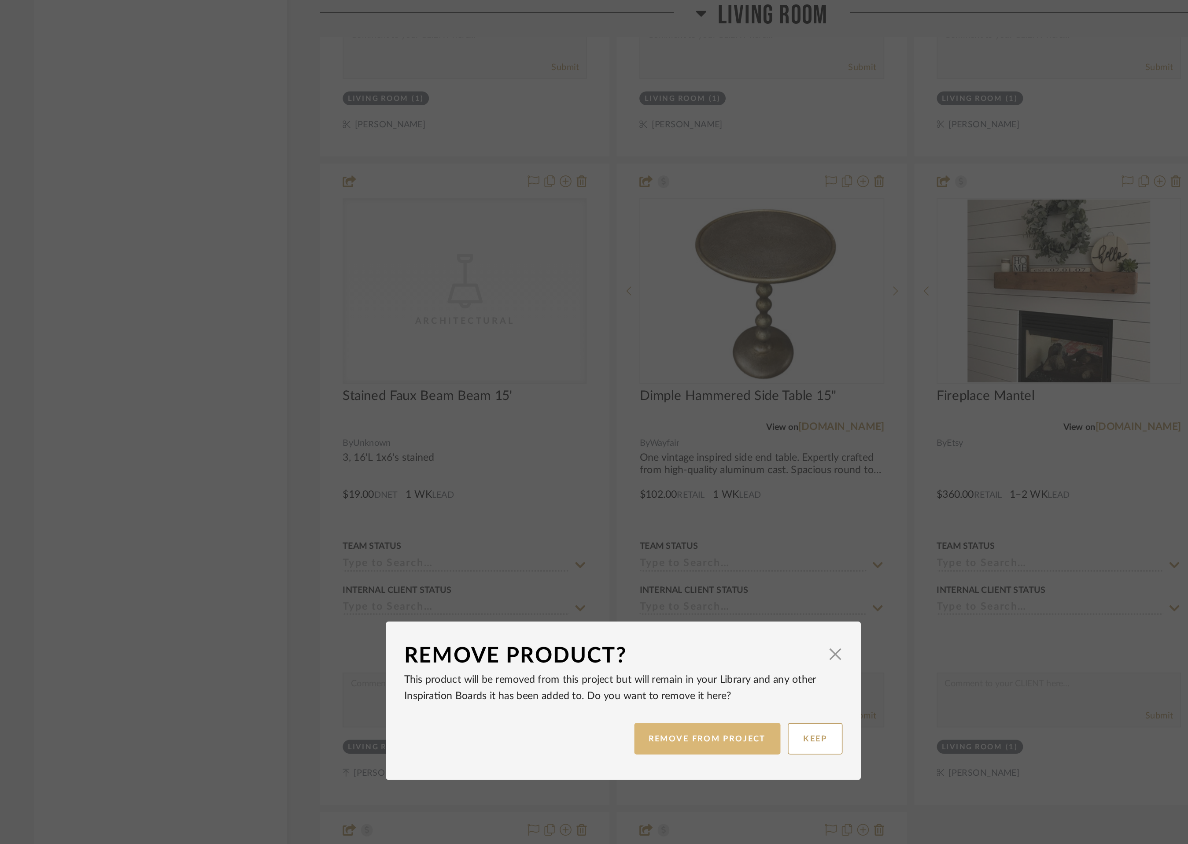
click at [651, 450] on button "REMOVE FROM PROJECT" at bounding box center [645, 444] width 89 height 19
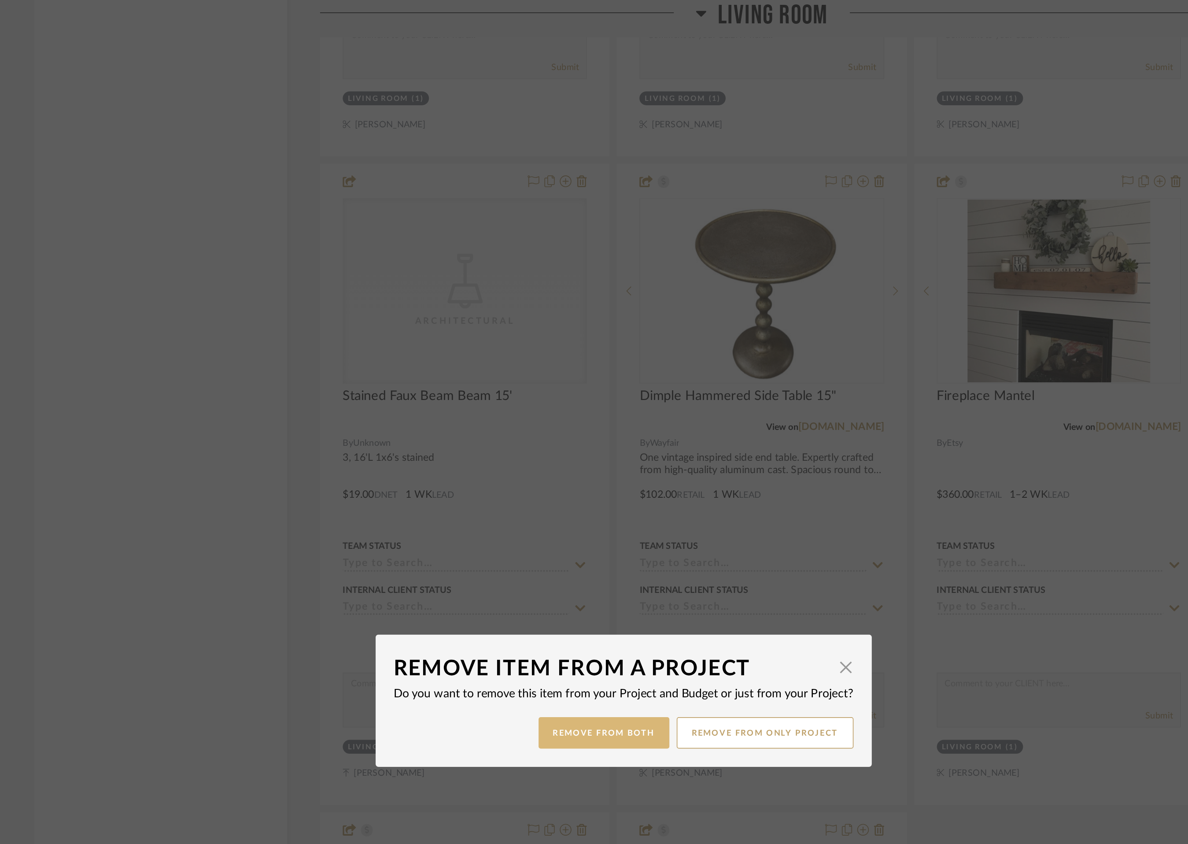
click at [591, 441] on button "Remove from Both" at bounding box center [582, 441] width 79 height 19
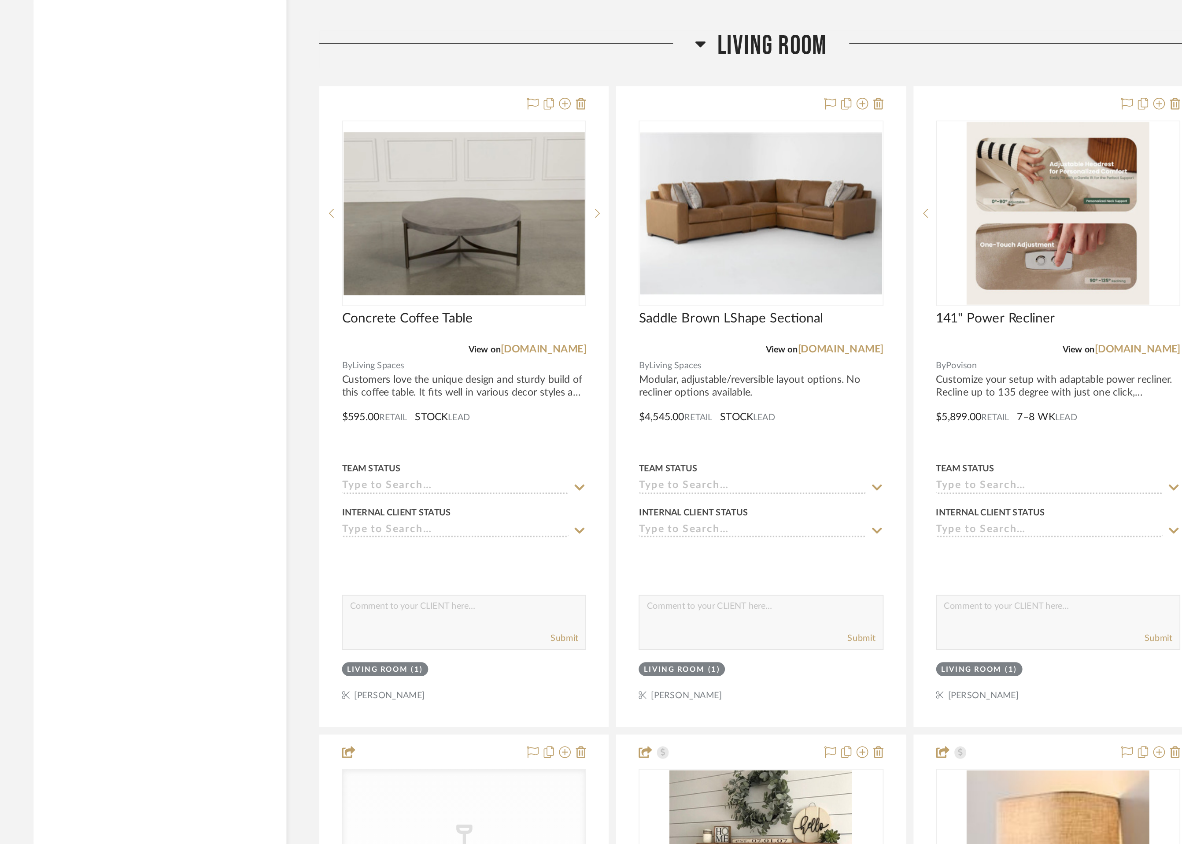
scroll to position [2703, 0]
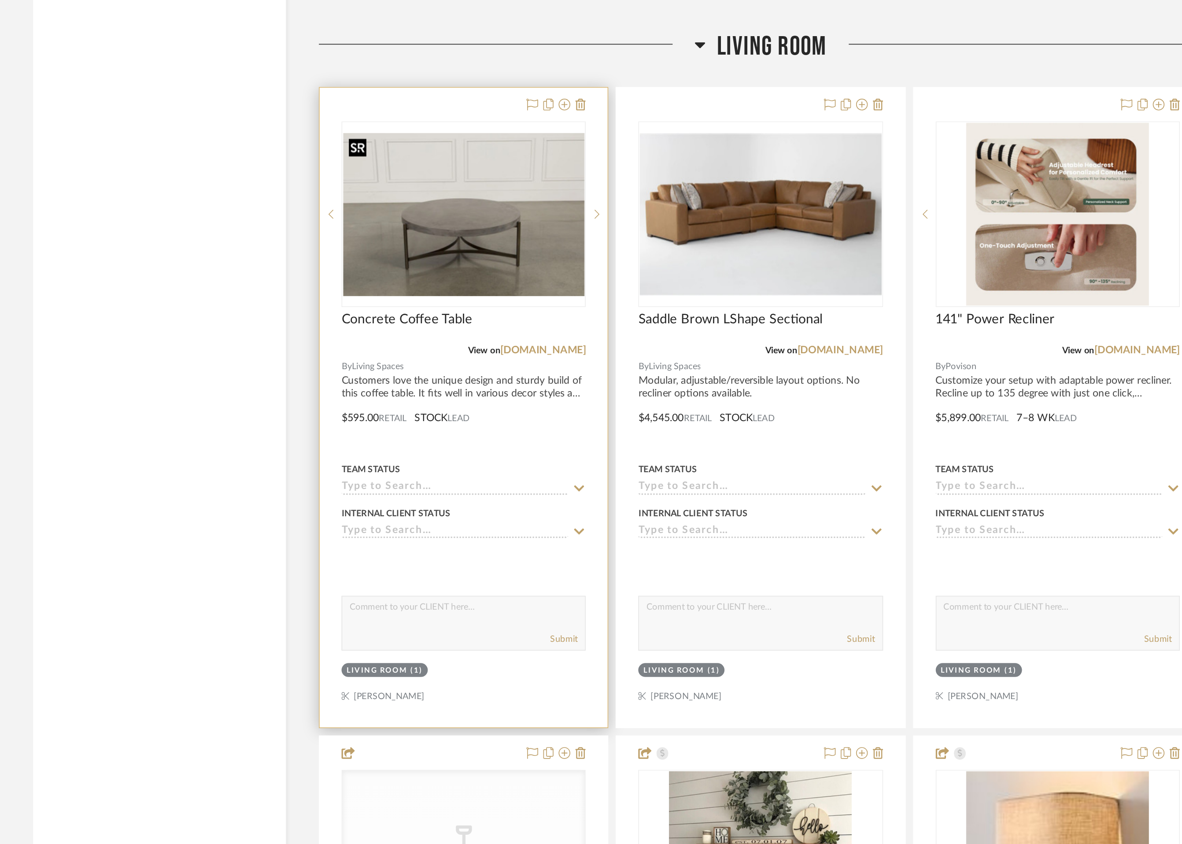
click at [524, 144] on img "1" at bounding box center [498, 129] width 145 height 98
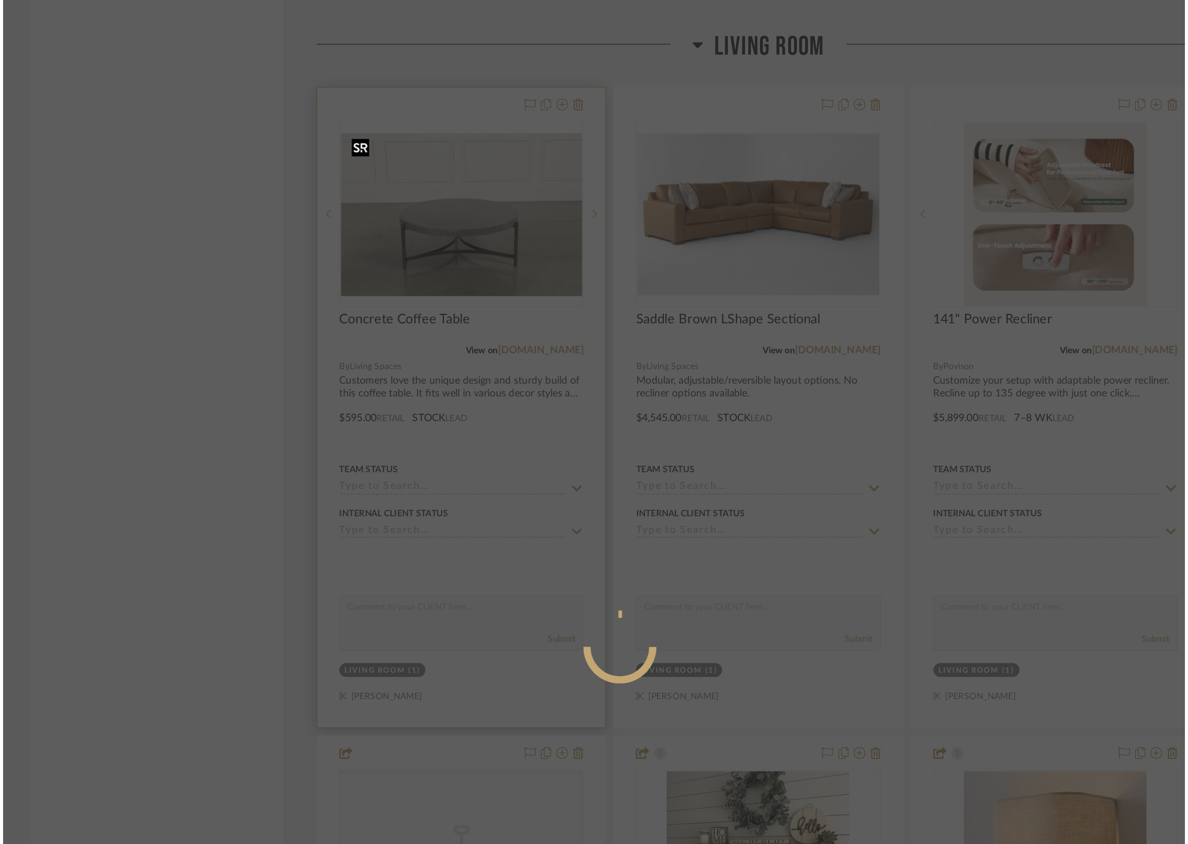
scroll to position [0, 0]
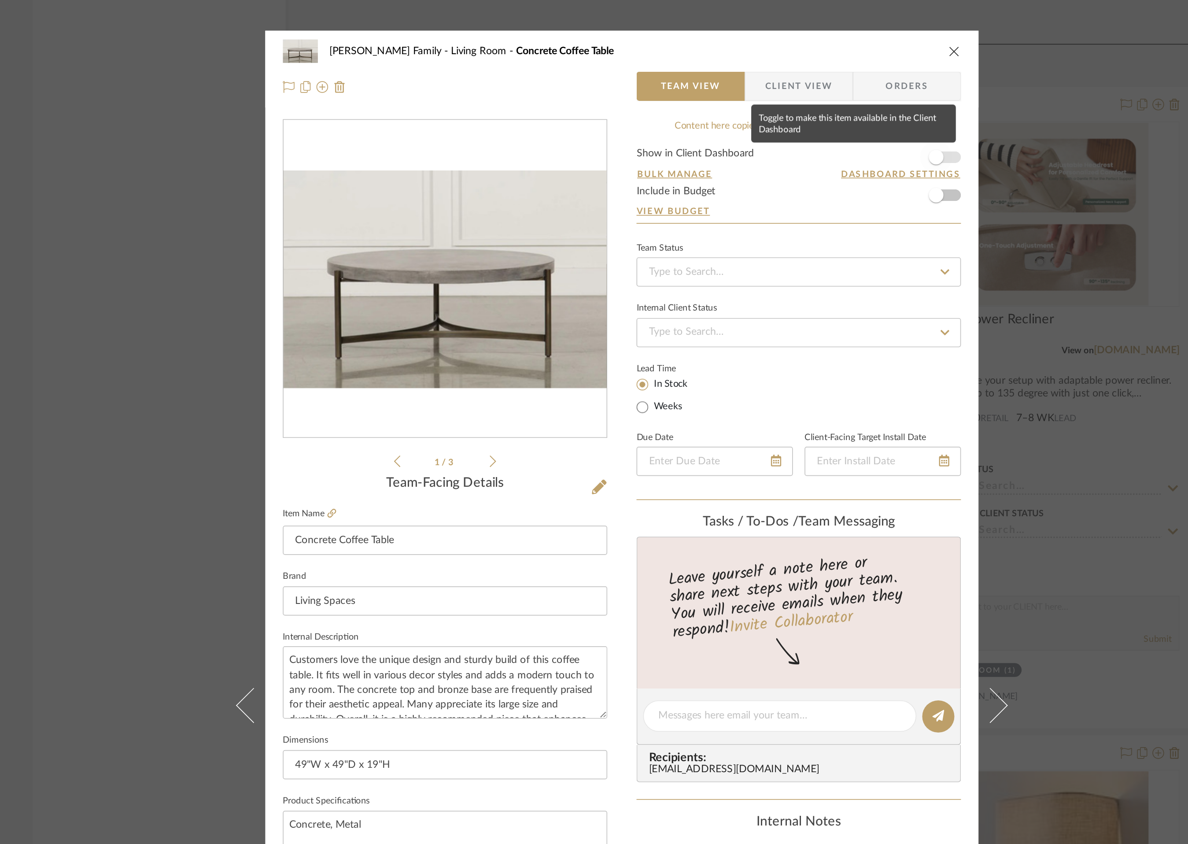
click at [789, 95] on span "button" at bounding box center [783, 94] width 19 height 19
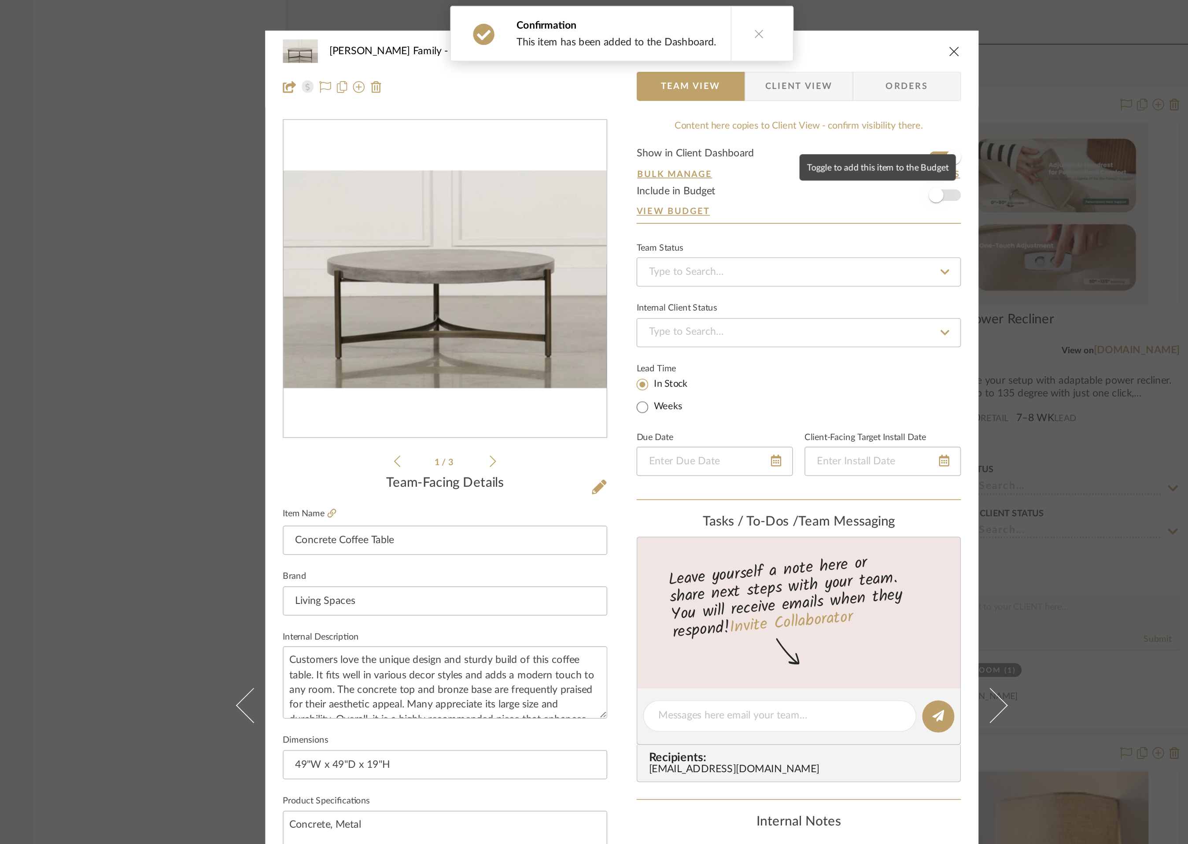
click at [789, 120] on span "button" at bounding box center [783, 117] width 19 height 19
click at [793, 30] on icon "close" at bounding box center [794, 30] width 7 height 7
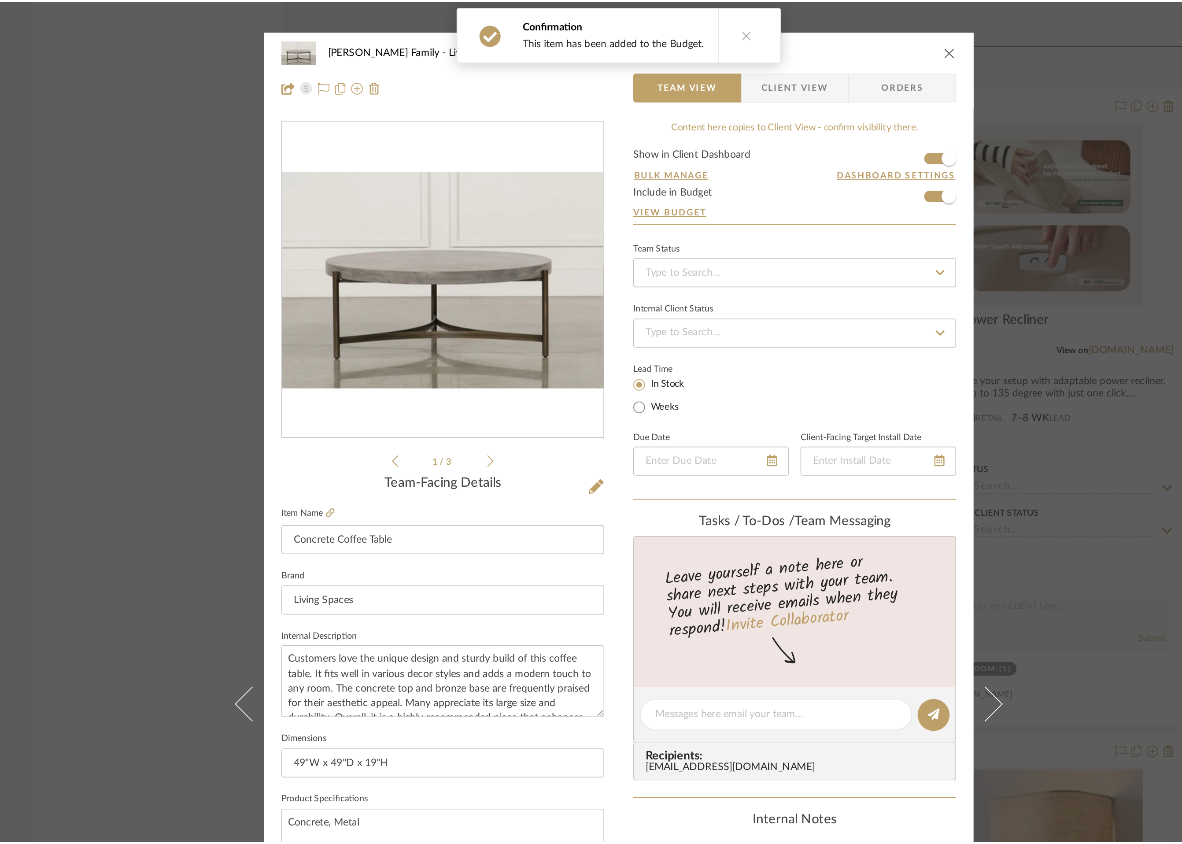
scroll to position [2703, 0]
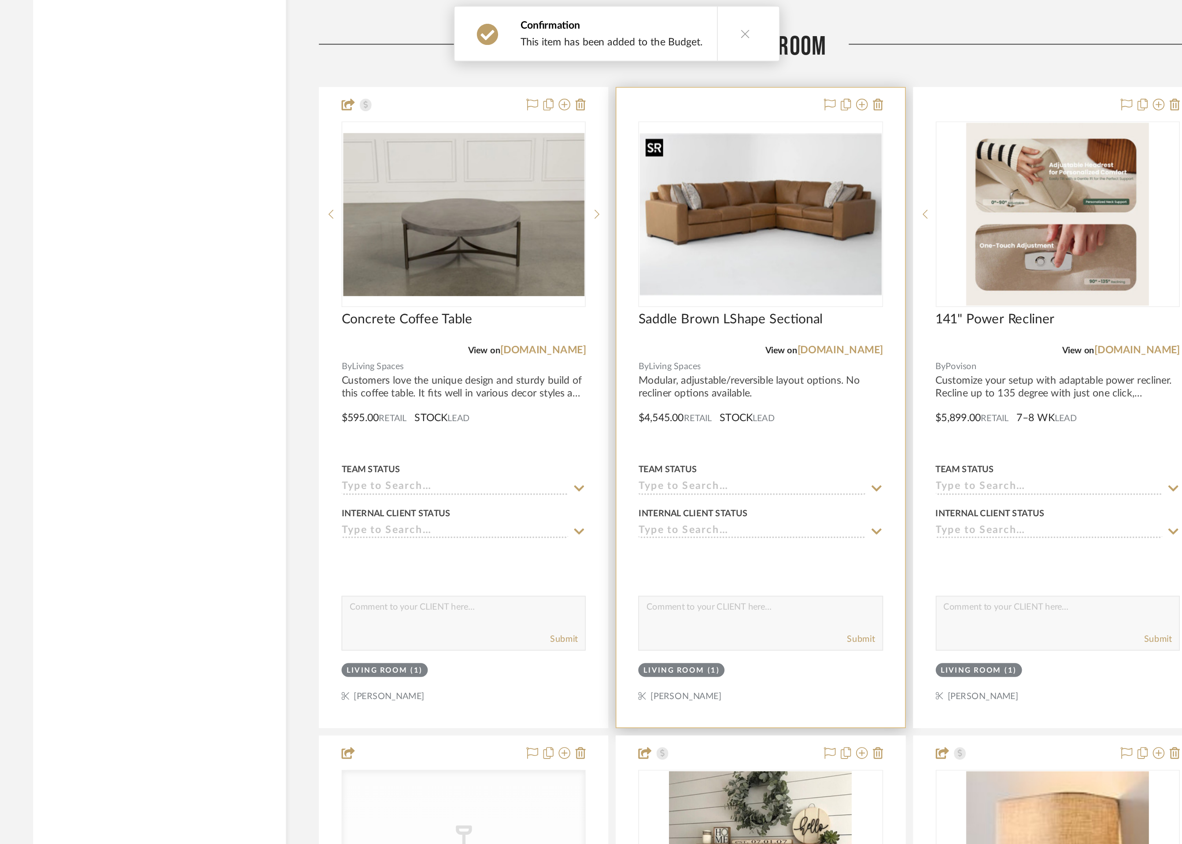
click at [705, 143] on img "0" at bounding box center [677, 129] width 145 height 98
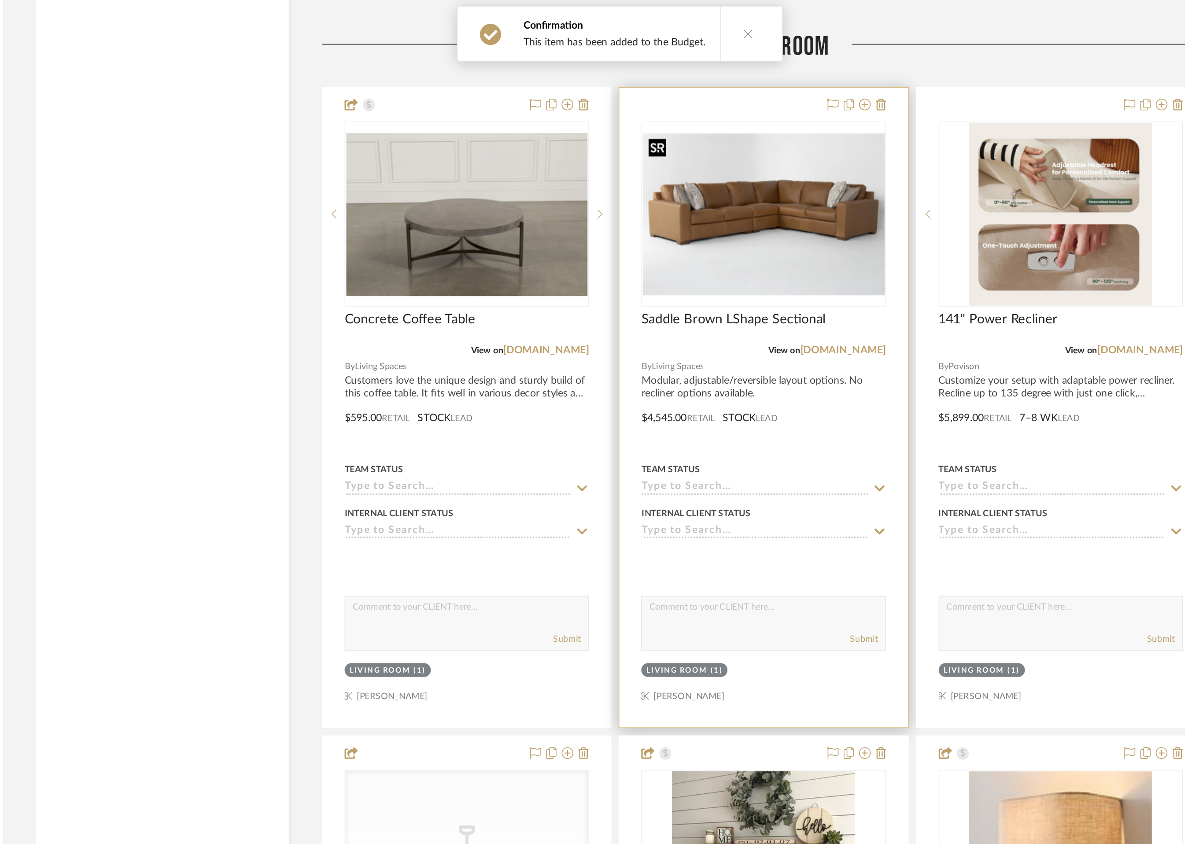
scroll to position [0, 0]
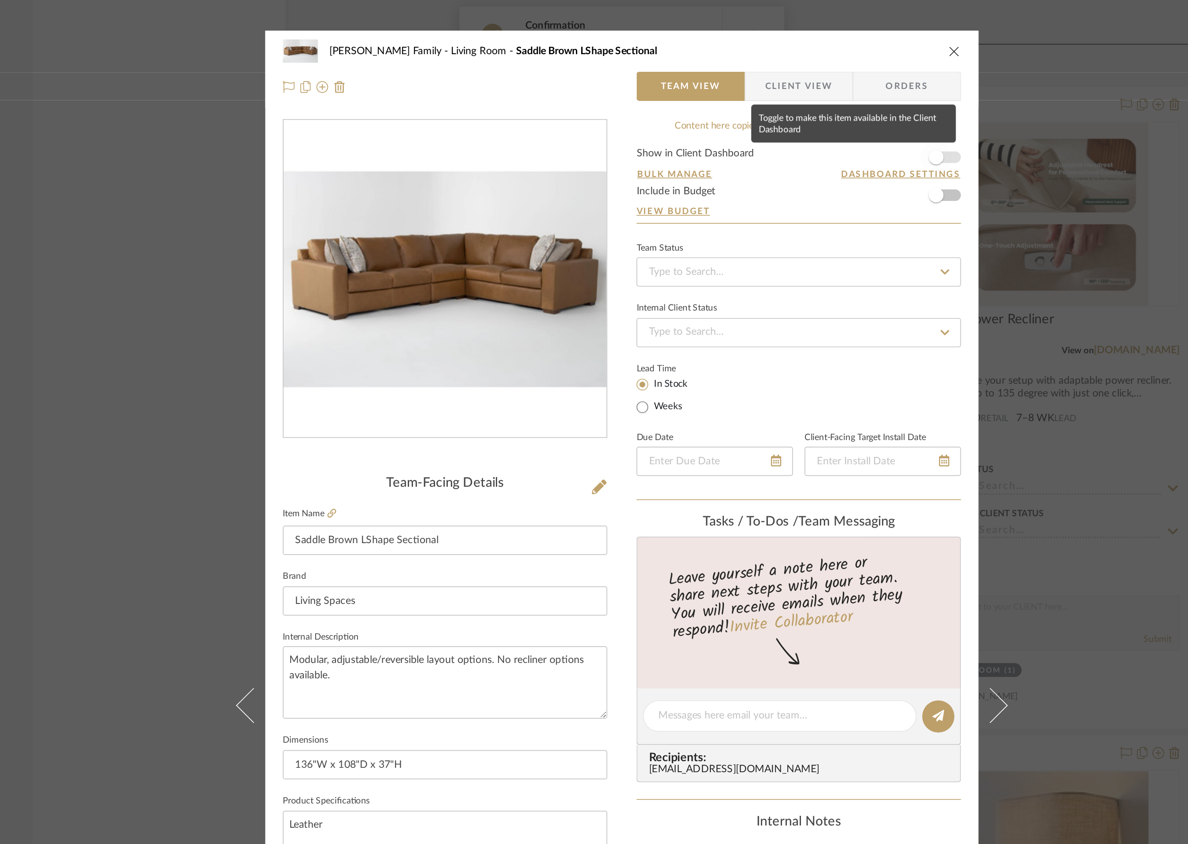
click at [788, 93] on span "button" at bounding box center [783, 94] width 19 height 19
click at [791, 32] on icon "close" at bounding box center [794, 30] width 7 height 7
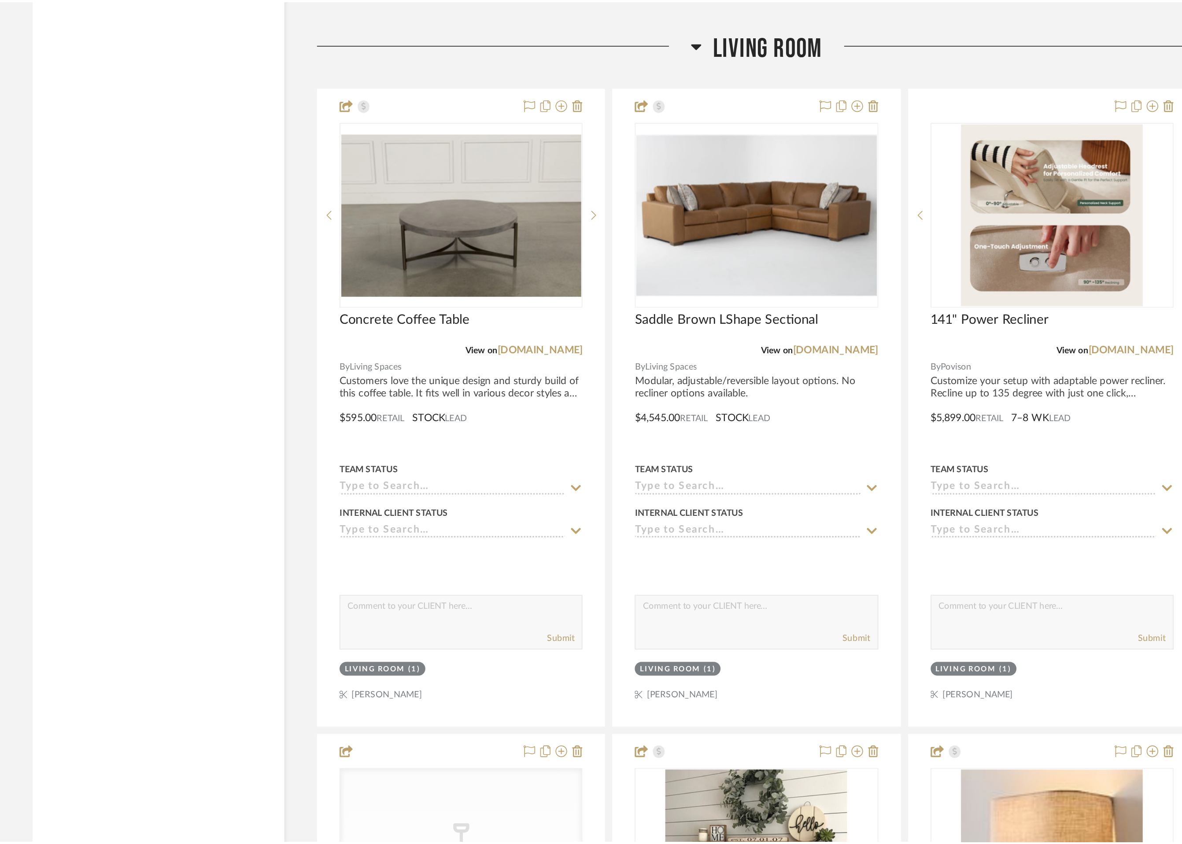
scroll to position [2703, 0]
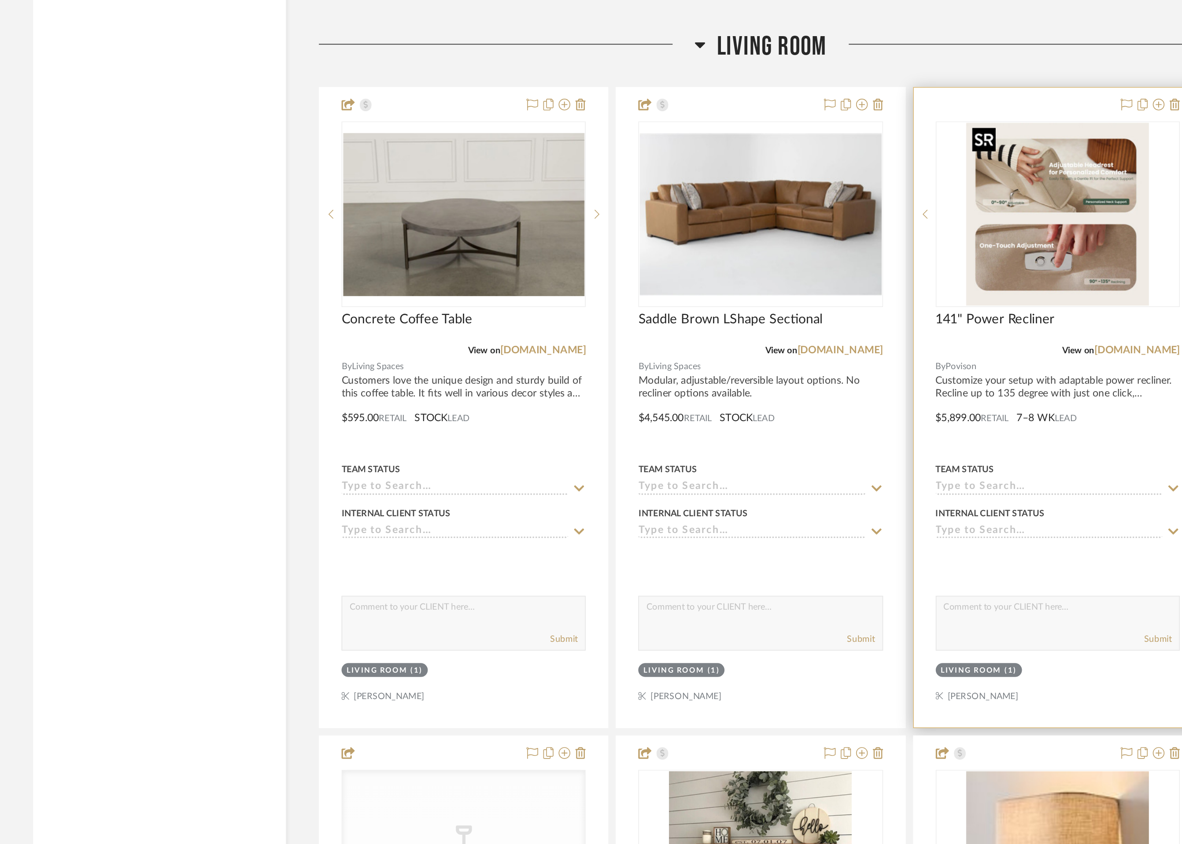
click at [839, 159] on img "0" at bounding box center [856, 129] width 110 height 110
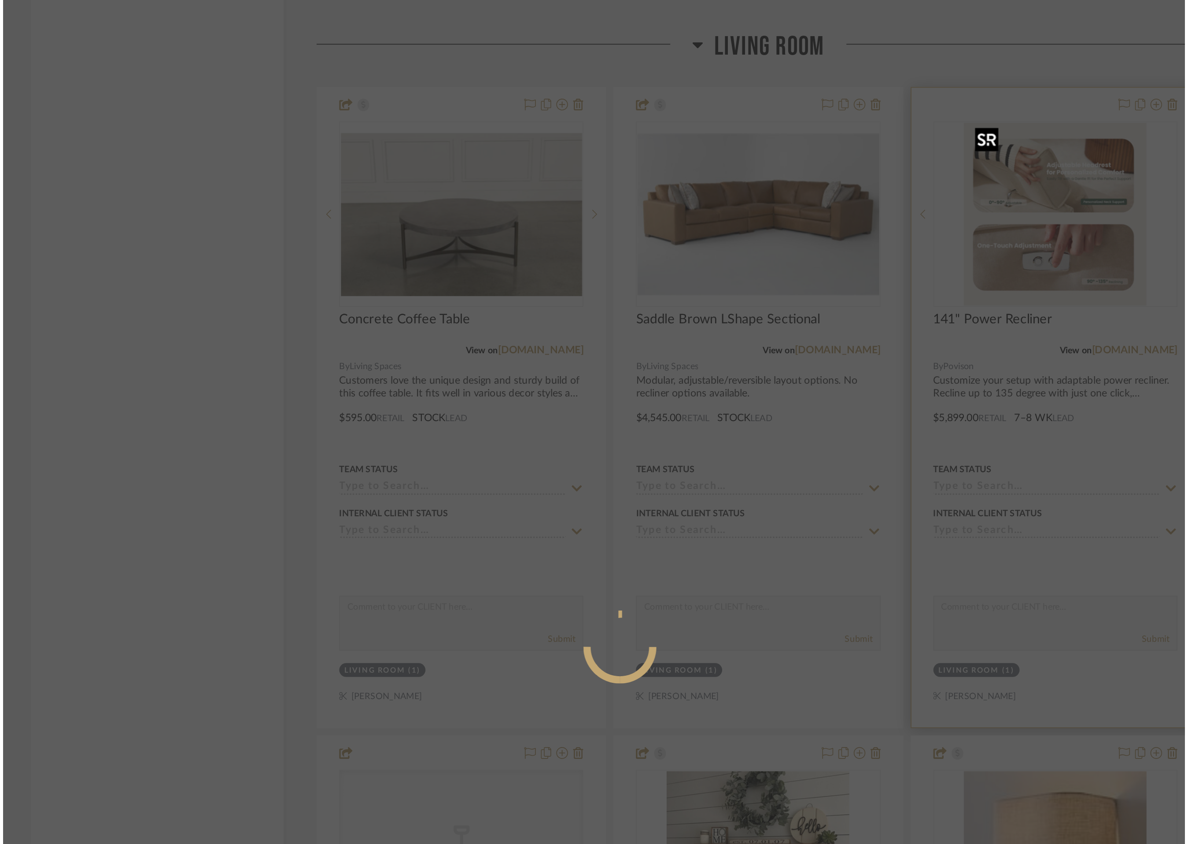
scroll to position [0, 0]
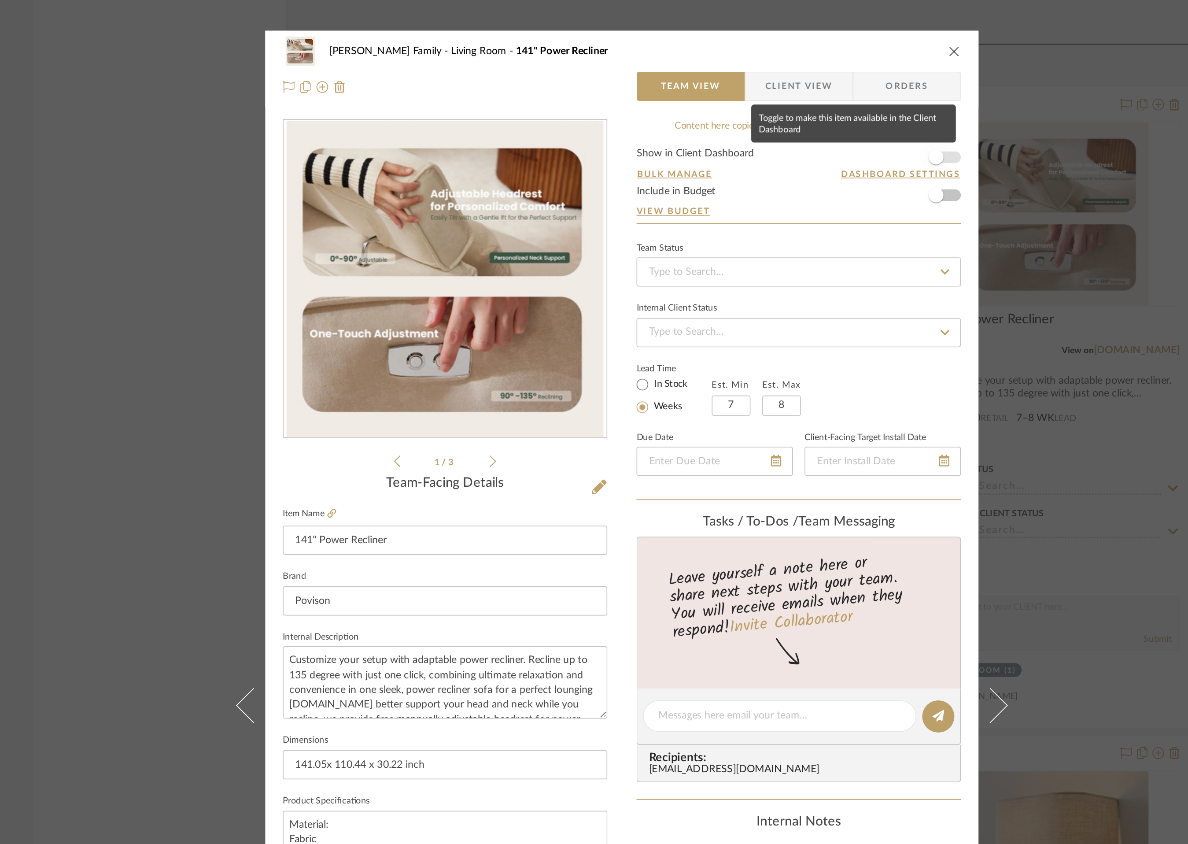
click at [787, 96] on span "button" at bounding box center [783, 94] width 19 height 19
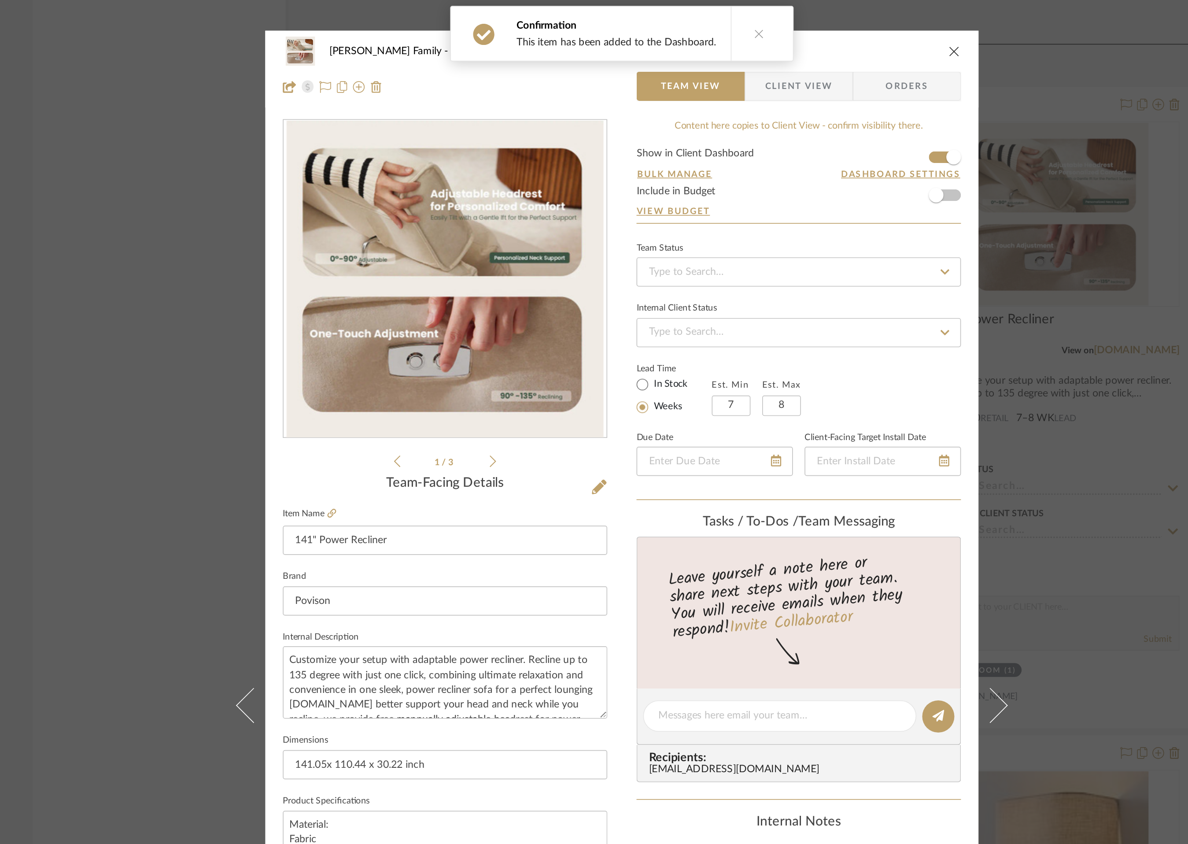
click at [791, 30] on icon "close" at bounding box center [794, 30] width 7 height 7
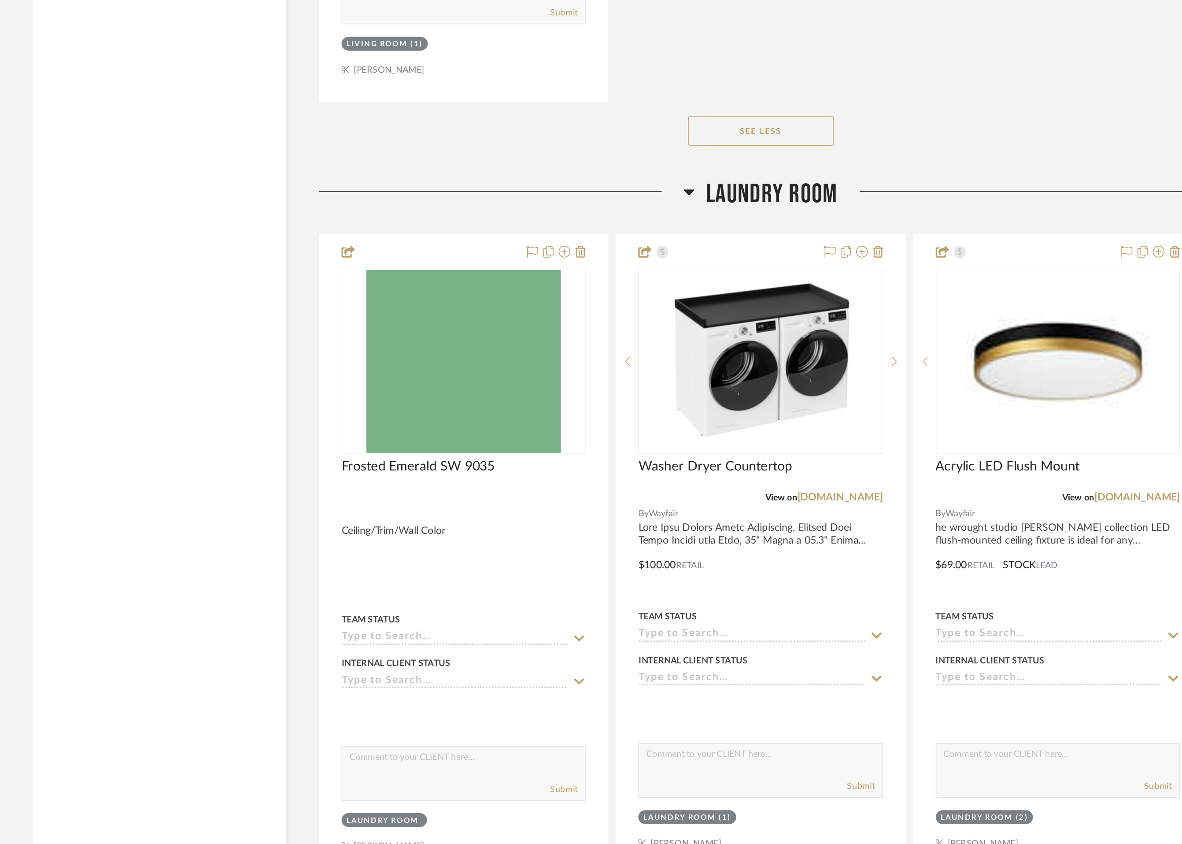
scroll to position [3535, 0]
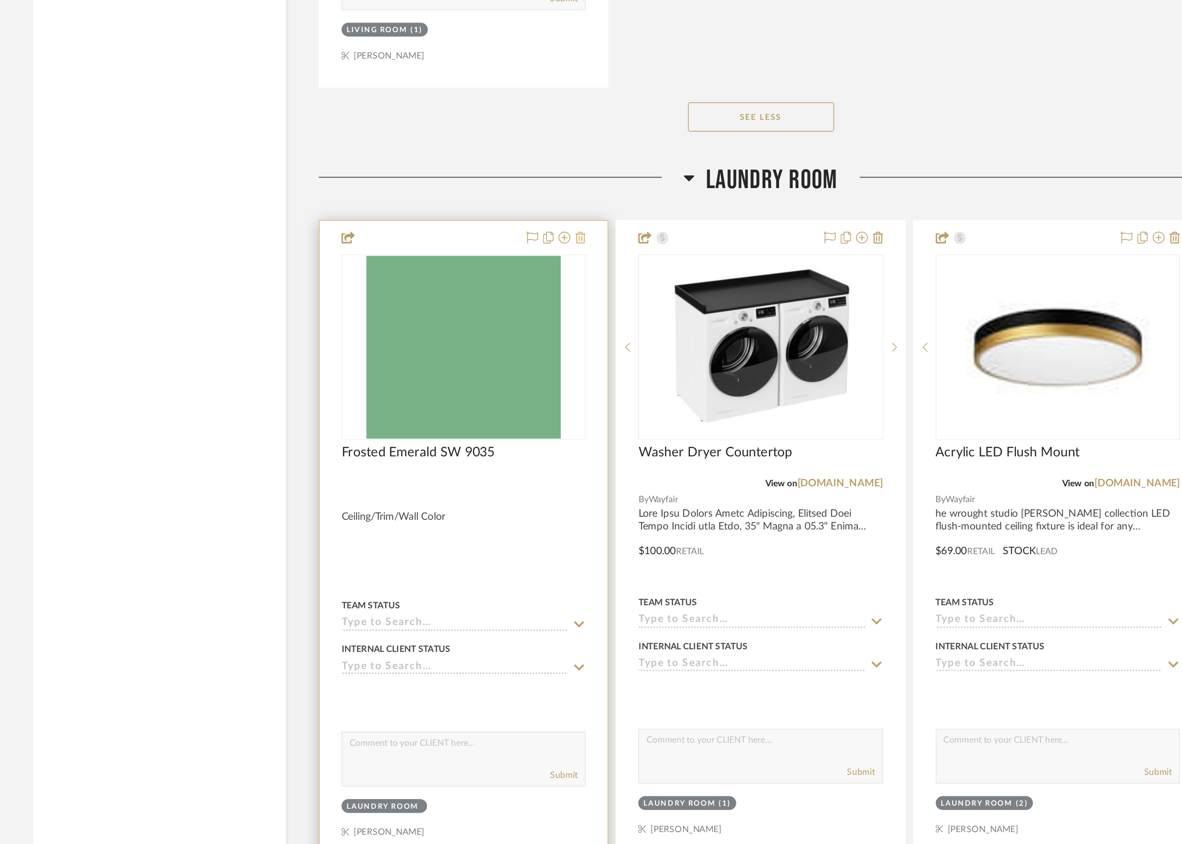
click at [568, 479] on icon at bounding box center [569, 478] width 6 height 7
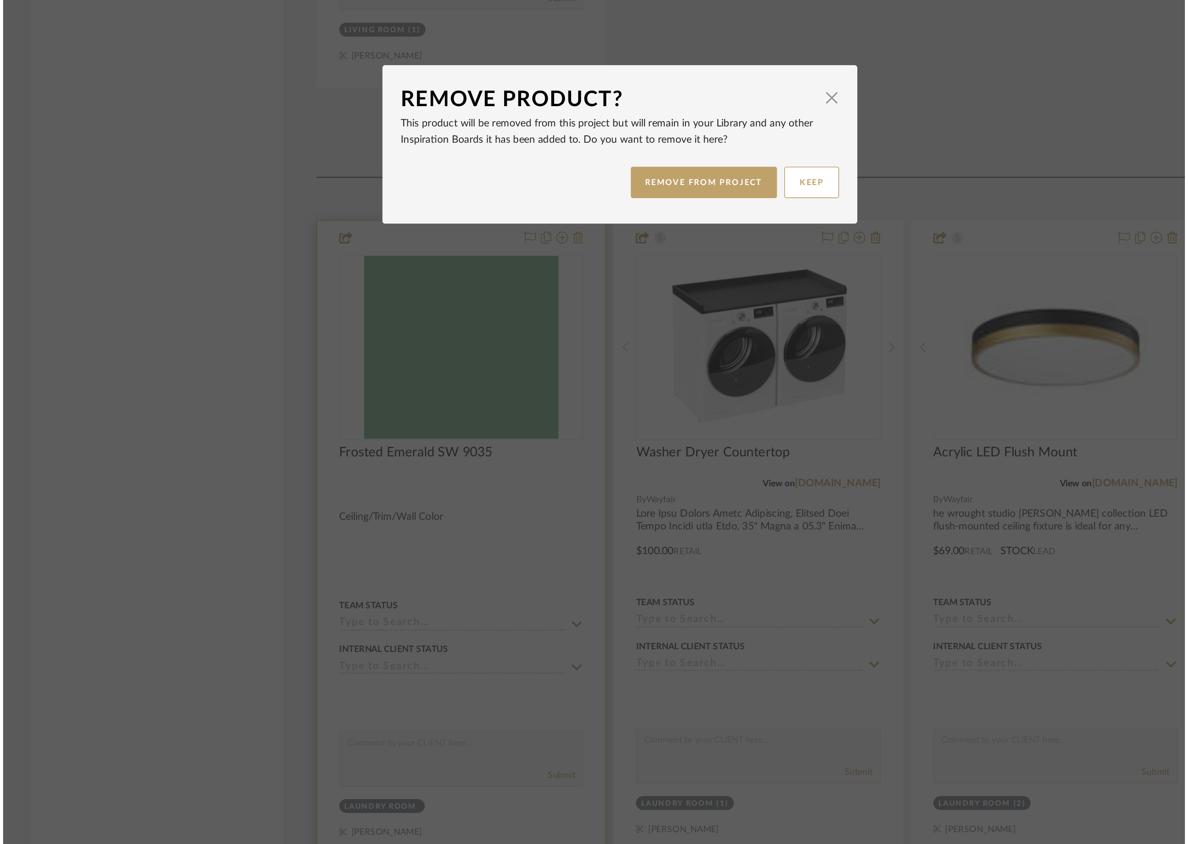
scroll to position [0, 0]
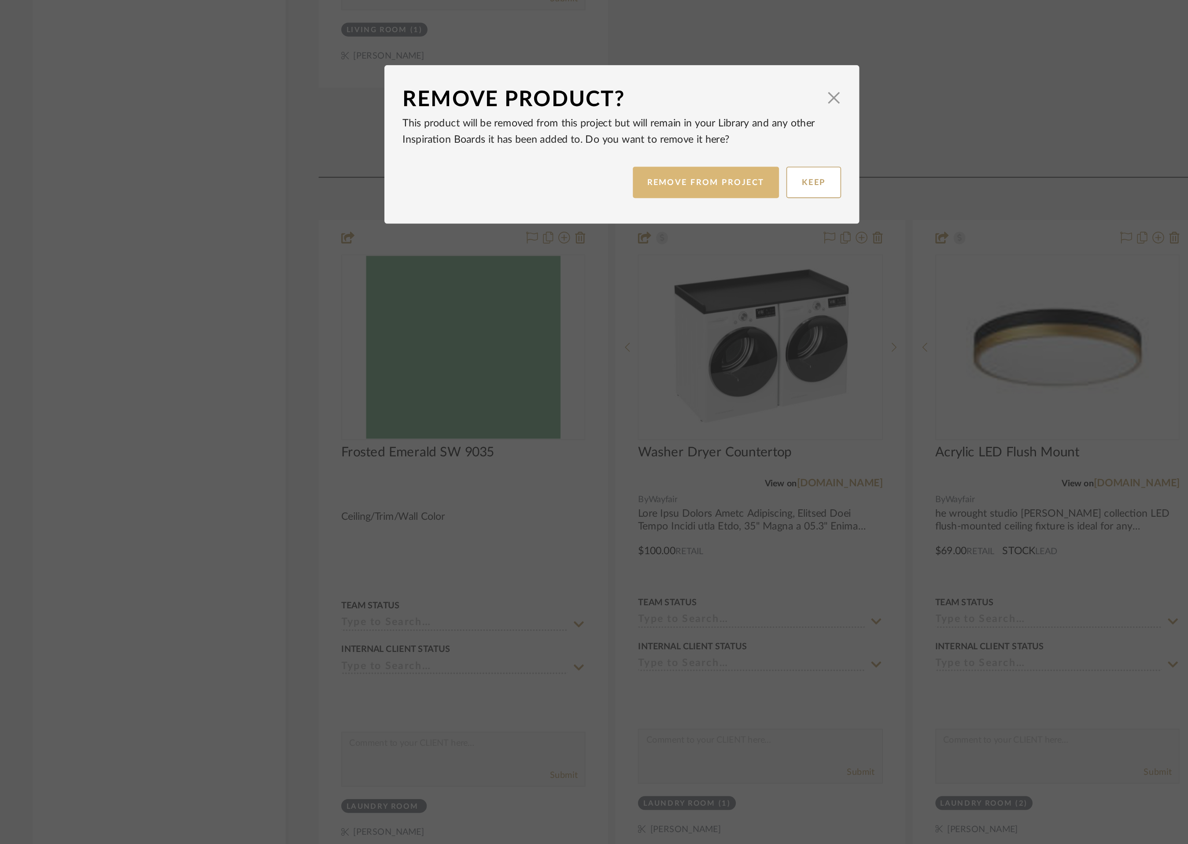
click at [645, 444] on button "REMOVE FROM PROJECT" at bounding box center [645, 444] width 89 height 19
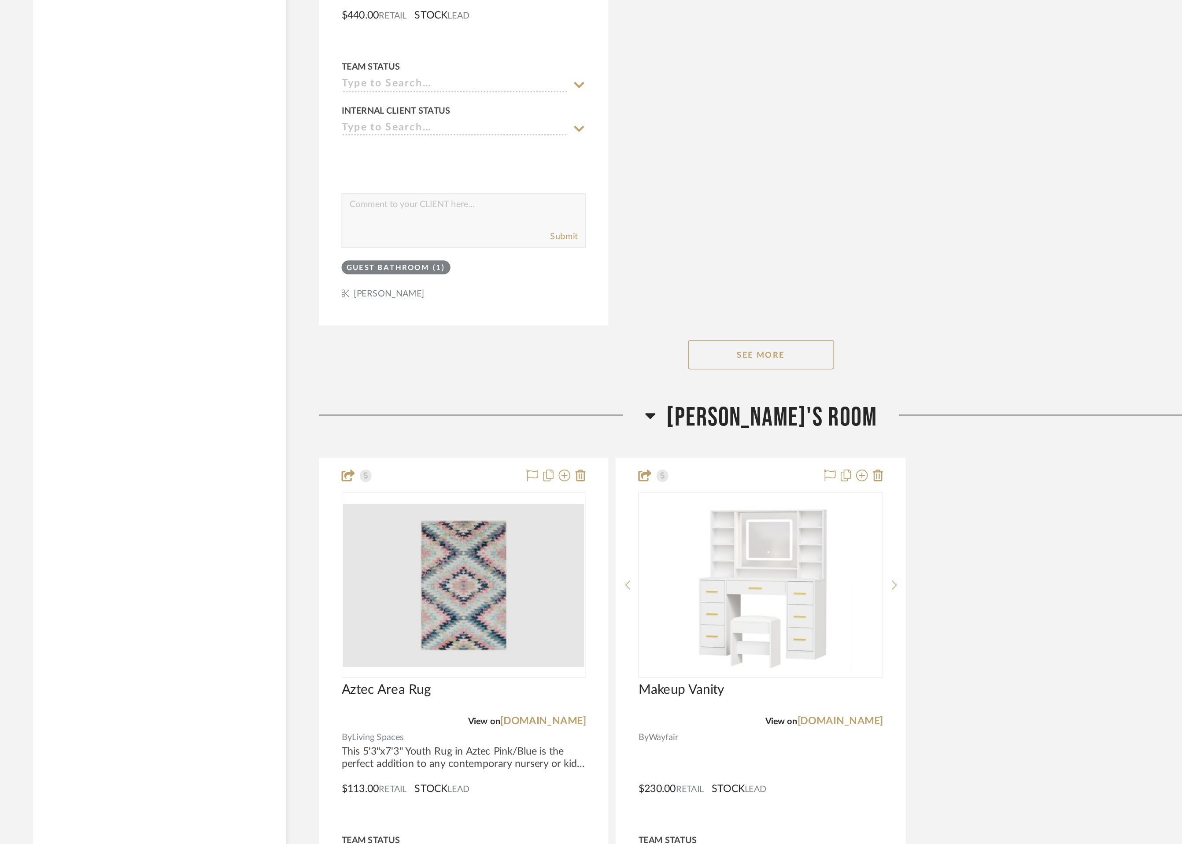
scroll to position [7545, 0]
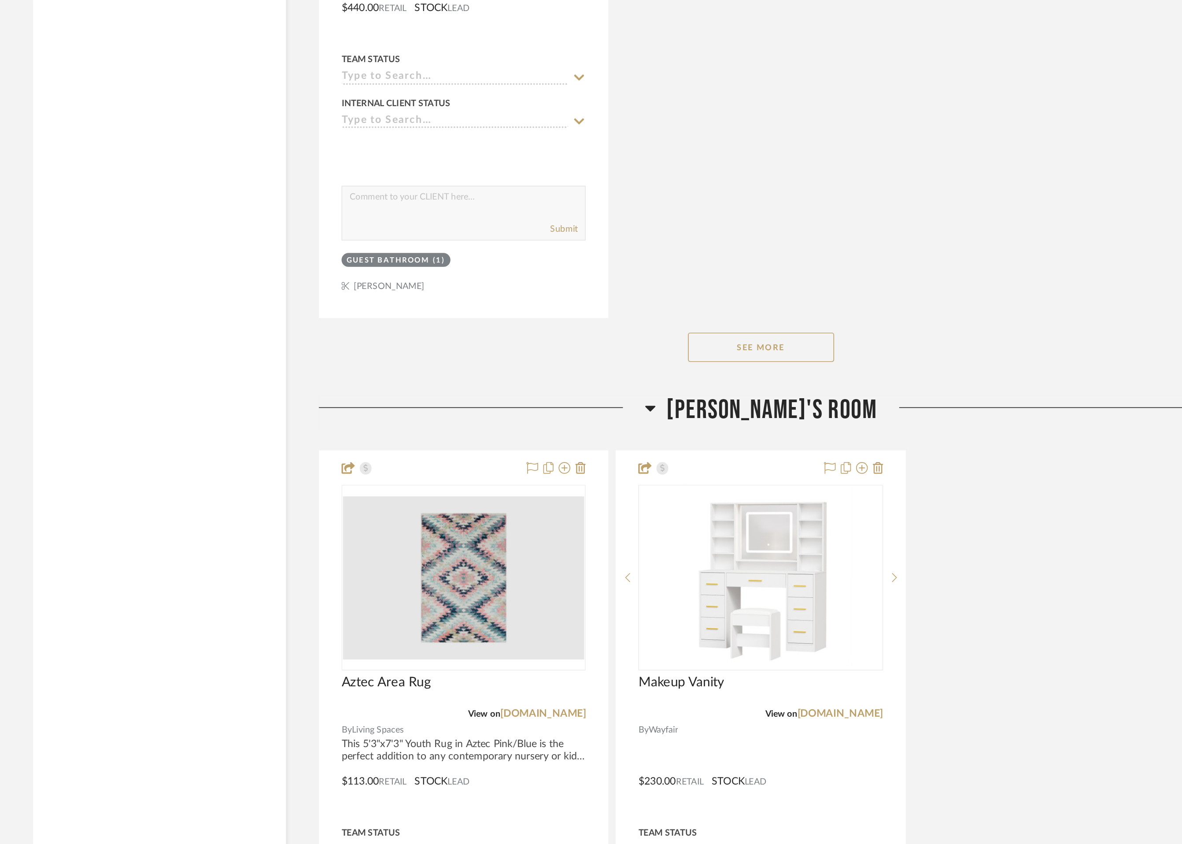
click at [670, 538] on button "See More" at bounding box center [678, 544] width 88 height 18
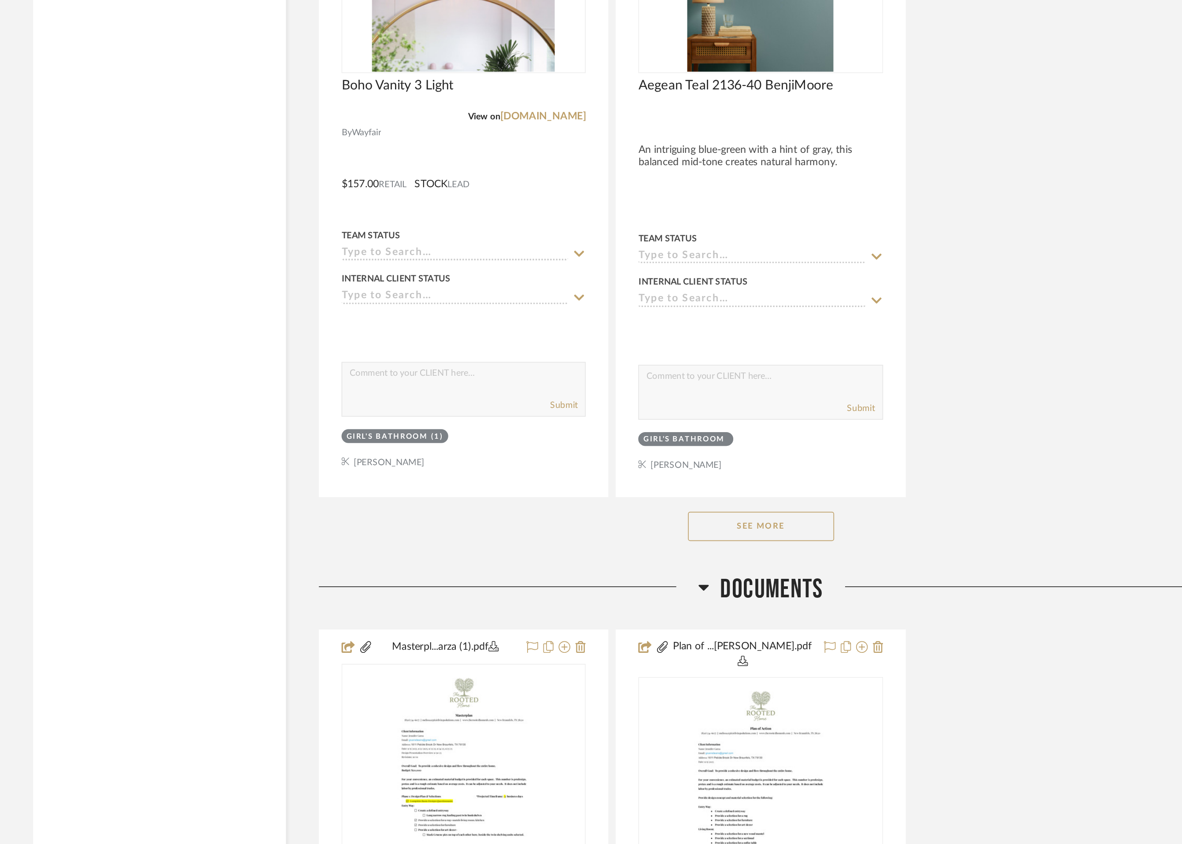
scroll to position [9973, 0]
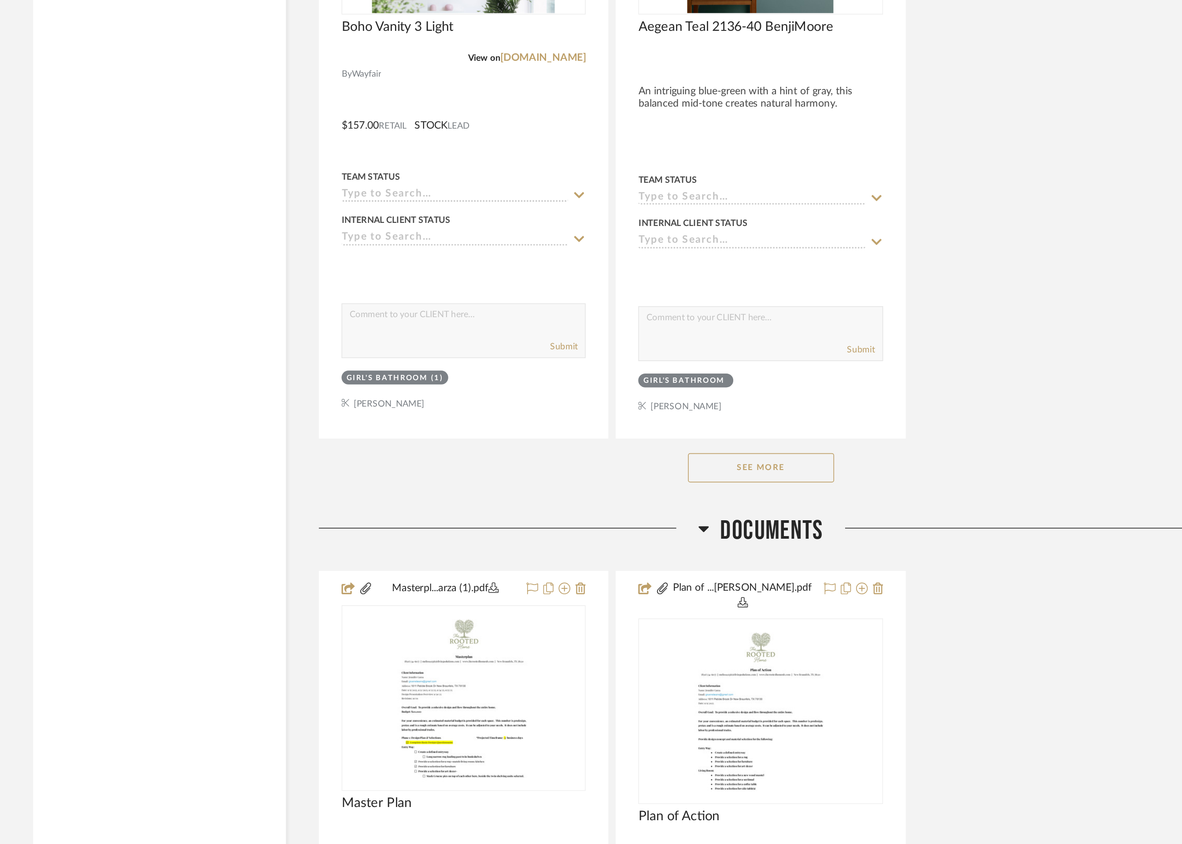
click at [665, 612] on button "See More" at bounding box center [678, 617] width 88 height 18
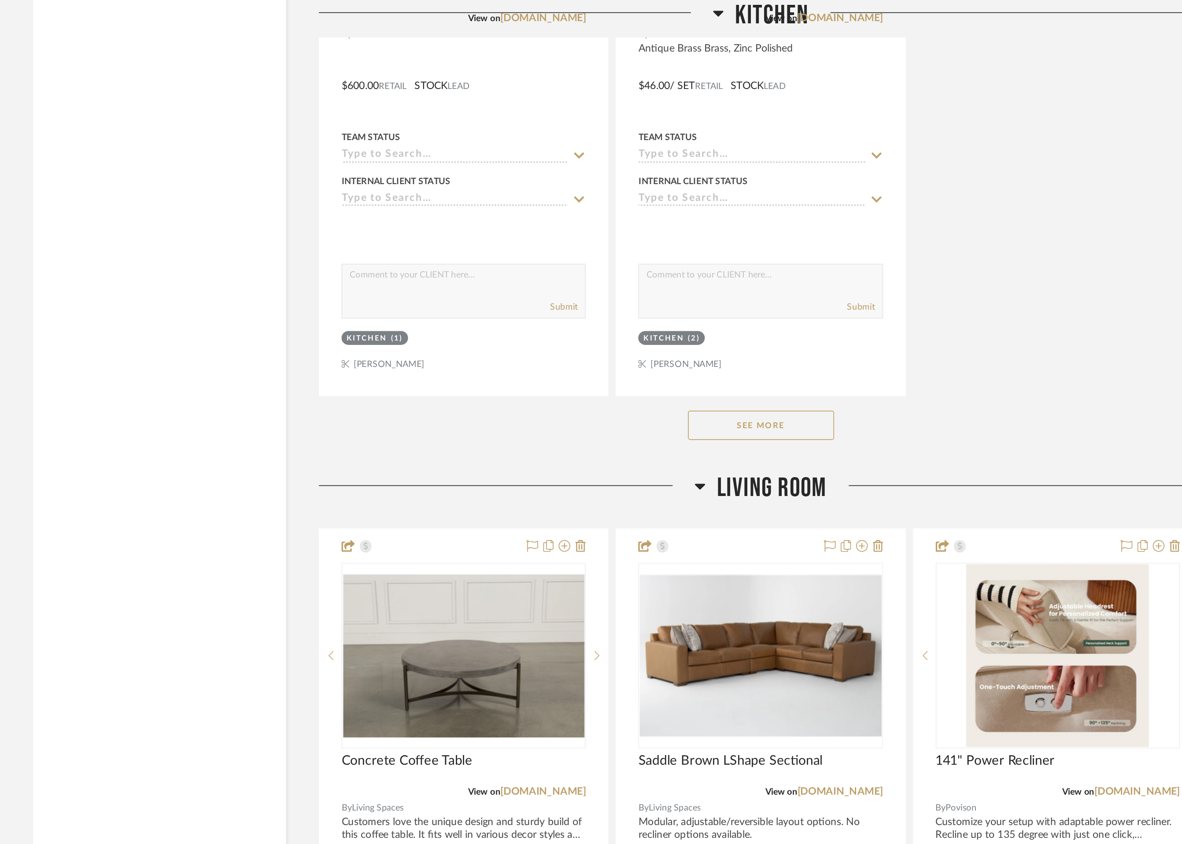
scroll to position [2401, 0]
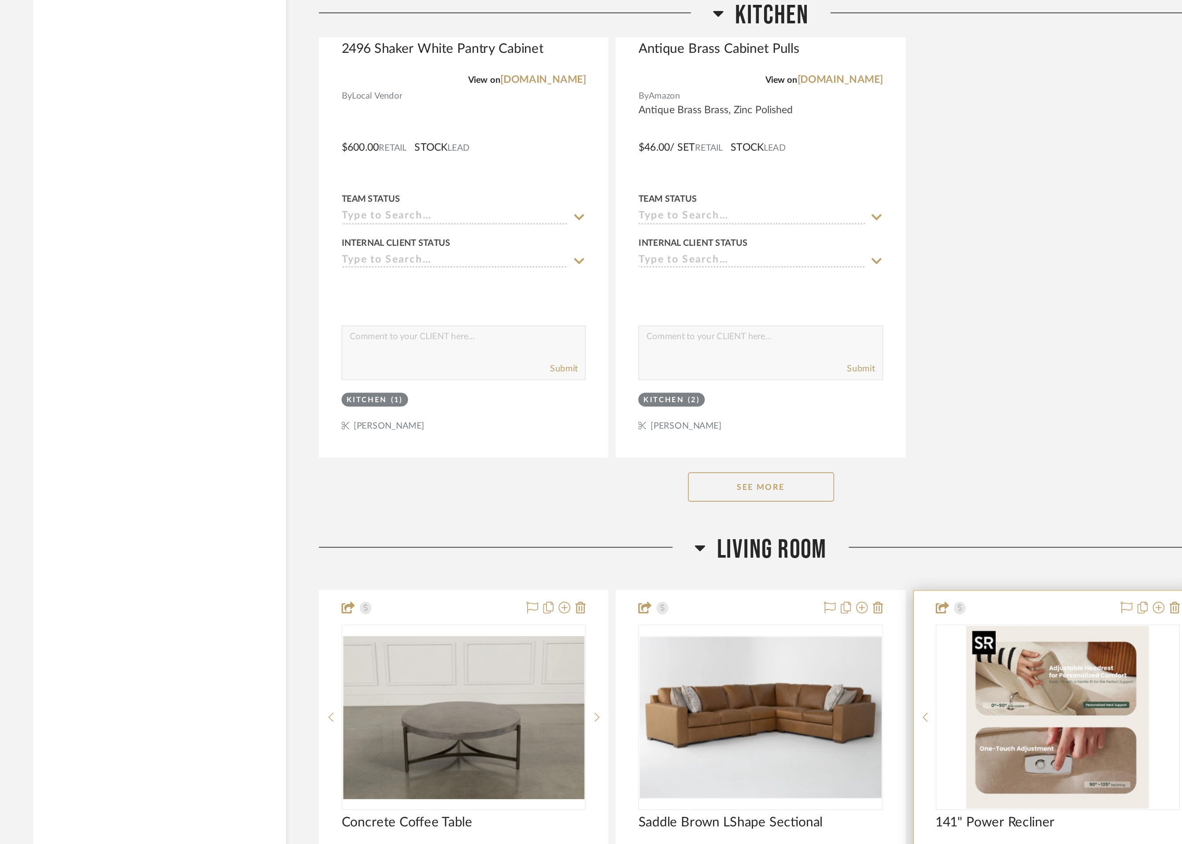
click at [848, 410] on img "0" at bounding box center [856, 432] width 110 height 110
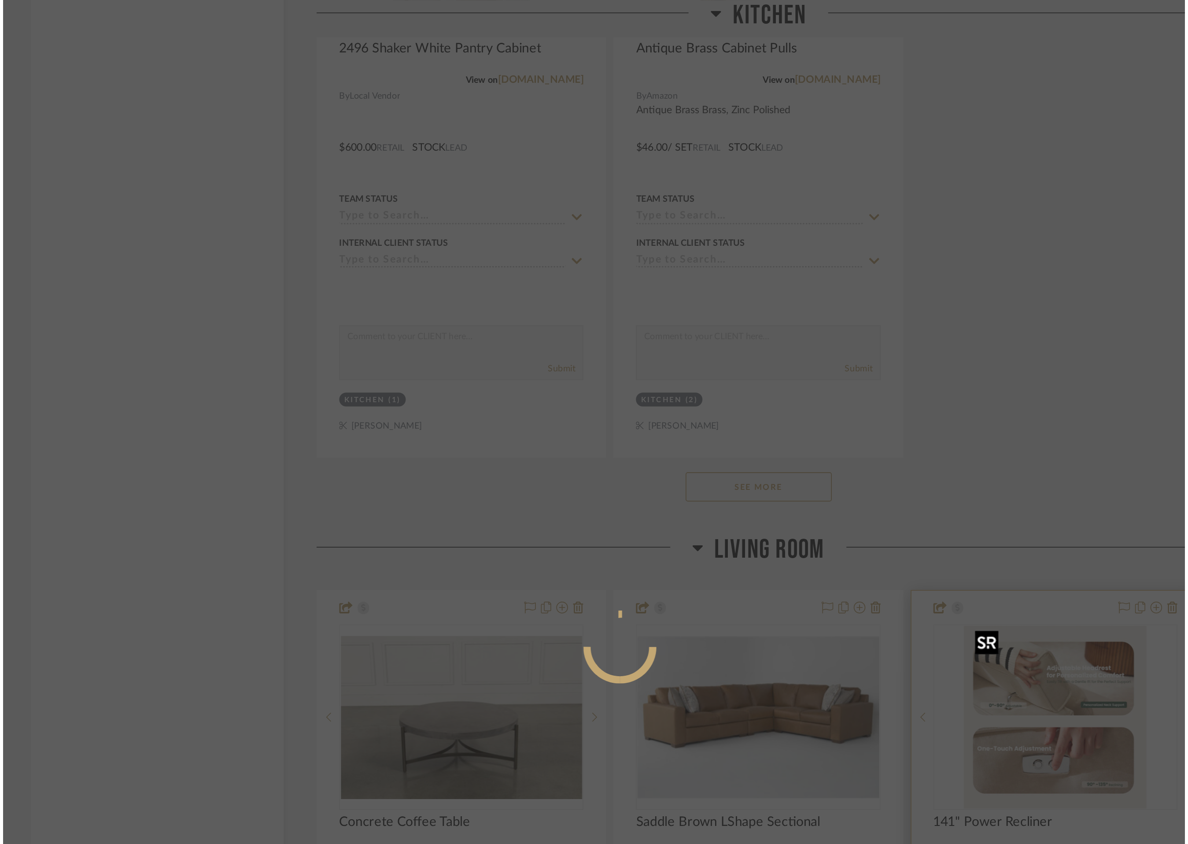
scroll to position [0, 0]
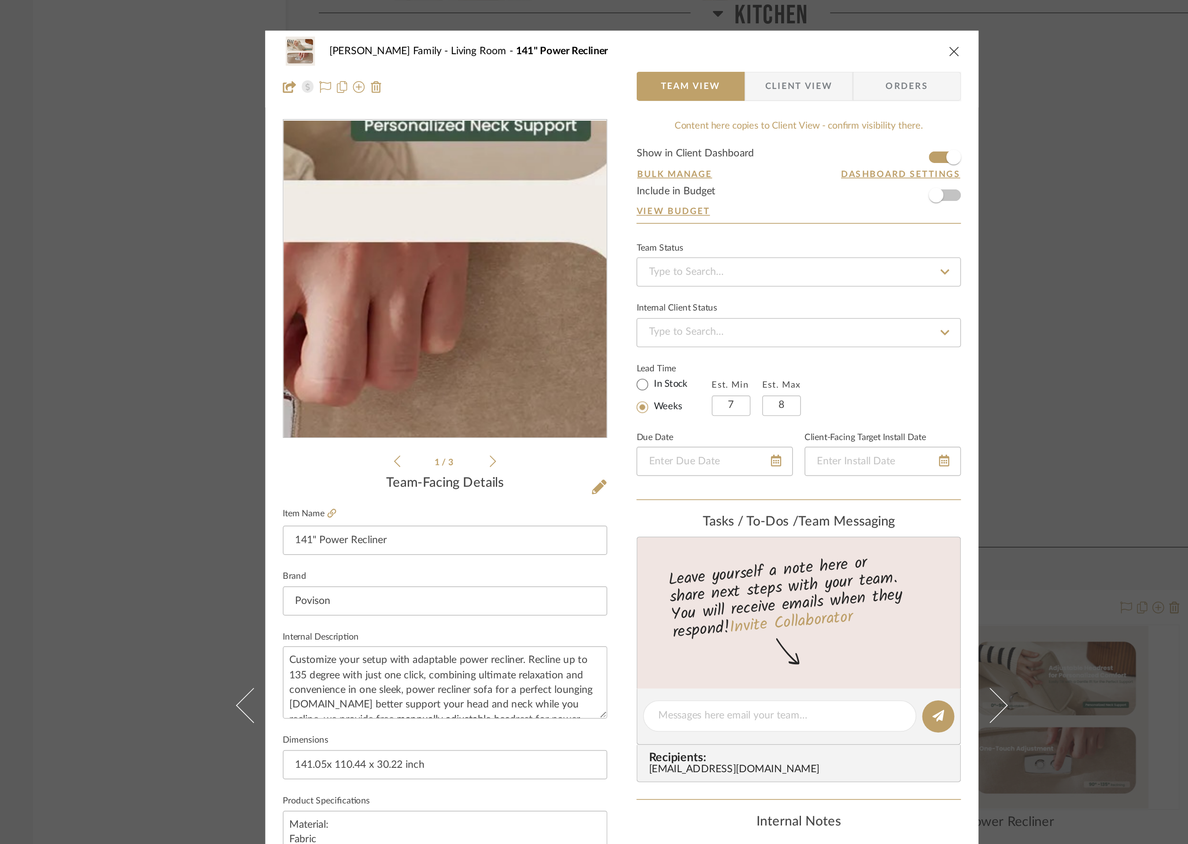
click at [420, 282] on div "1 / 3" at bounding box center [487, 177] width 195 height 211
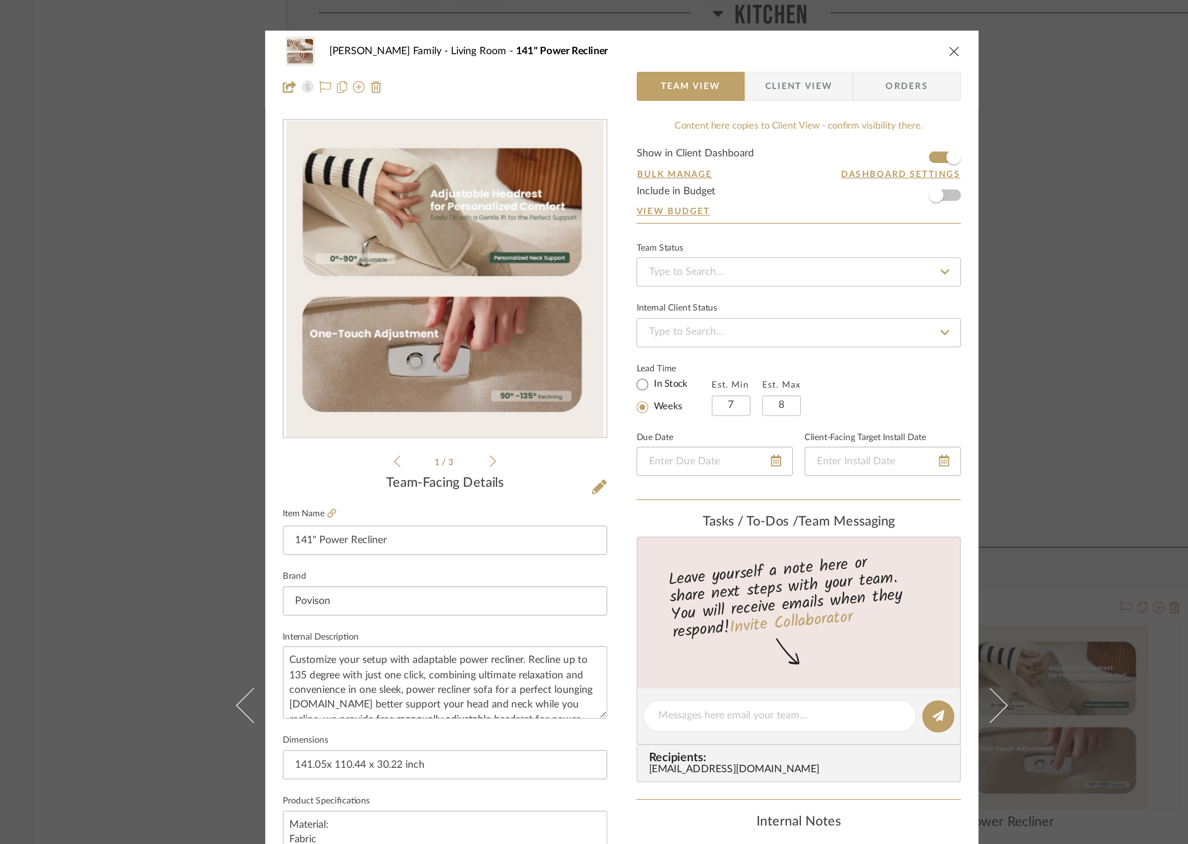
click at [791, 30] on icon "close" at bounding box center [794, 30] width 7 height 7
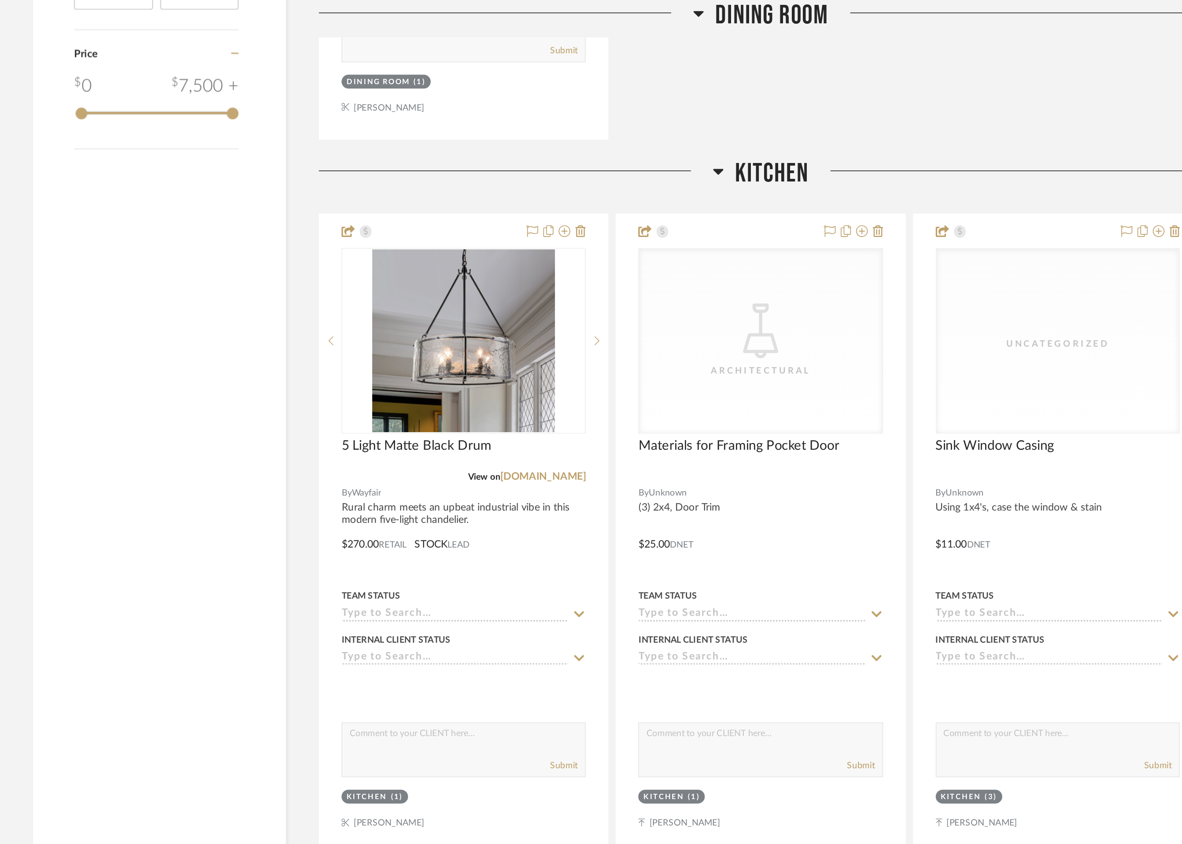
scroll to position [1377, 0]
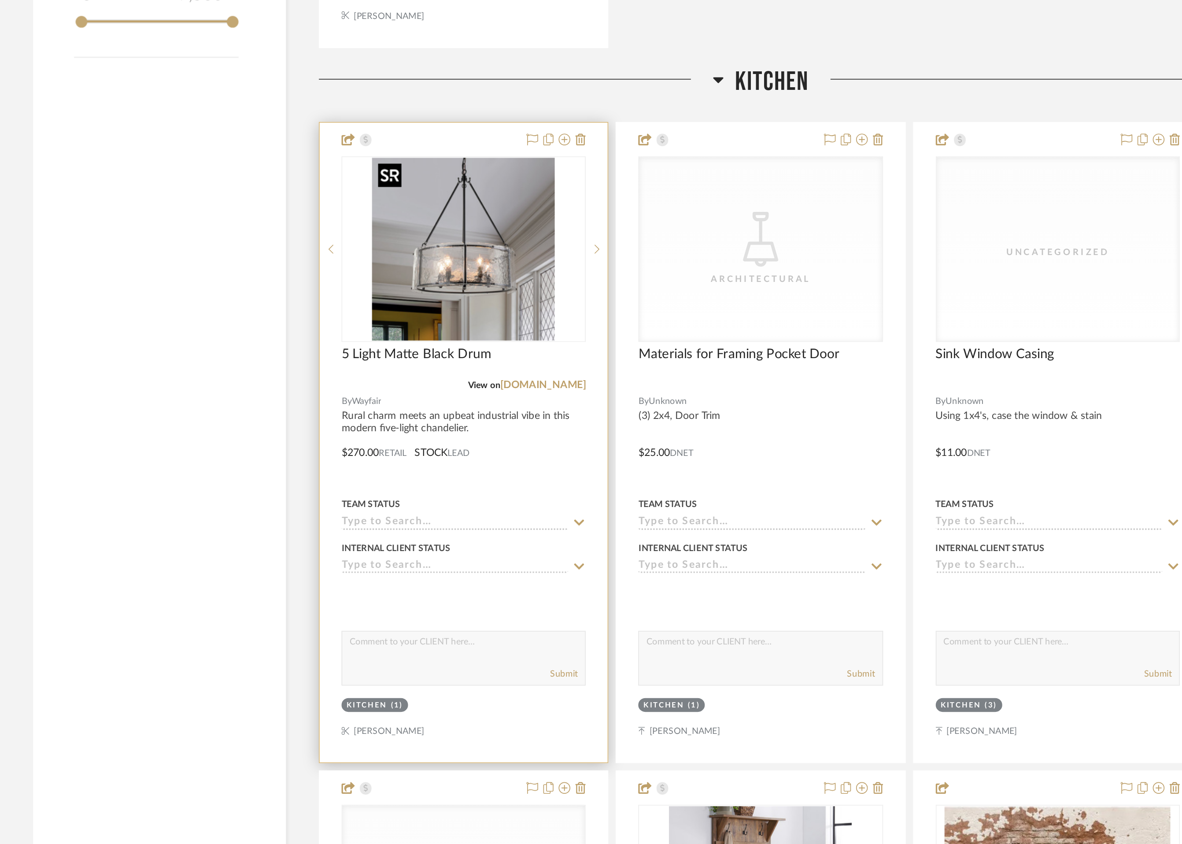
click at [524, 225] on img "0" at bounding box center [498, 207] width 110 height 110
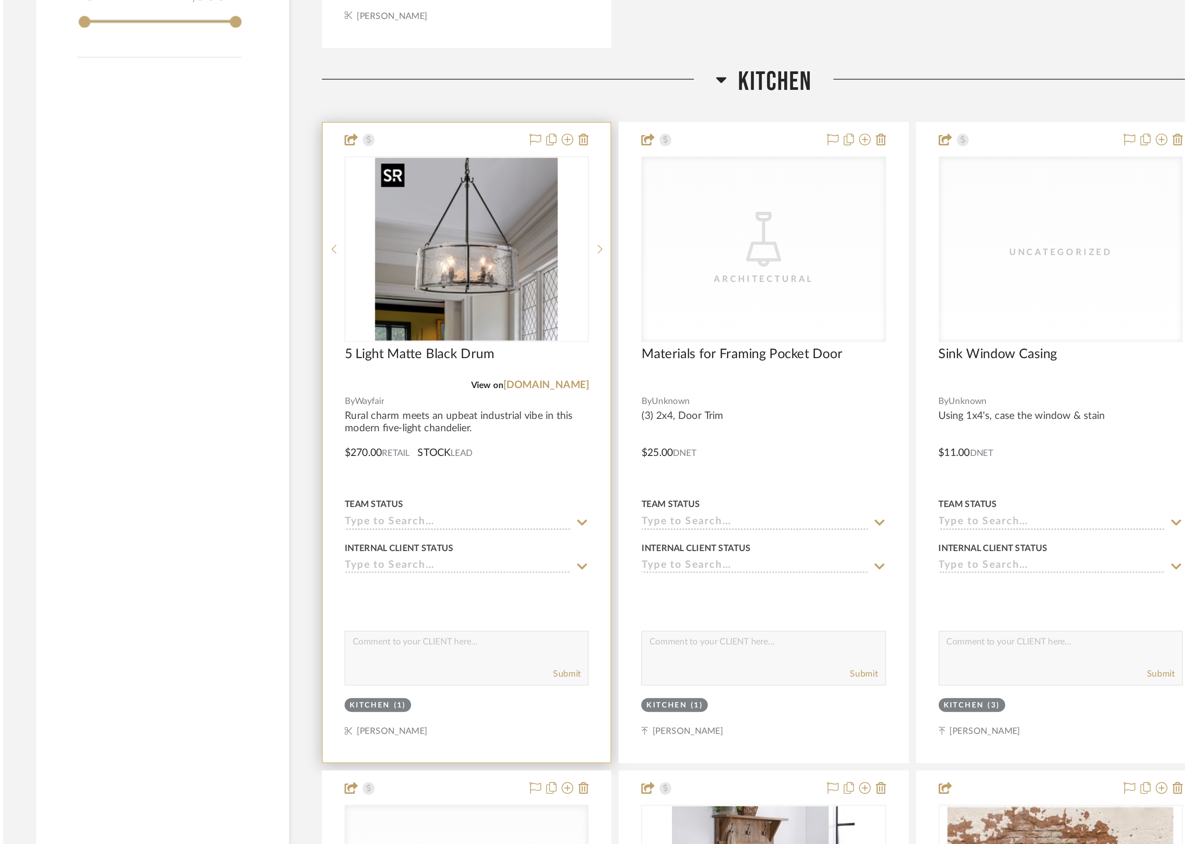
scroll to position [0, 0]
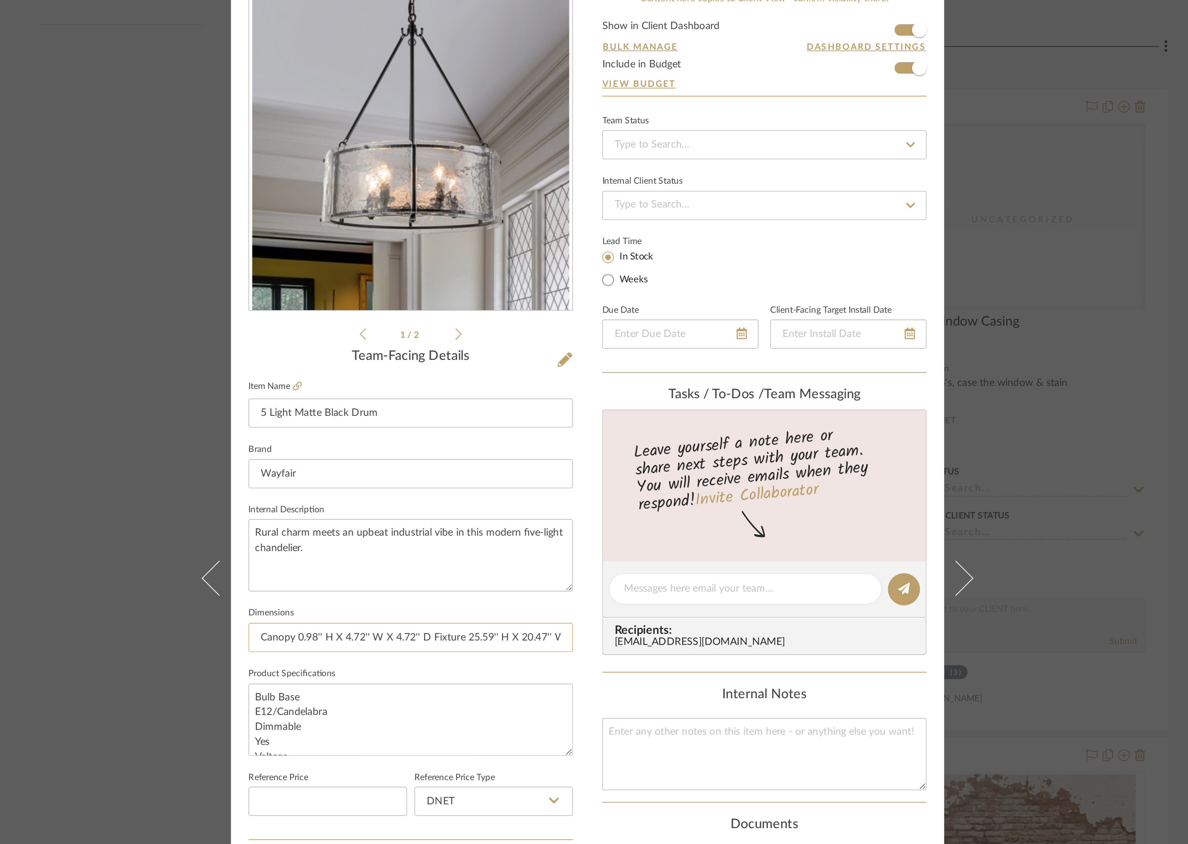
click at [570, 459] on input "Canopy 0.98'' H X 4.72'' W X 4.72'' D Fixture 25.59'' H X 20.47'' W X 20.47'' D…" at bounding box center [487, 461] width 195 height 18
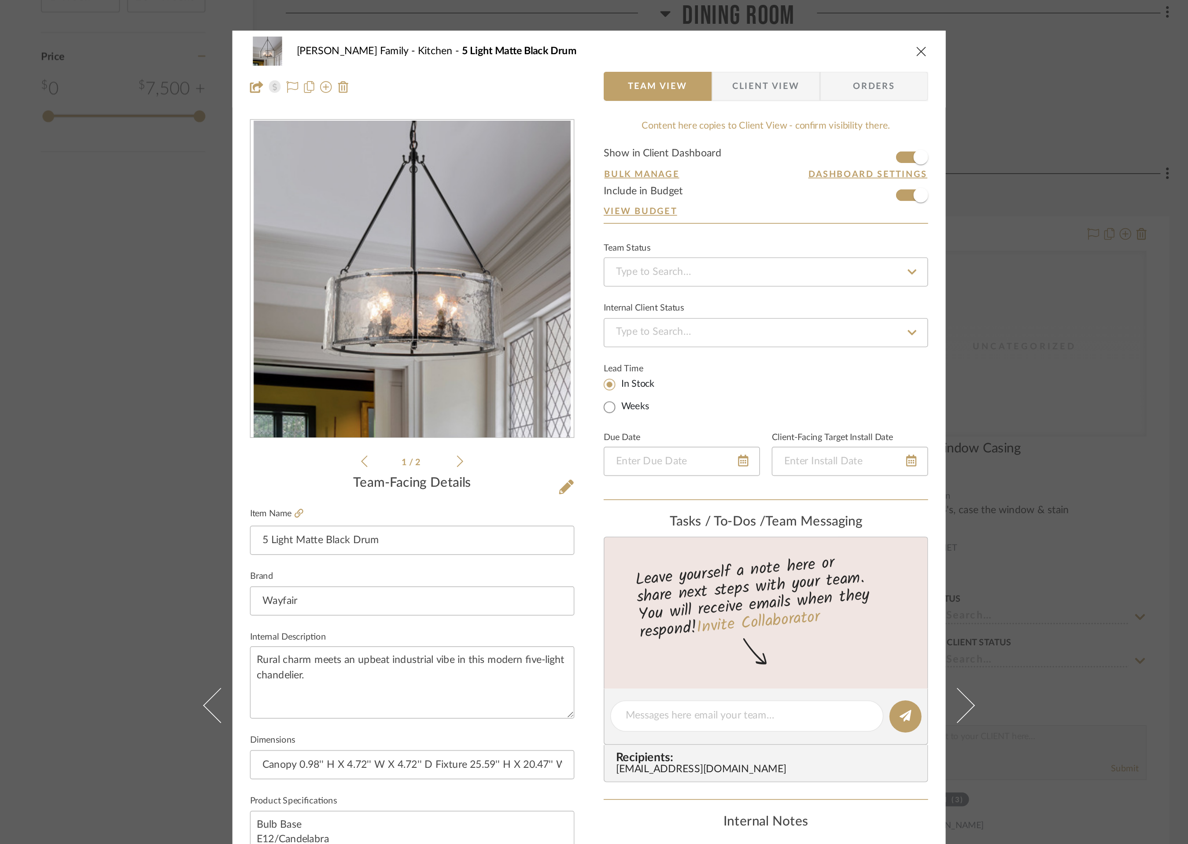
click at [794, 31] on icon "close" at bounding box center [794, 30] width 7 height 7
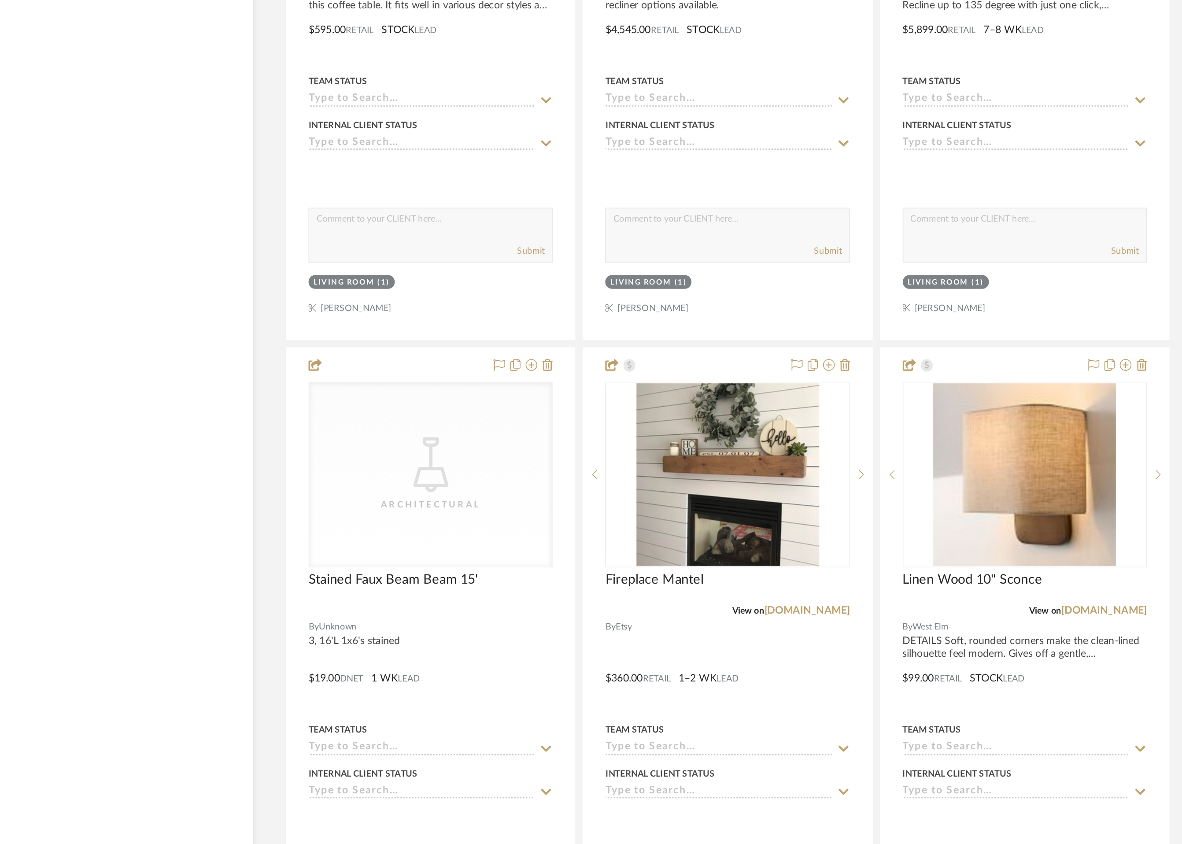
scroll to position [2617, 0]
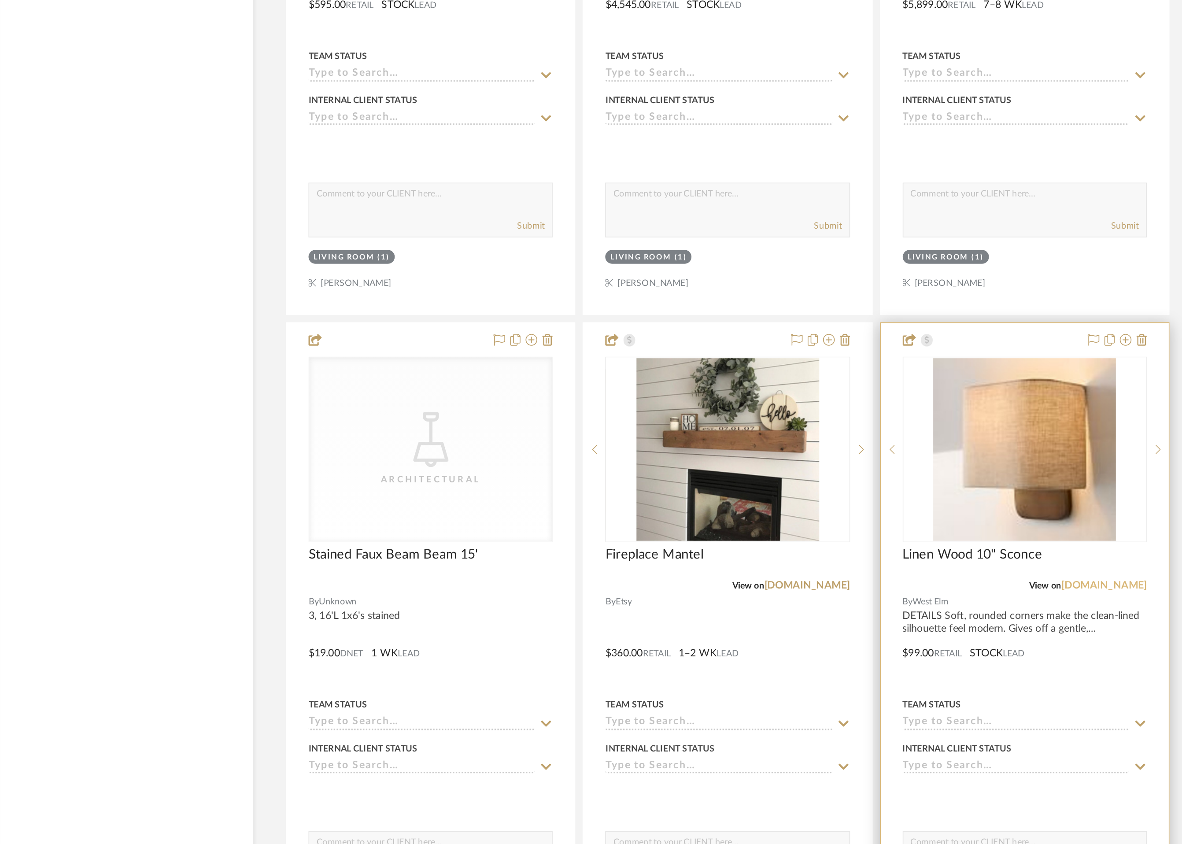
click at [907, 687] on link "westelm.com" at bounding box center [904, 688] width 52 height 6
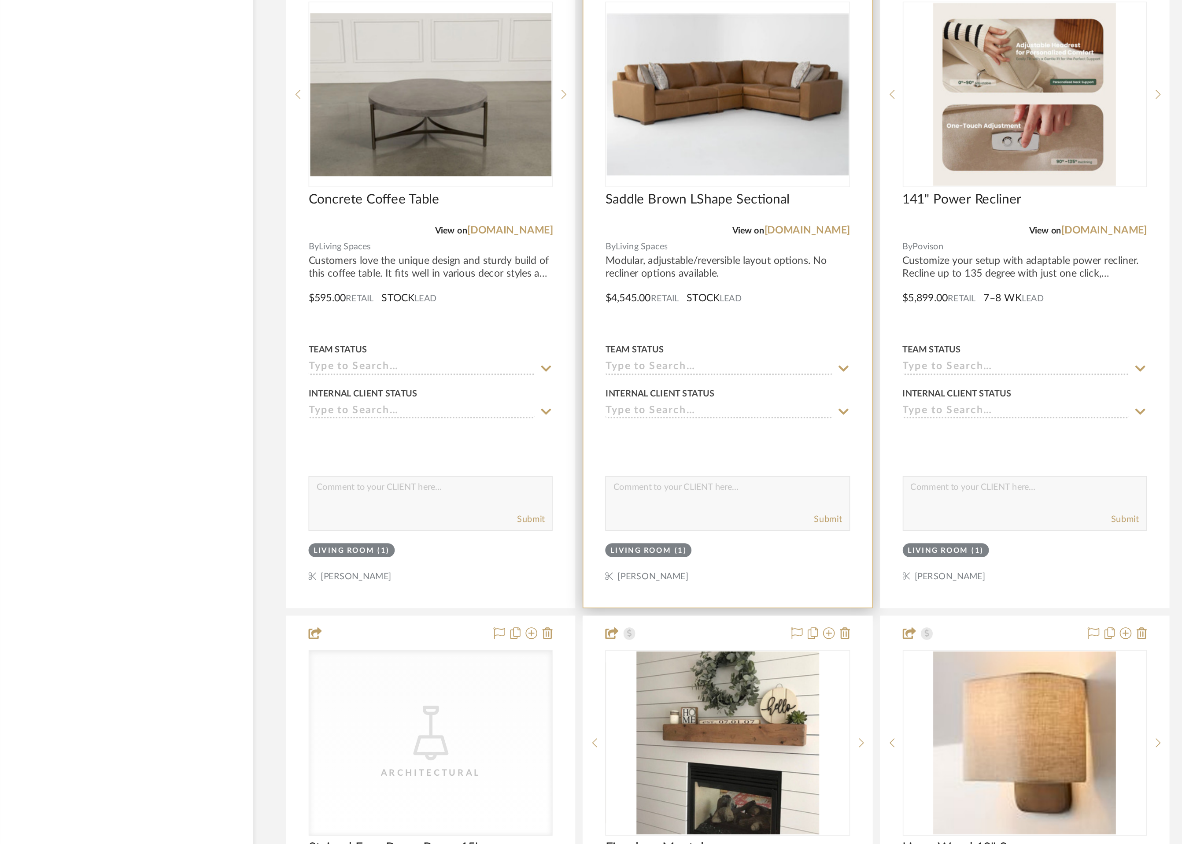
scroll to position [2441, 0]
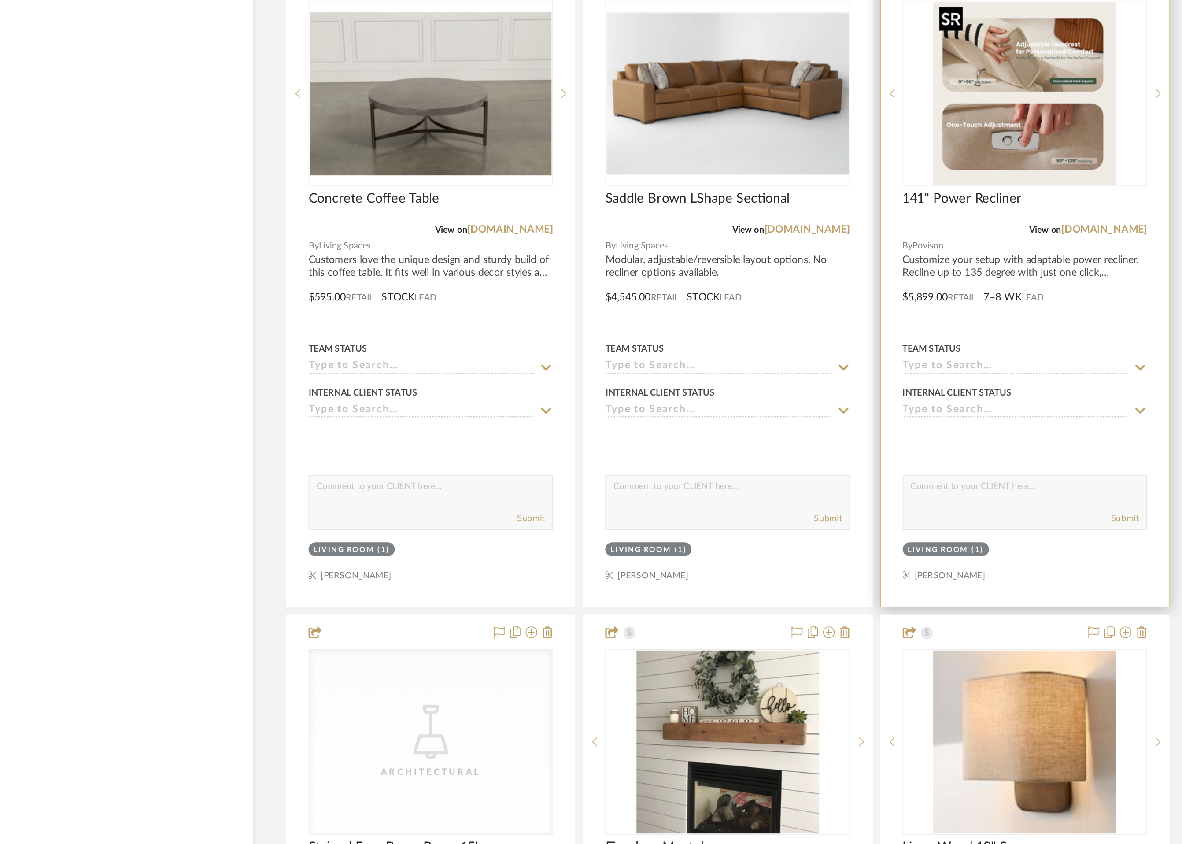
click at [875, 401] on img "0" at bounding box center [856, 391] width 110 height 110
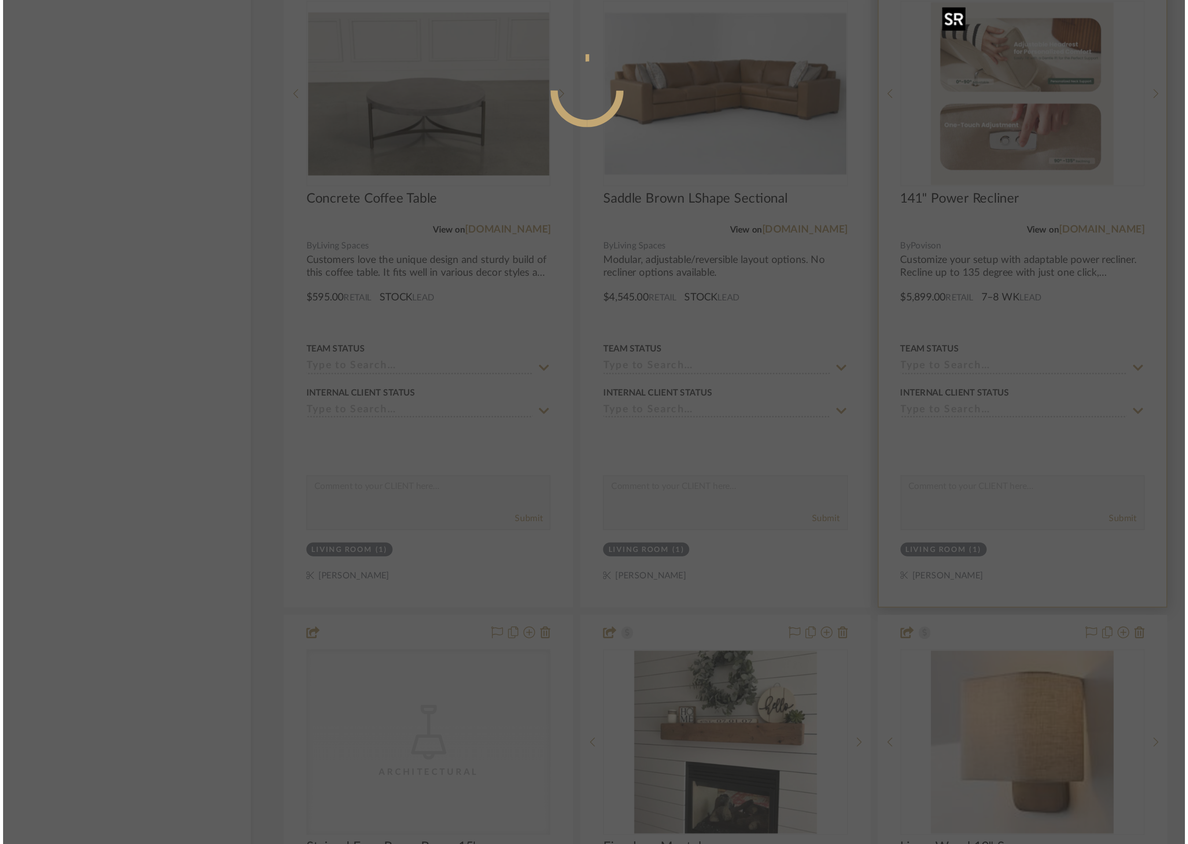
scroll to position [0, 0]
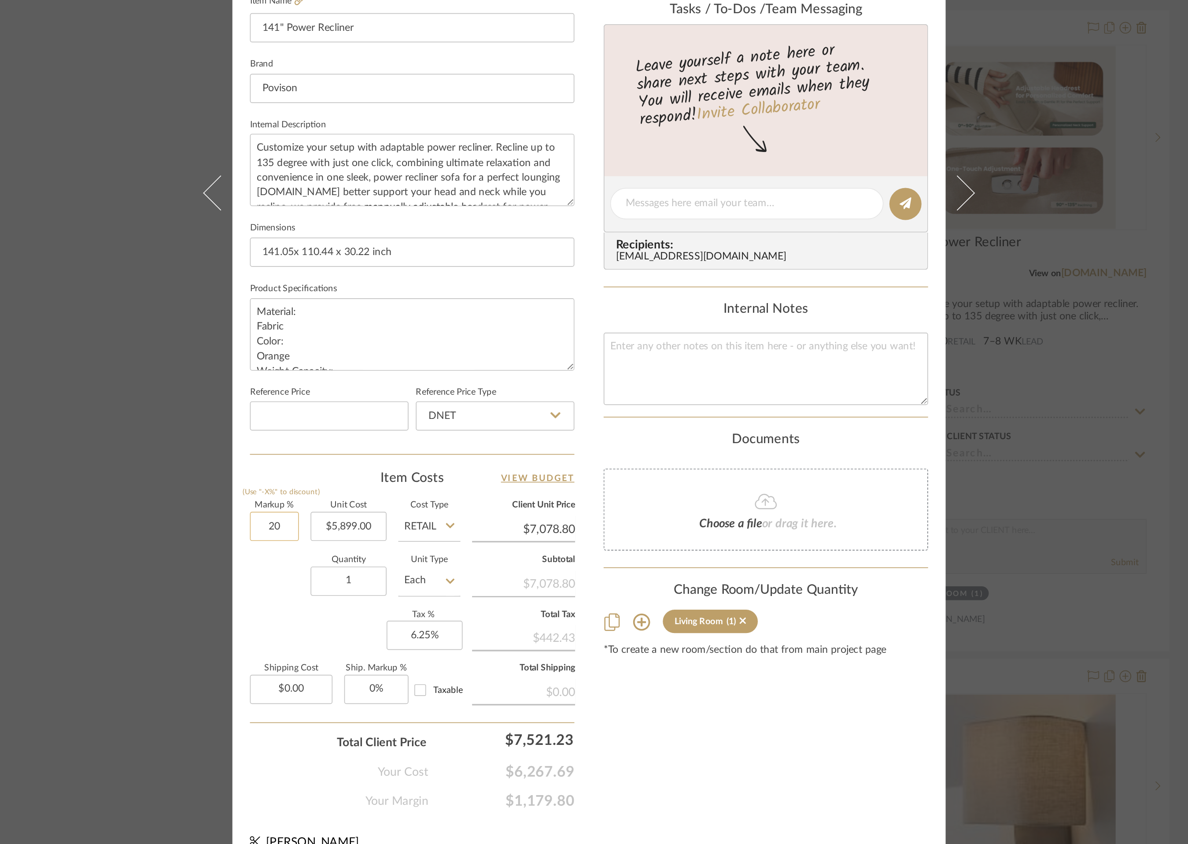
click at [400, 627] on input "20" at bounding box center [405, 626] width 30 height 18
click at [409, 627] on input "20" at bounding box center [405, 626] width 30 height 18
type input "2"
type input "0%"
click at [398, 677] on div "Markup % (Use "-X%" to discount) 0% Unit Cost $5,899.00 Cost Type Retail Client…" at bounding box center [487, 675] width 195 height 129
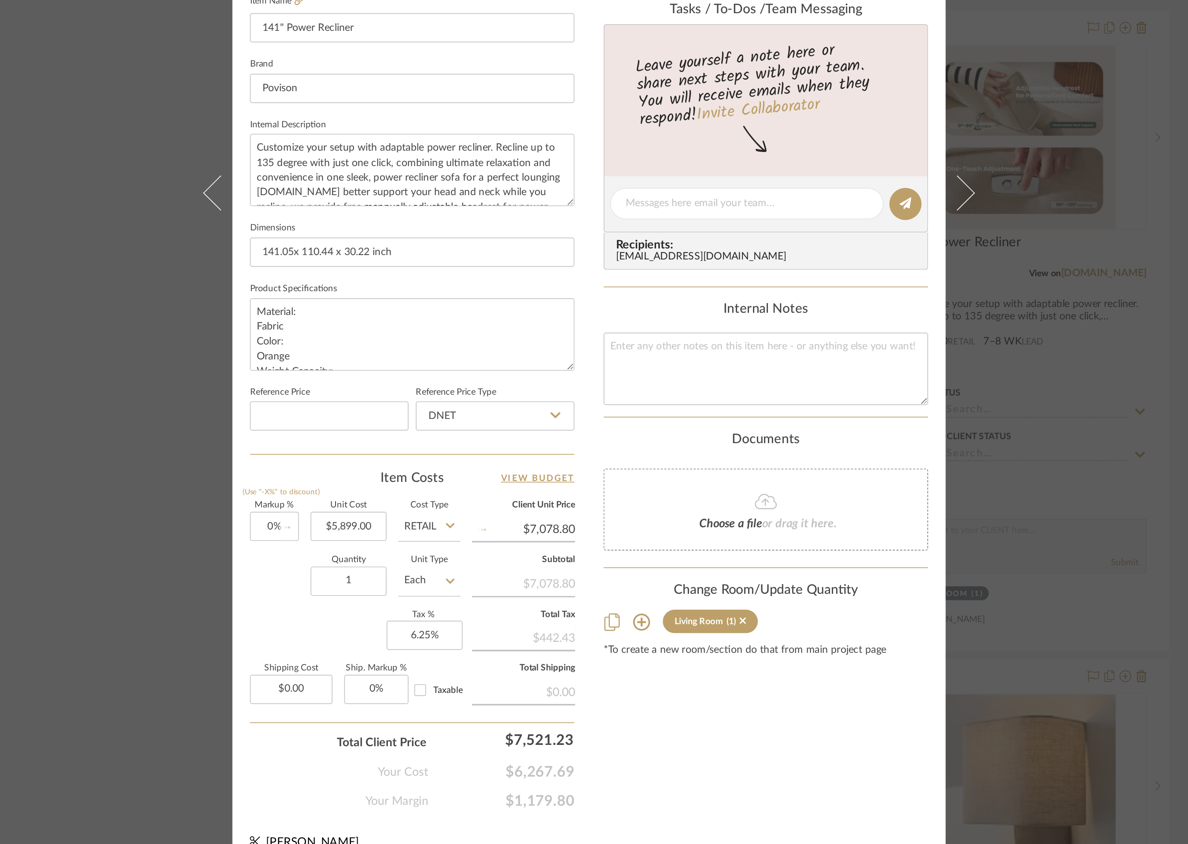
type input "$5,899.00"
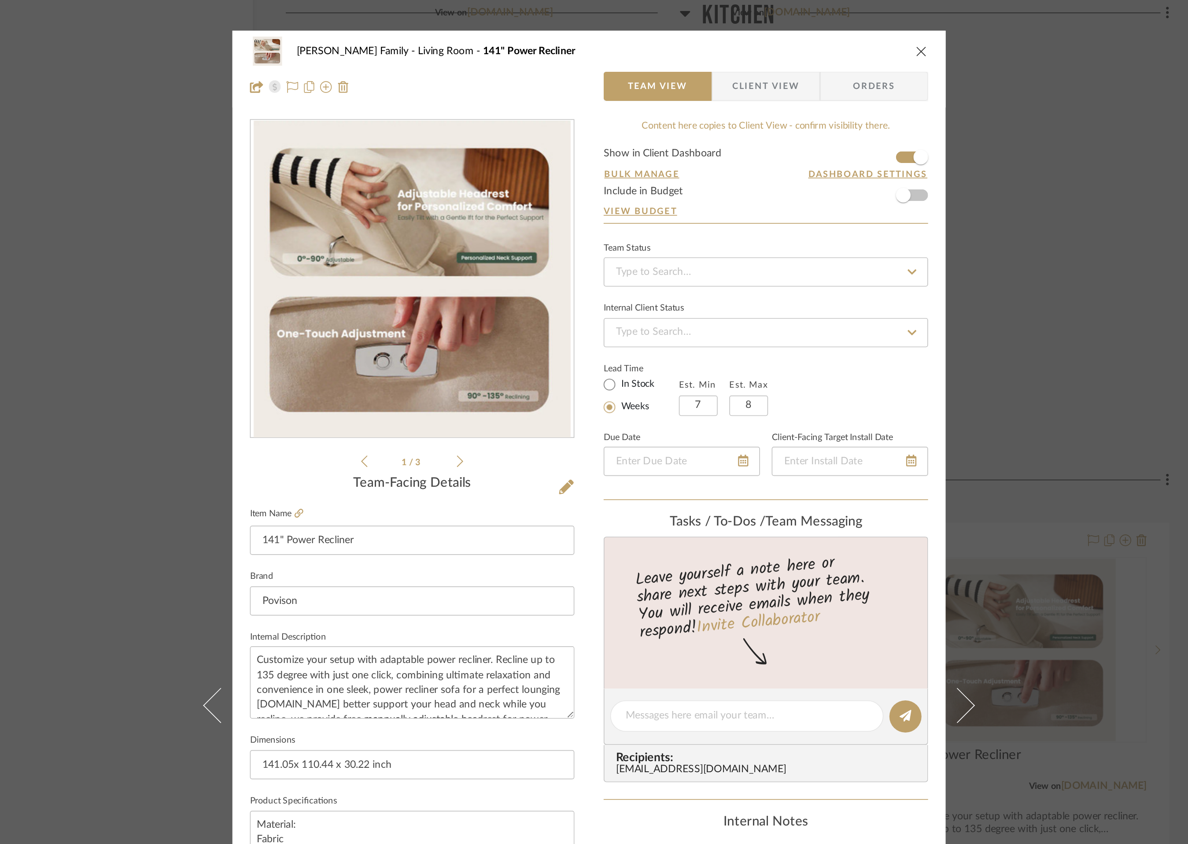
click at [791, 31] on icon "close" at bounding box center [794, 30] width 7 height 7
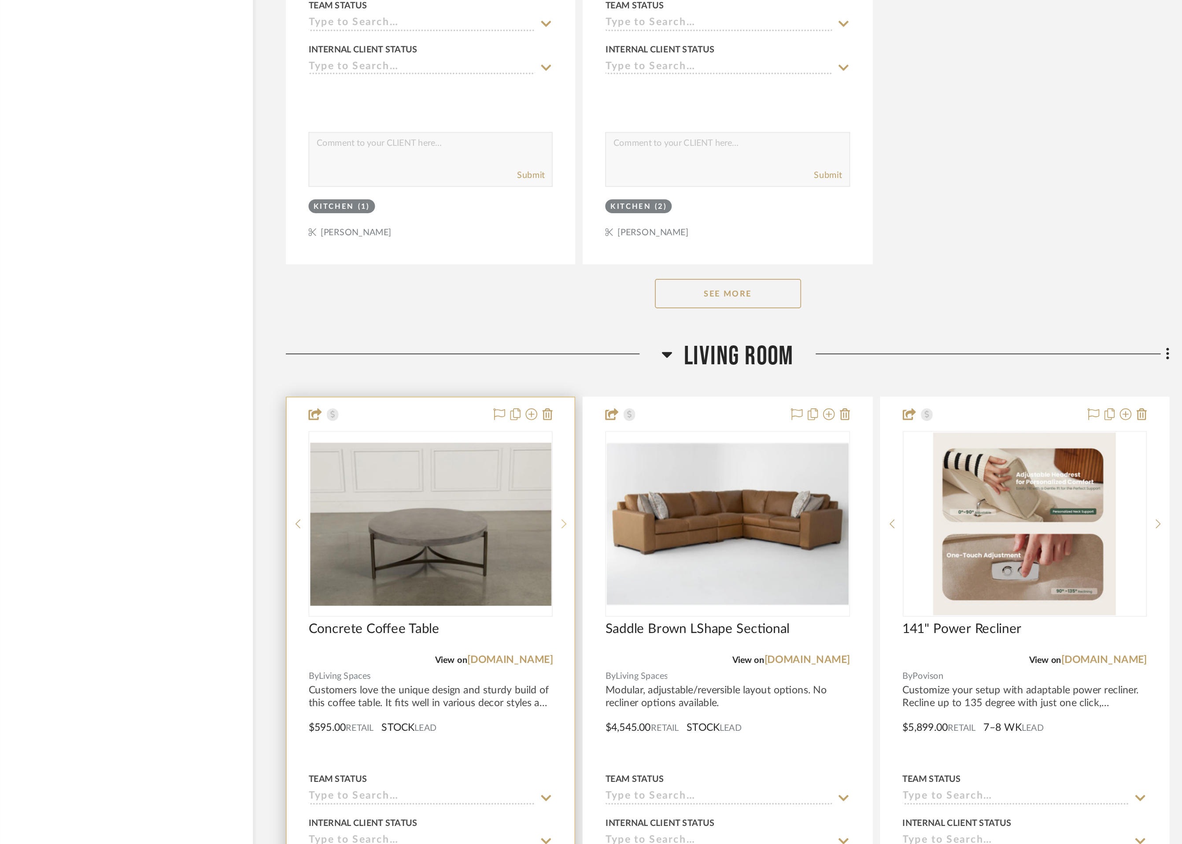
scroll to position [2224, 0]
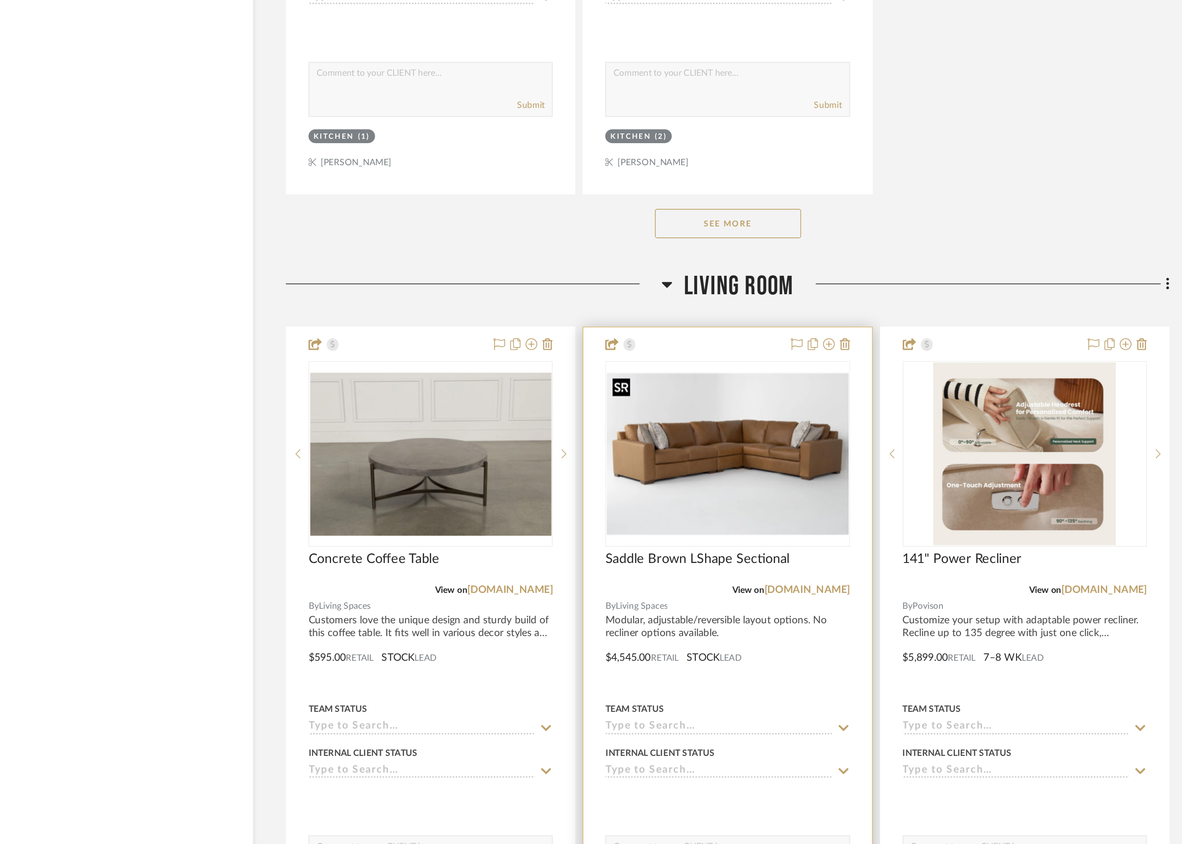
click at [683, 636] on img "0" at bounding box center [677, 609] width 145 height 98
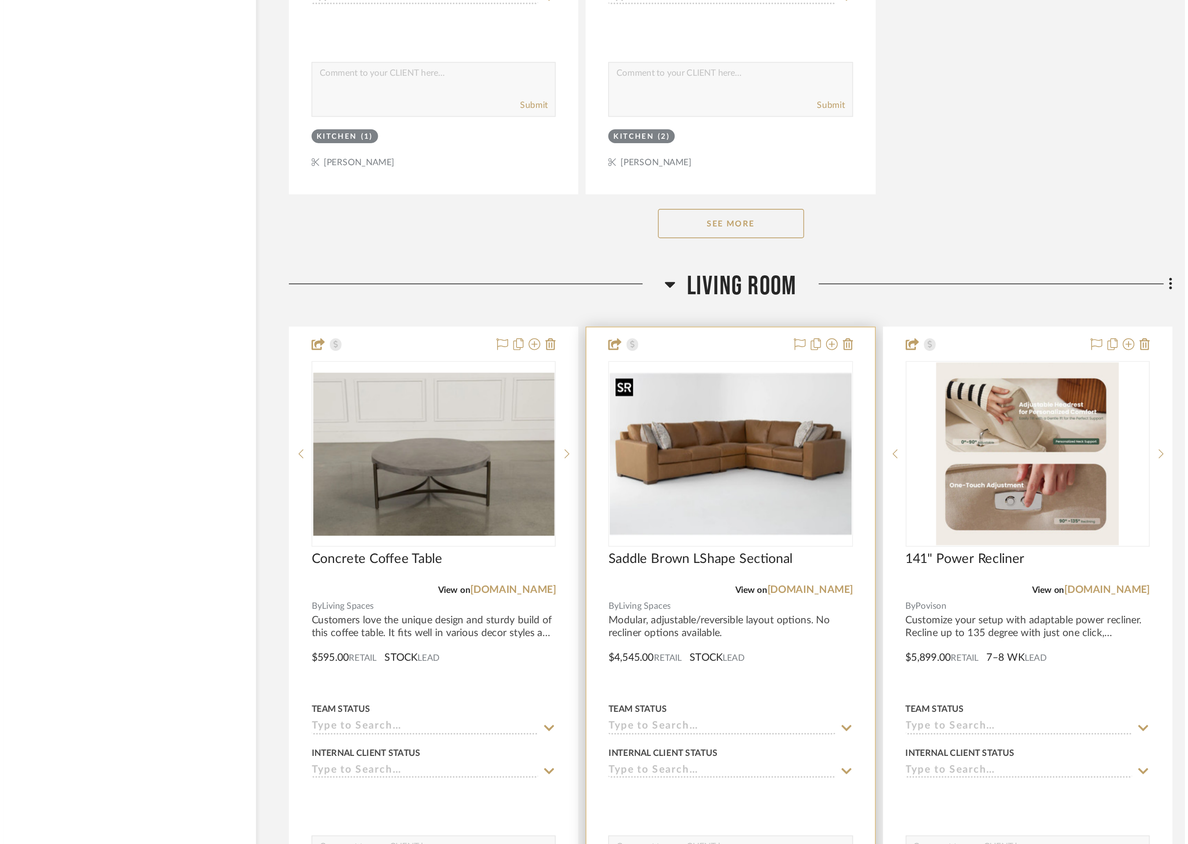
scroll to position [0, 0]
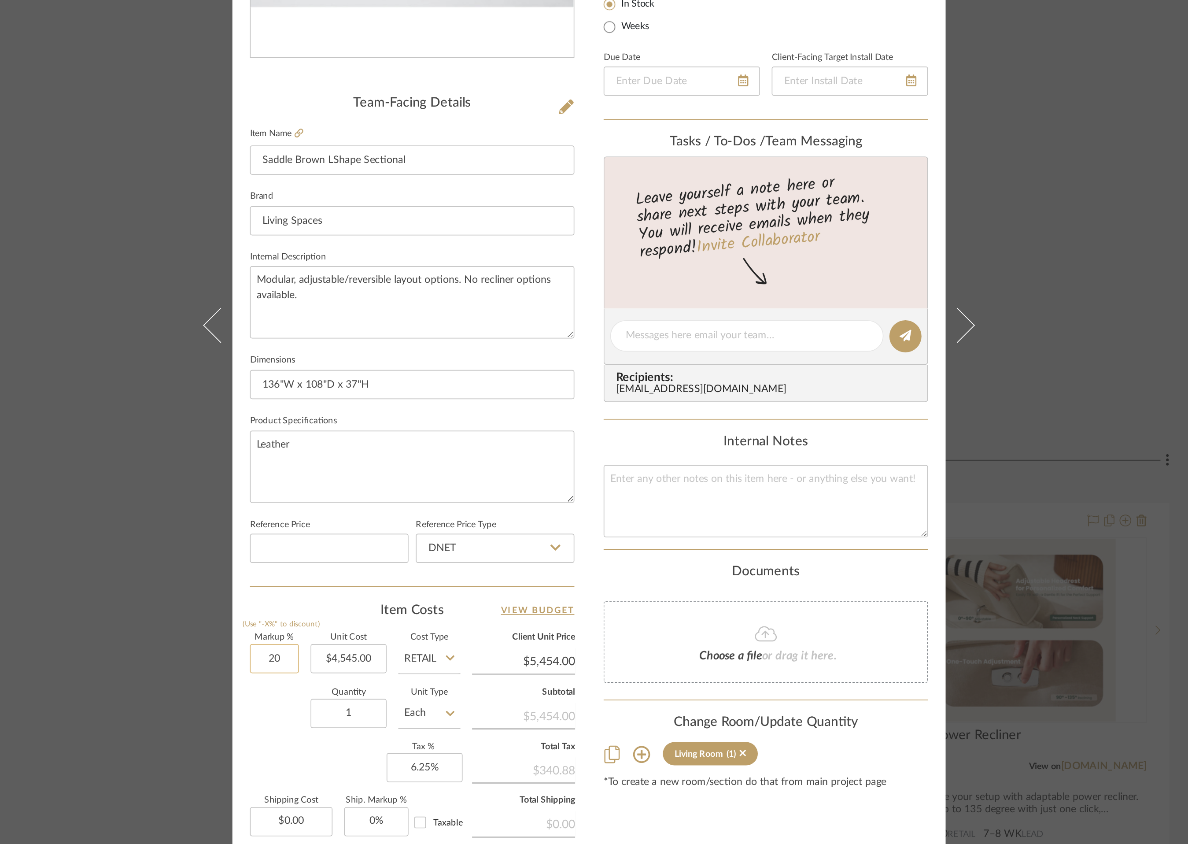
click at [400, 627] on input "20" at bounding box center [405, 626] width 30 height 18
type input "0%"
click at [406, 668] on div "Quantity 1 Unit Type Each" at bounding box center [453, 659] width 127 height 31
type input "$4,545.00"
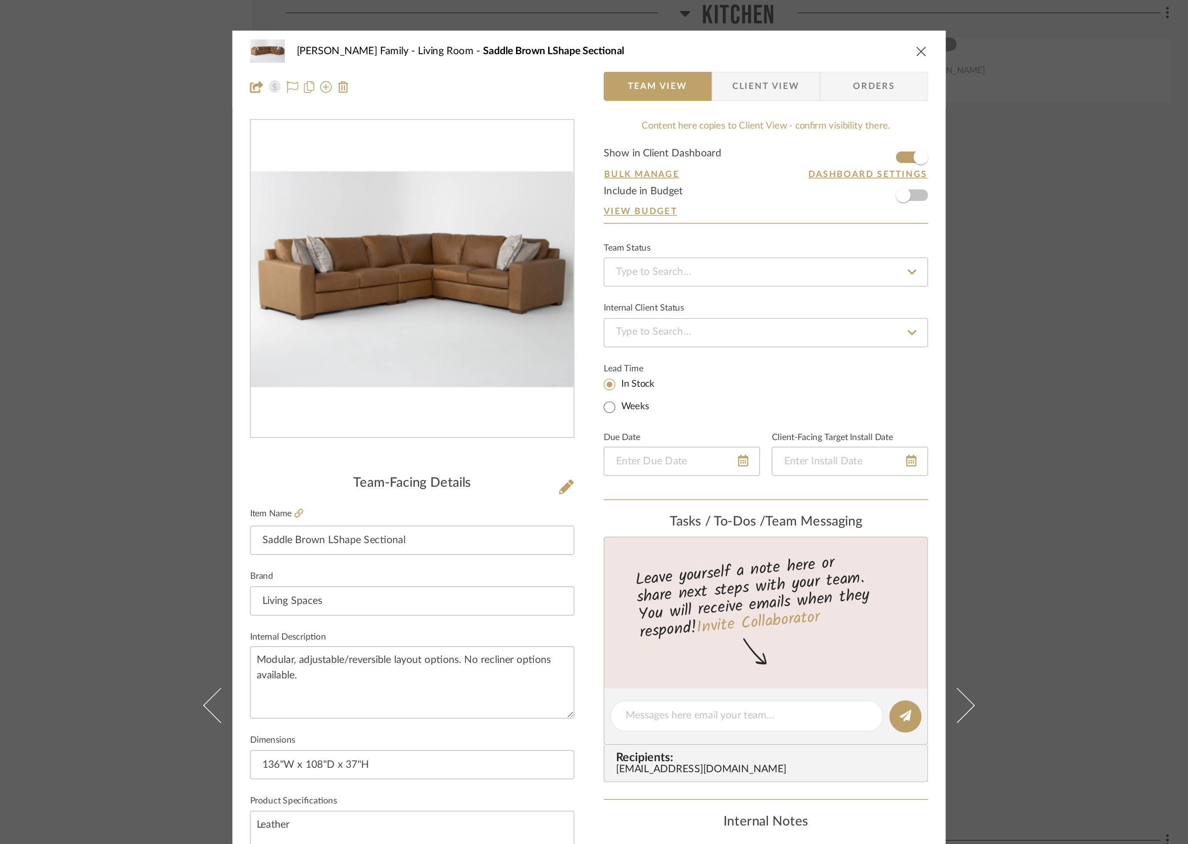
click at [793, 29] on icon "close" at bounding box center [794, 30] width 7 height 7
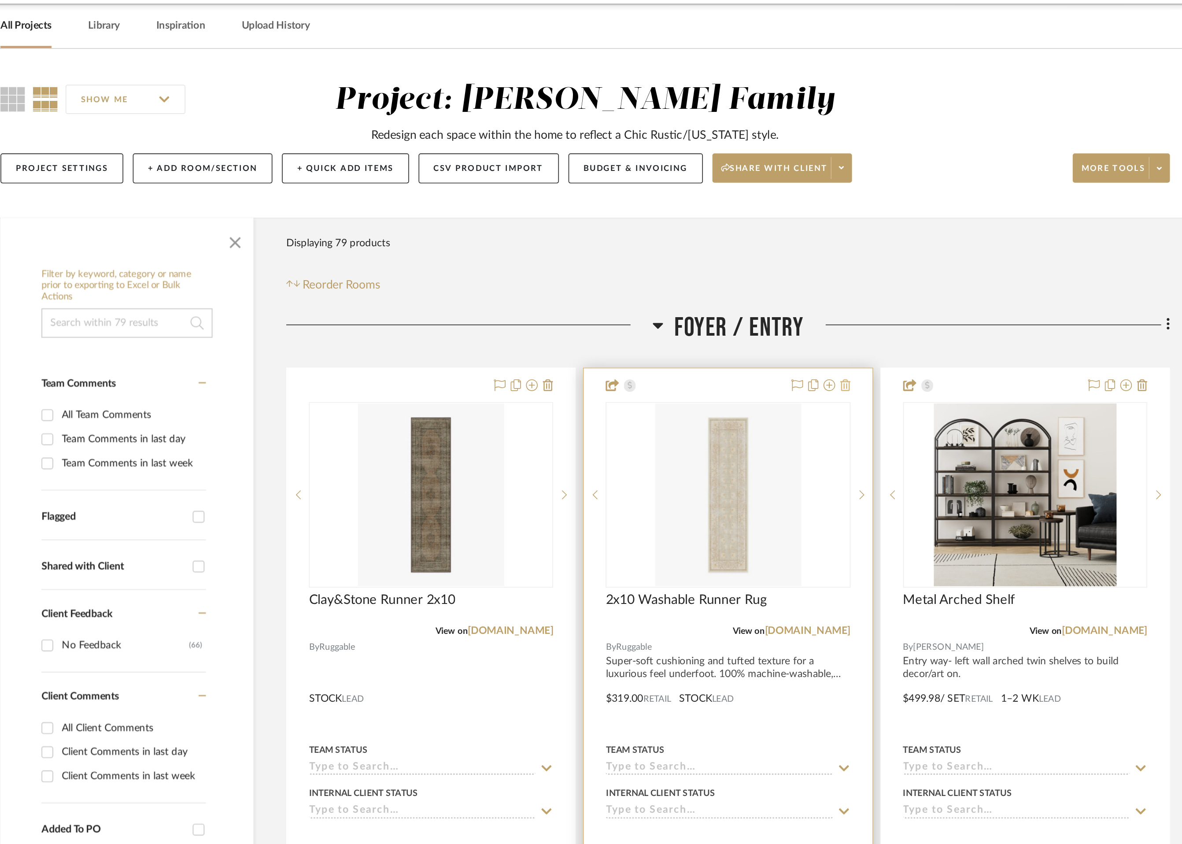
click at [749, 268] on icon at bounding box center [748, 265] width 6 height 7
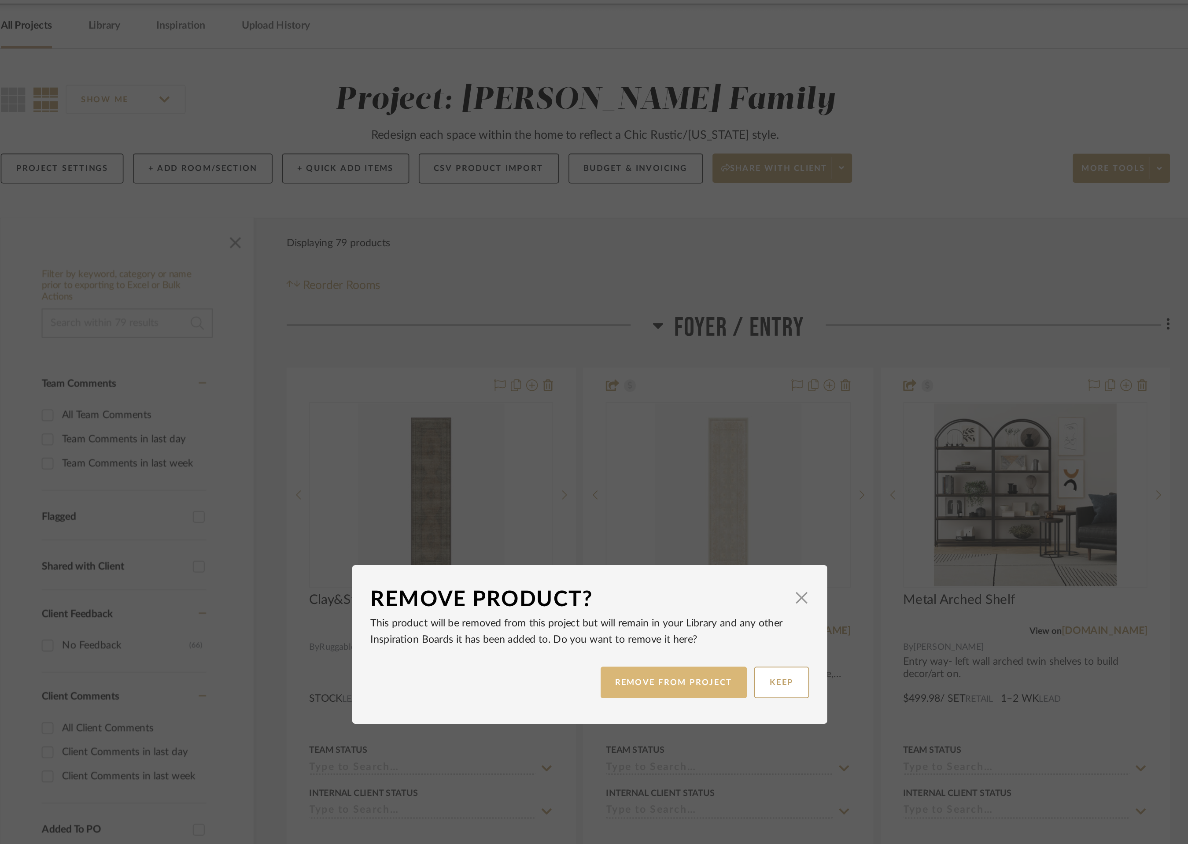
click at [666, 450] on button "REMOVE FROM PROJECT" at bounding box center [645, 444] width 89 height 19
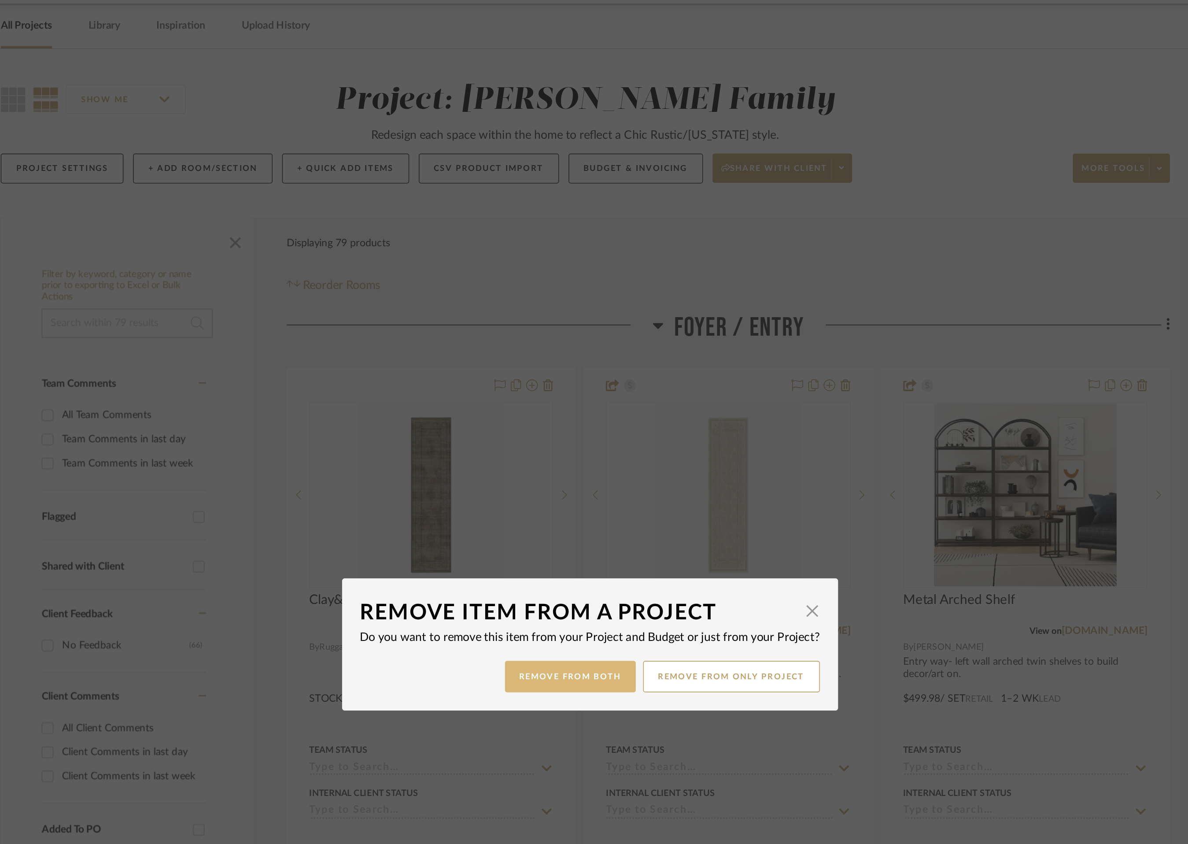
click at [590, 435] on button "Remove from Both" at bounding box center [582, 441] width 79 height 19
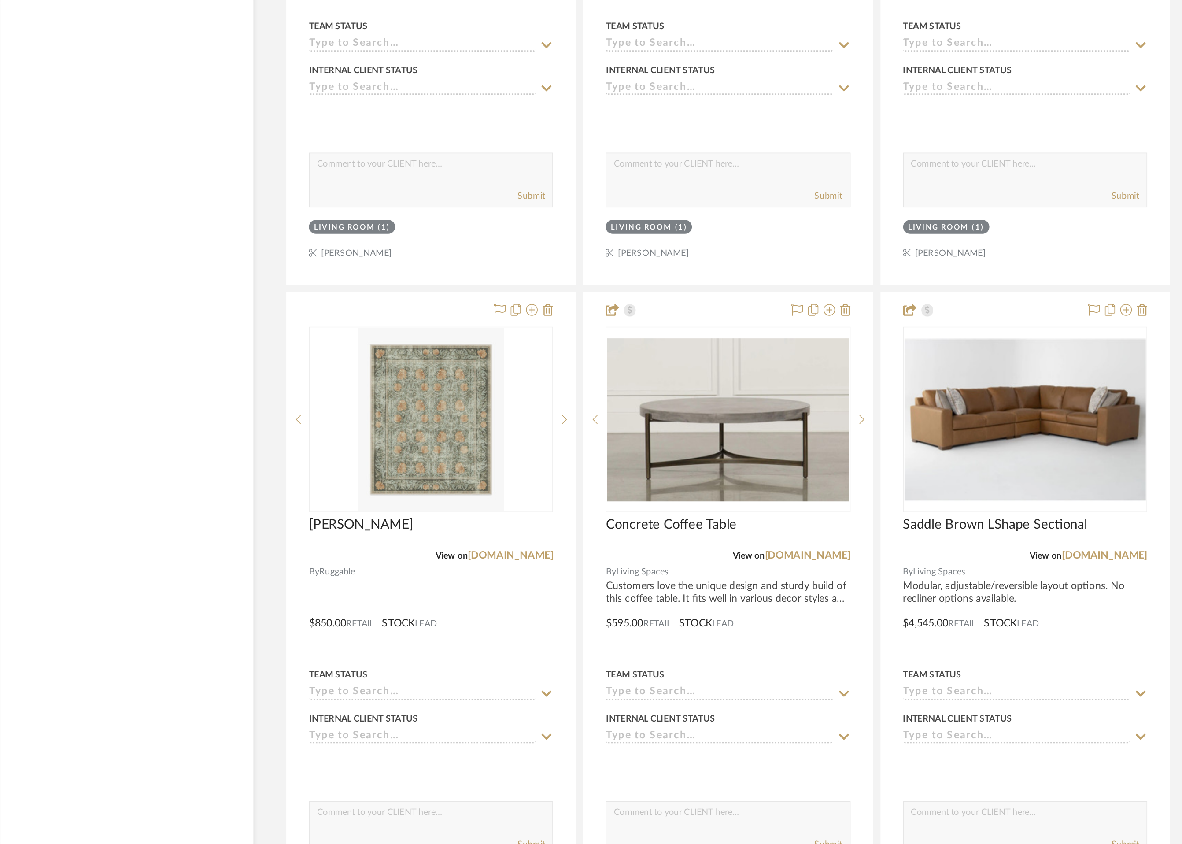
scroll to position [2638, 0]
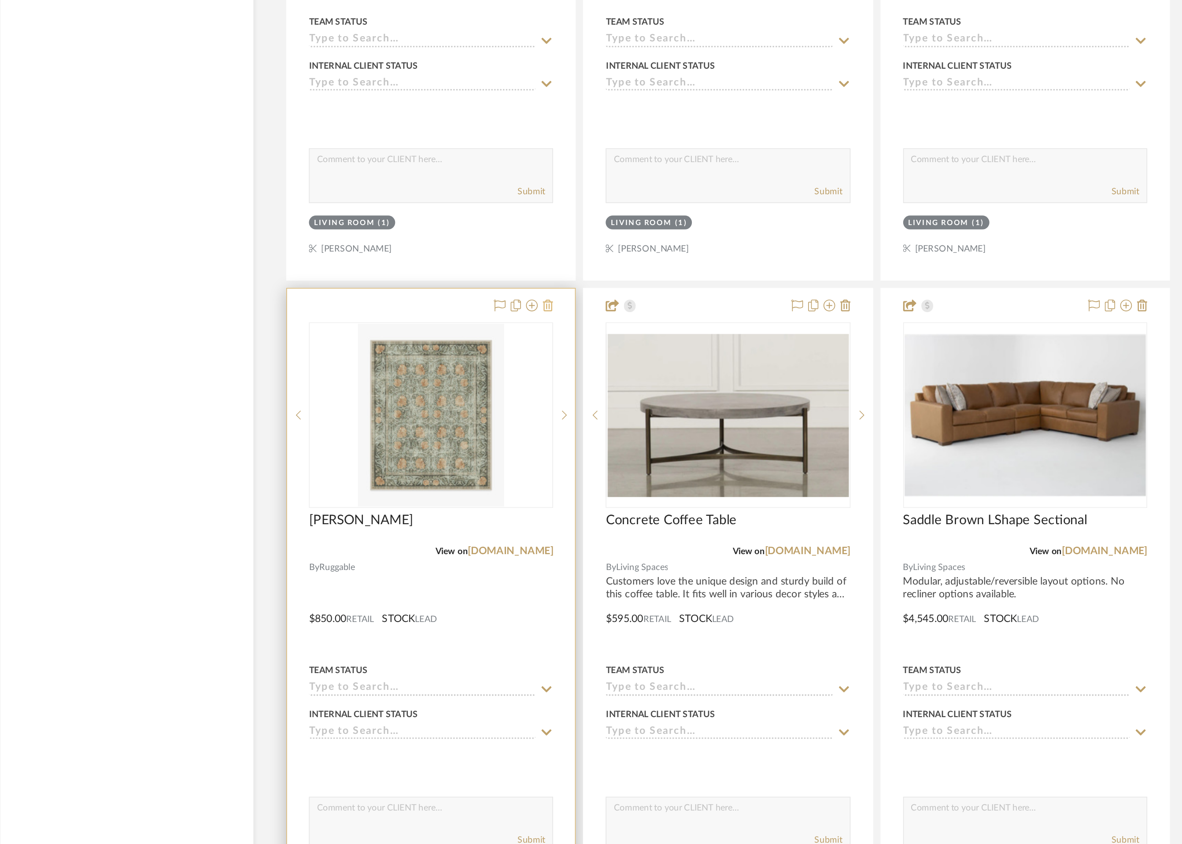
click at [570, 516] on icon at bounding box center [569, 519] width 6 height 7
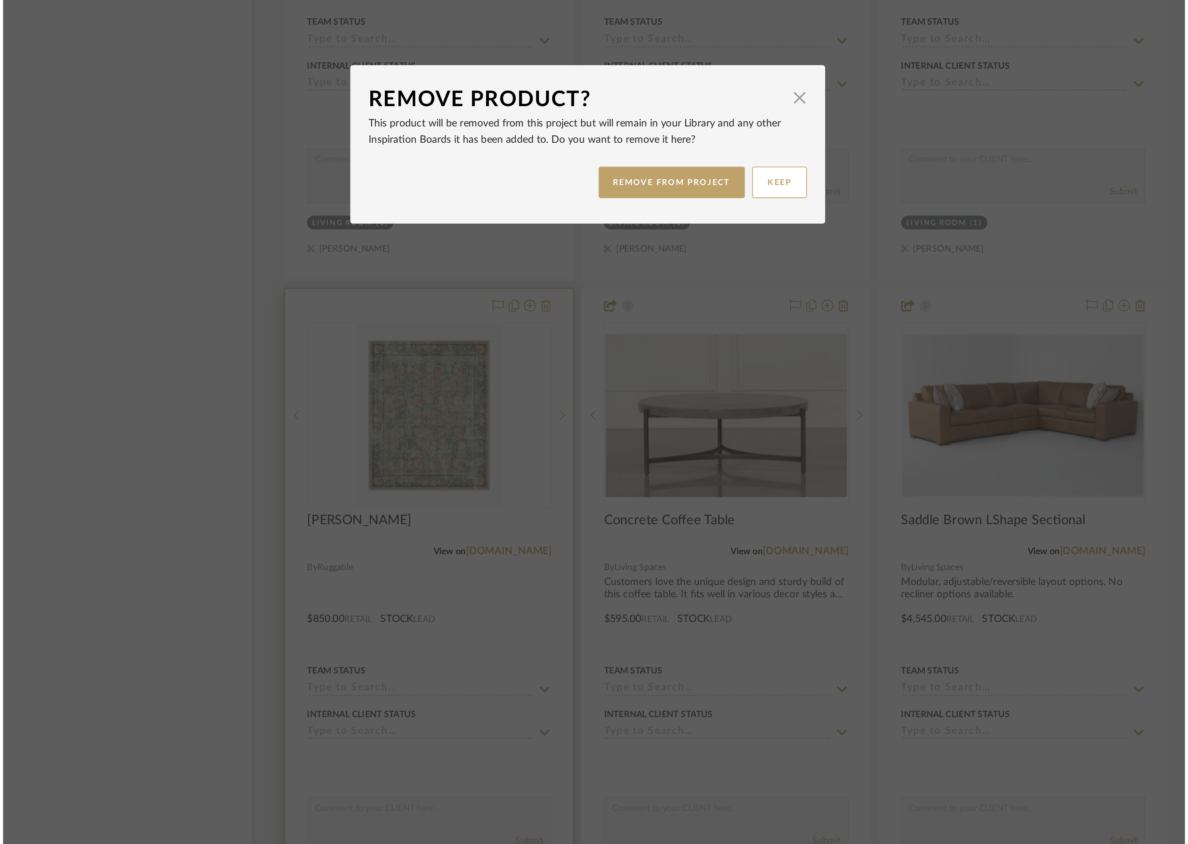
scroll to position [0, 0]
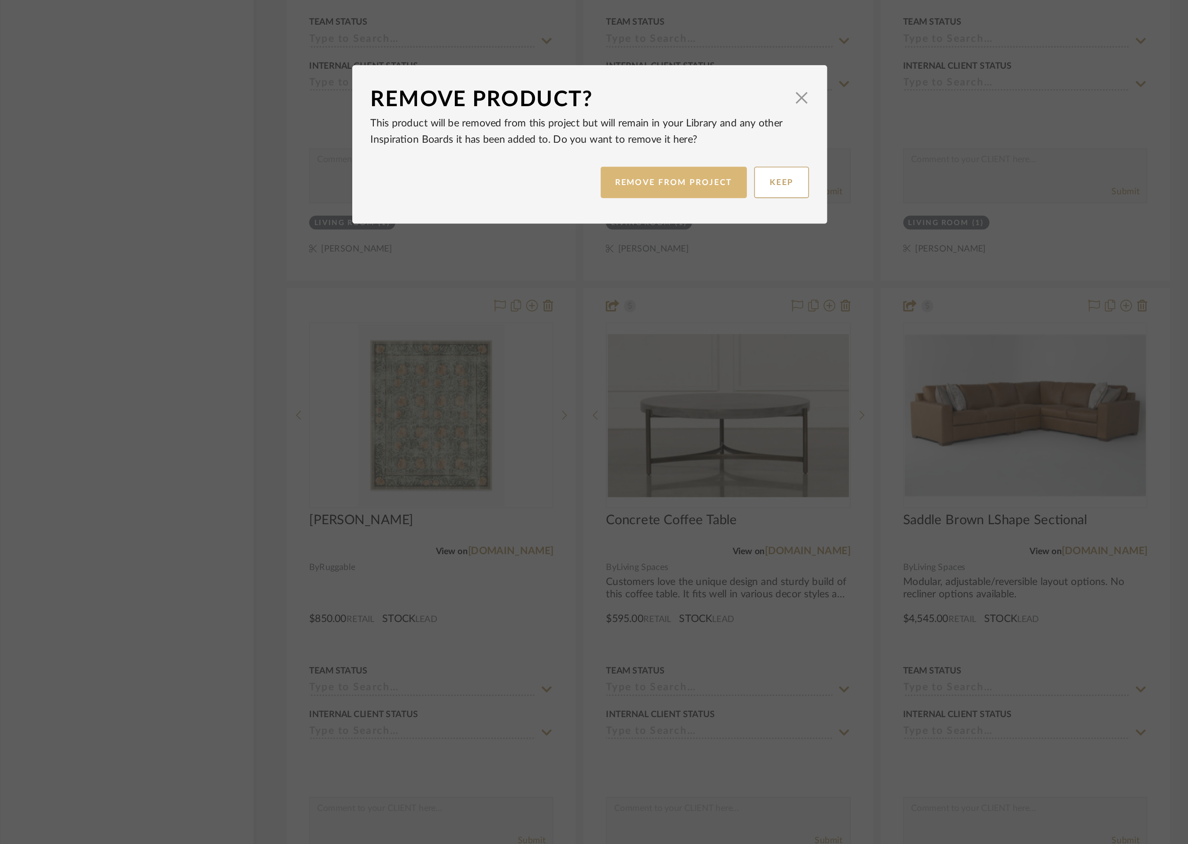
click at [655, 441] on button "REMOVE FROM PROJECT" at bounding box center [645, 444] width 89 height 19
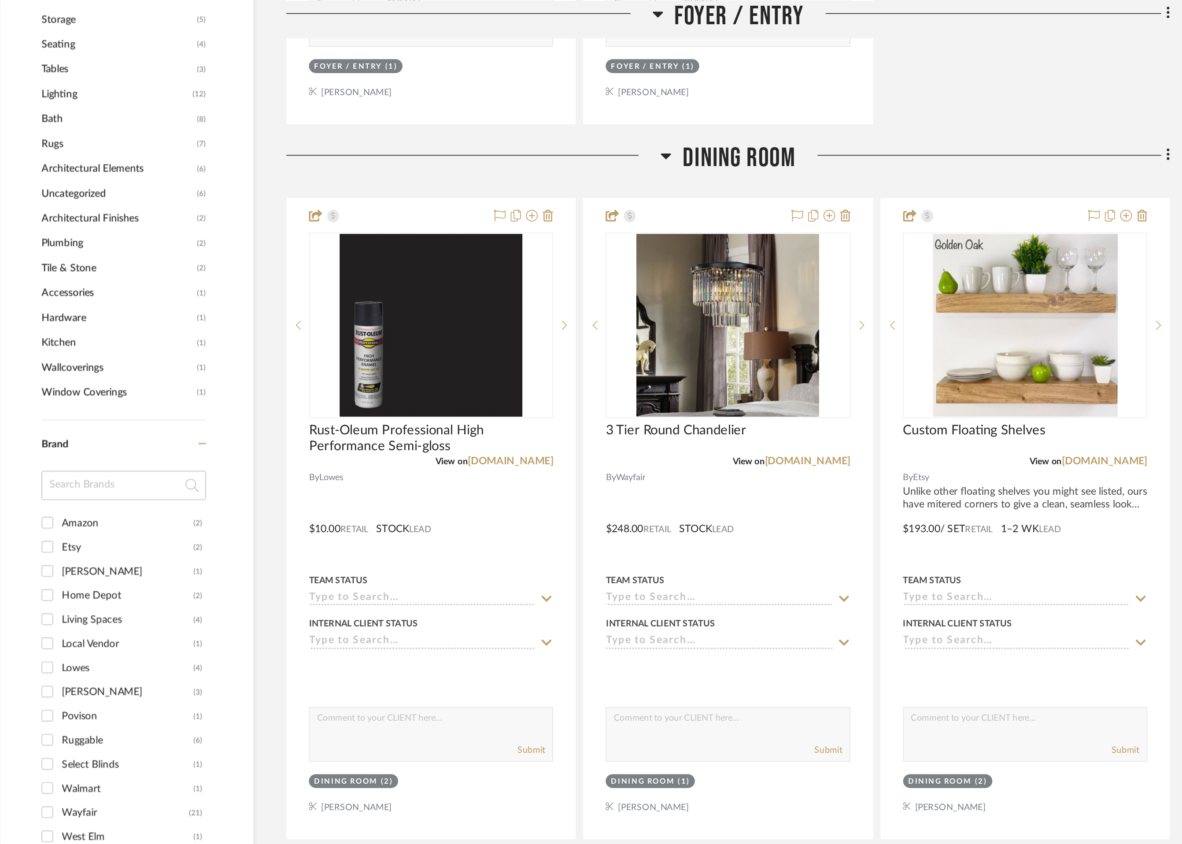
scroll to position [524, 0]
